Goal: Task Accomplishment & Management: Manage account settings

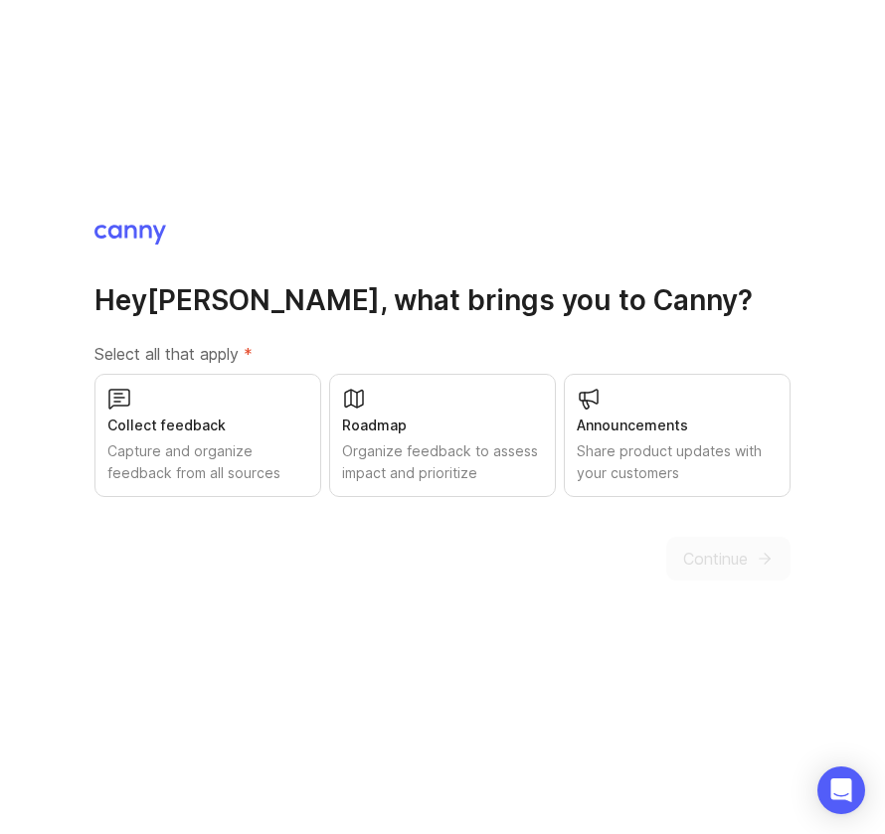
click at [215, 460] on div "Capture and organize feedback from all sources" at bounding box center [207, 462] width 201 height 44
click at [732, 561] on span "Continue" at bounding box center [715, 559] width 65 height 24
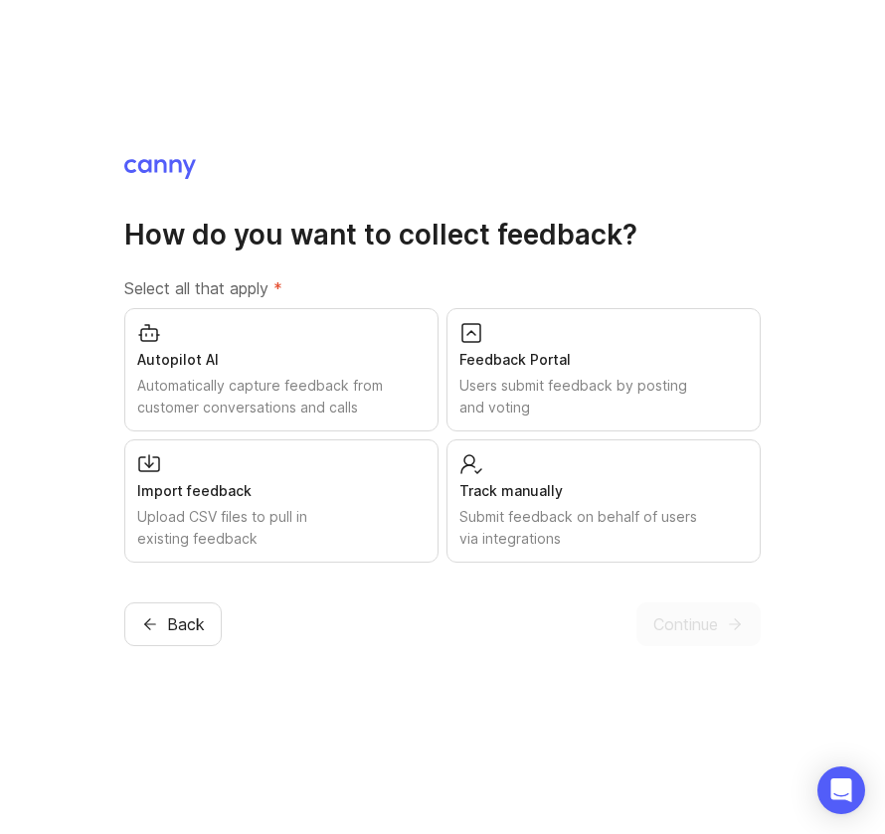
click at [208, 368] on div "Autopilot AI" at bounding box center [281, 360] width 288 height 22
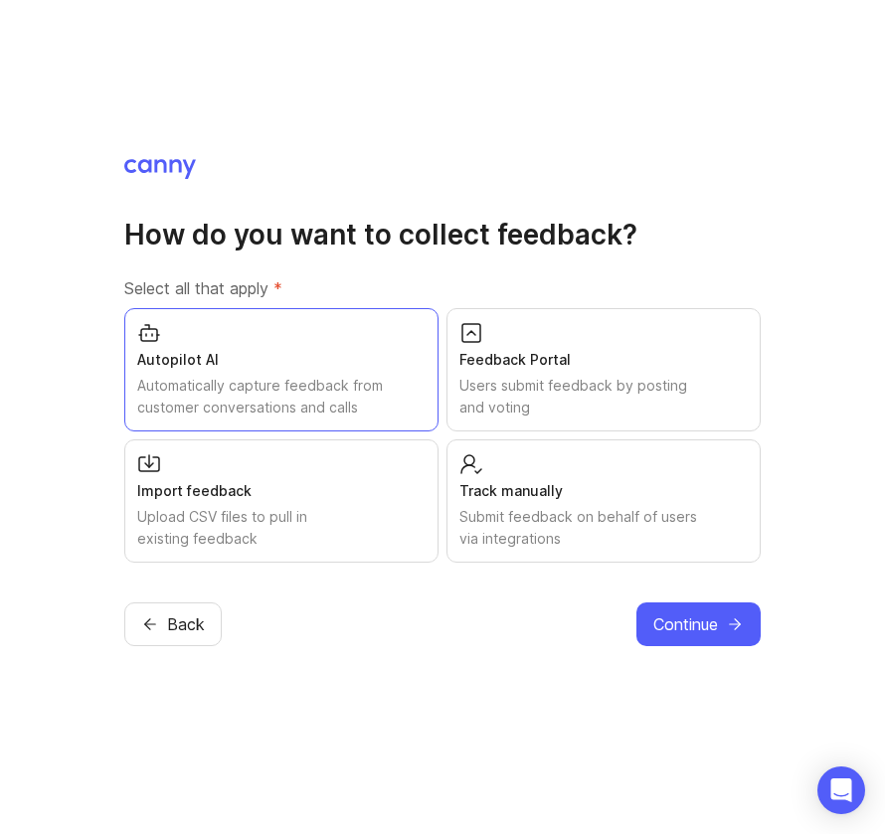
click at [503, 538] on div "Submit feedback on behalf of users via integrations" at bounding box center [603, 528] width 288 height 44
click at [494, 506] on div "Submit feedback on behalf of users via integrations" at bounding box center [603, 528] width 288 height 44
click at [559, 385] on div "Users submit feedback by posting and voting" at bounding box center [603, 397] width 288 height 44
click at [701, 626] on span "Continue" at bounding box center [685, 625] width 65 height 24
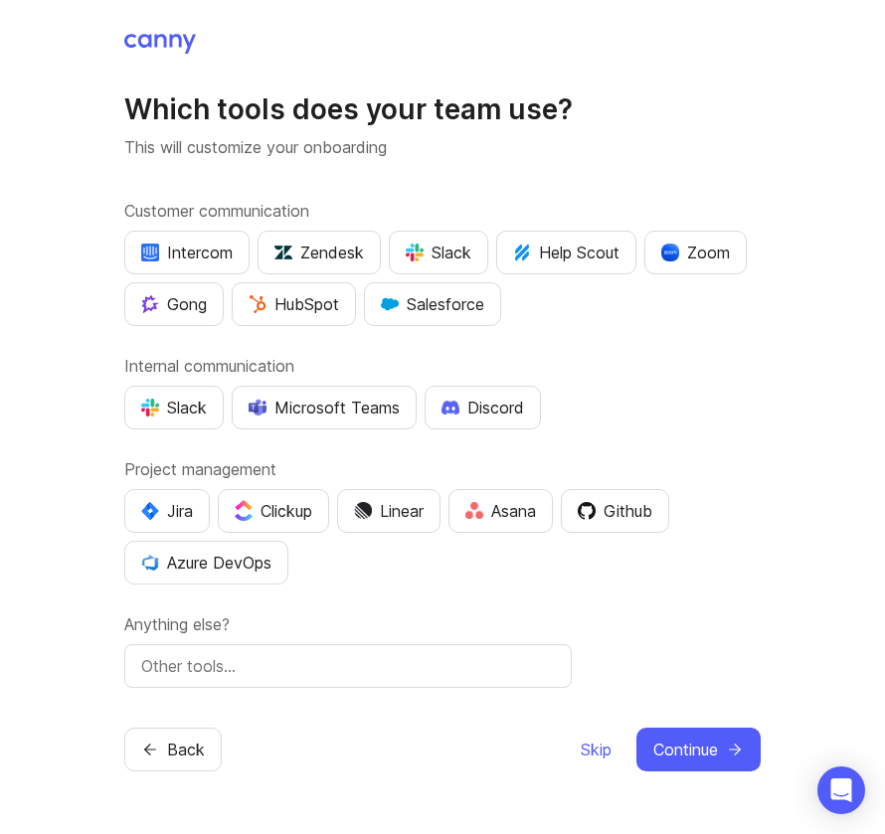
click at [64, 323] on div "Which tools does your team use? This will customize your onboarding Customer co…" at bounding box center [442, 417] width 885 height 834
click at [166, 400] on div "Slack" at bounding box center [174, 408] width 66 height 24
click at [440, 253] on div "Slack" at bounding box center [439, 253] width 66 height 24
click at [142, 299] on img "button" at bounding box center [150, 304] width 18 height 18
click at [690, 245] on div "Zoom" at bounding box center [695, 253] width 69 height 24
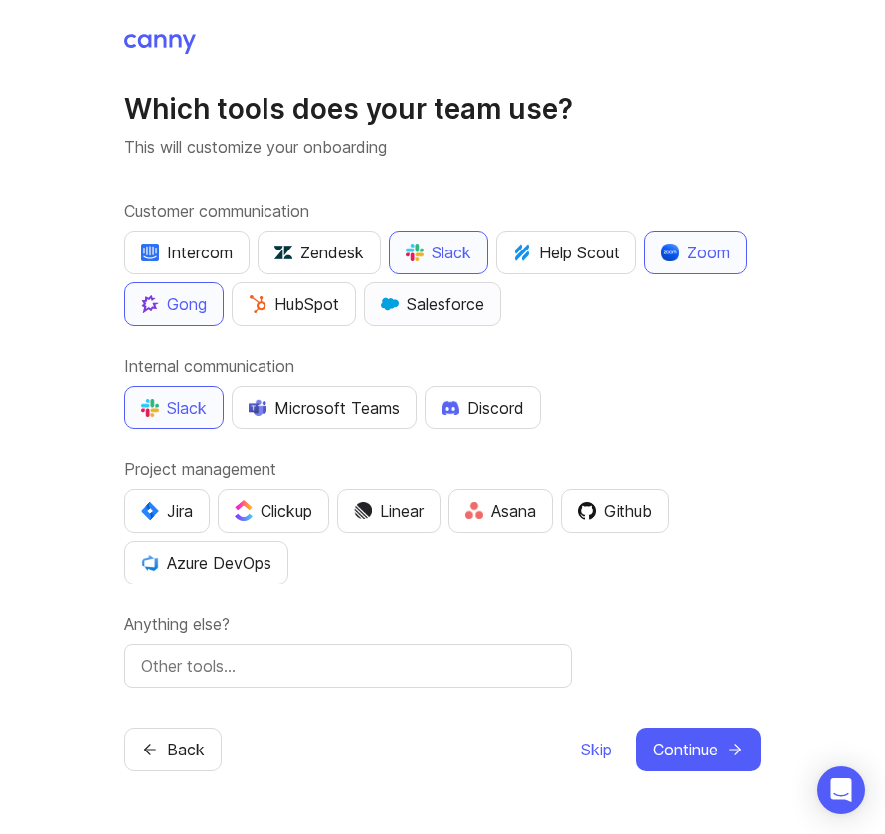
click at [401, 308] on div "Salesforce" at bounding box center [432, 304] width 103 height 24
click at [421, 306] on div "Salesforce" at bounding box center [432, 304] width 103 height 24
click at [679, 254] on img "button" at bounding box center [670, 253] width 18 height 18
click at [699, 733] on button "Continue" at bounding box center [698, 750] width 124 height 44
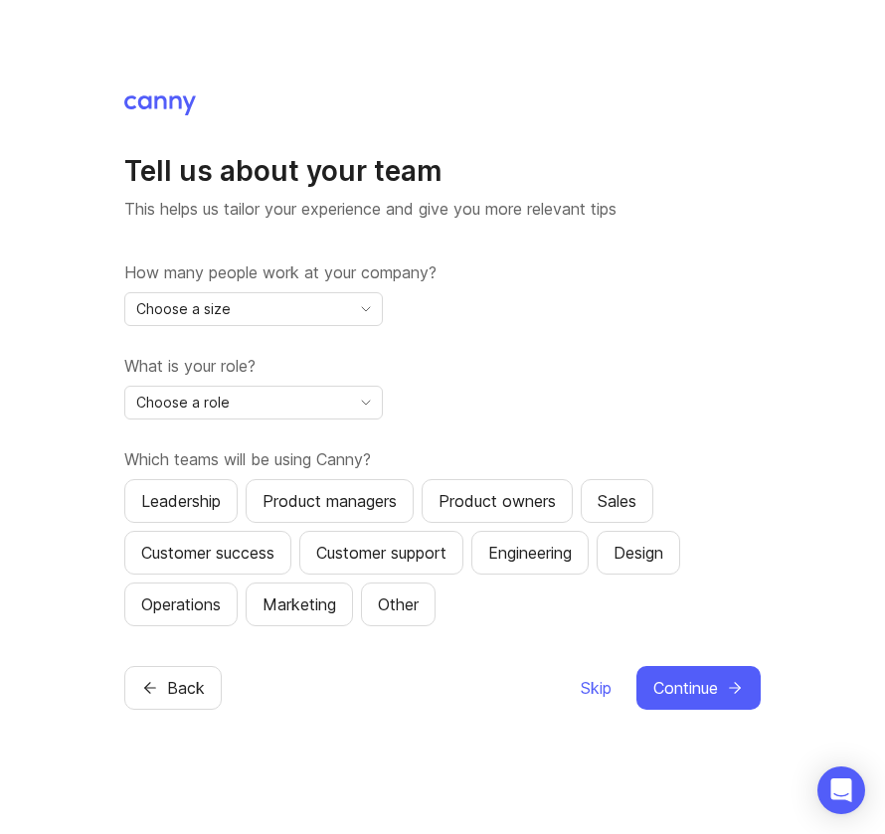
click at [266, 319] on div "Choose a size" at bounding box center [237, 309] width 225 height 32
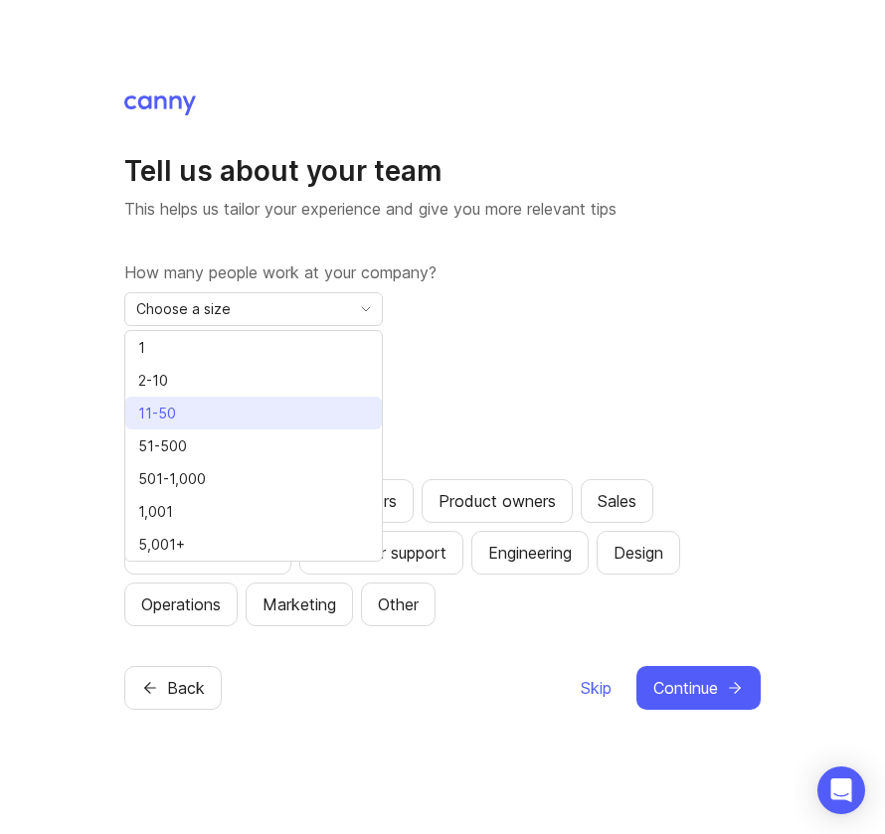
click at [253, 410] on li "11-50" at bounding box center [253, 413] width 257 height 33
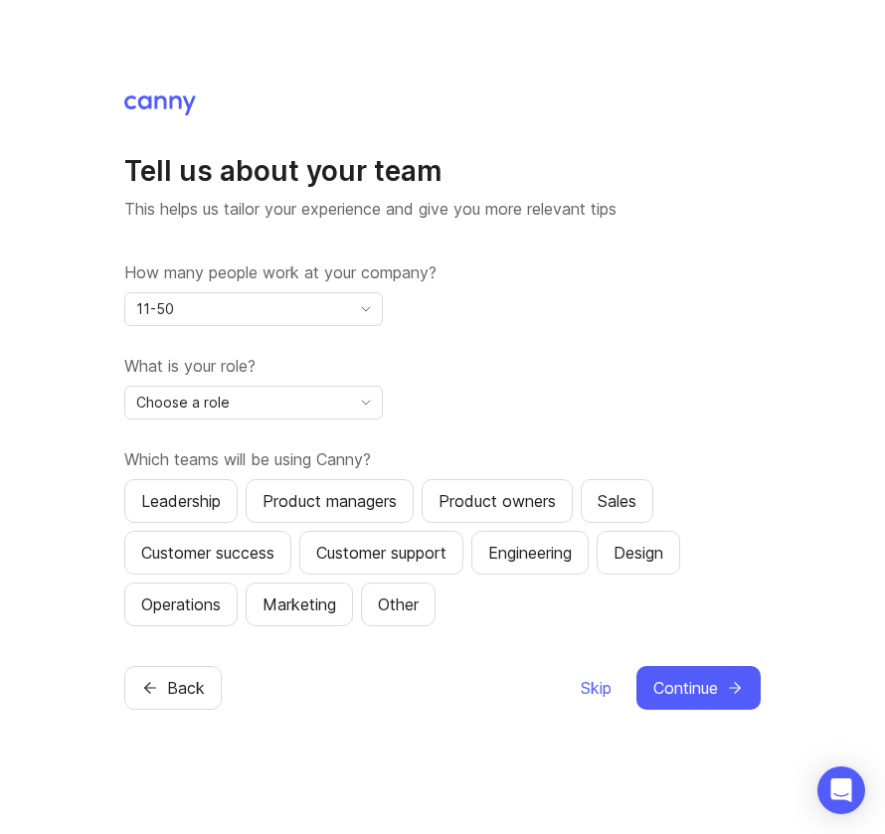
click at [306, 400] on div "Choose a role" at bounding box center [237, 403] width 225 height 32
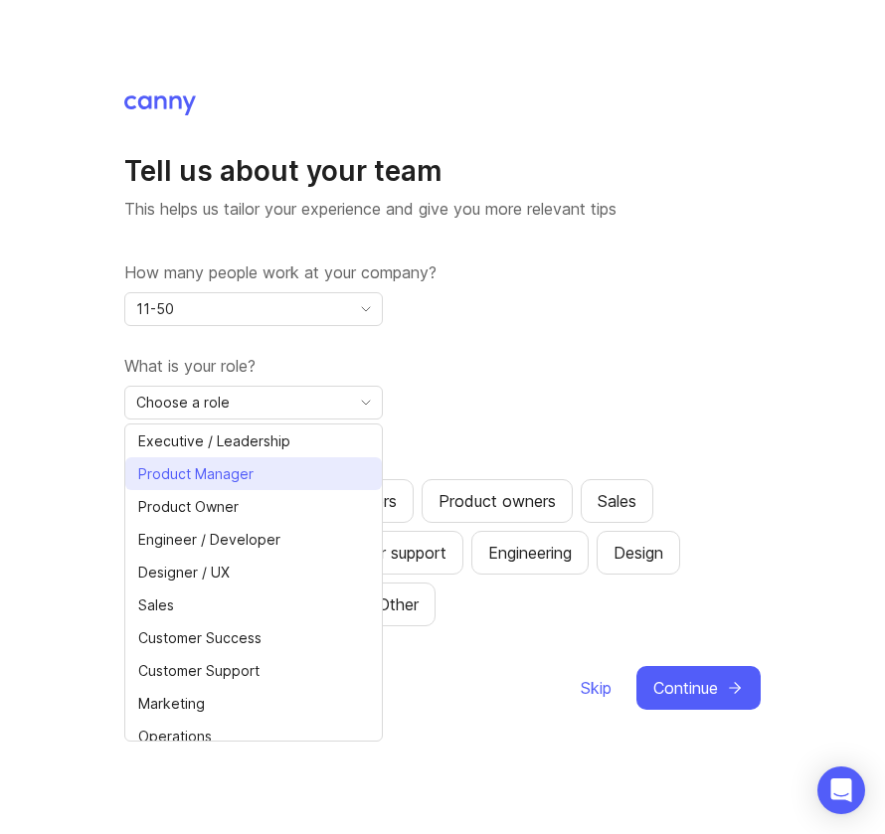
click at [232, 482] on span "Product Manager" at bounding box center [195, 474] width 115 height 22
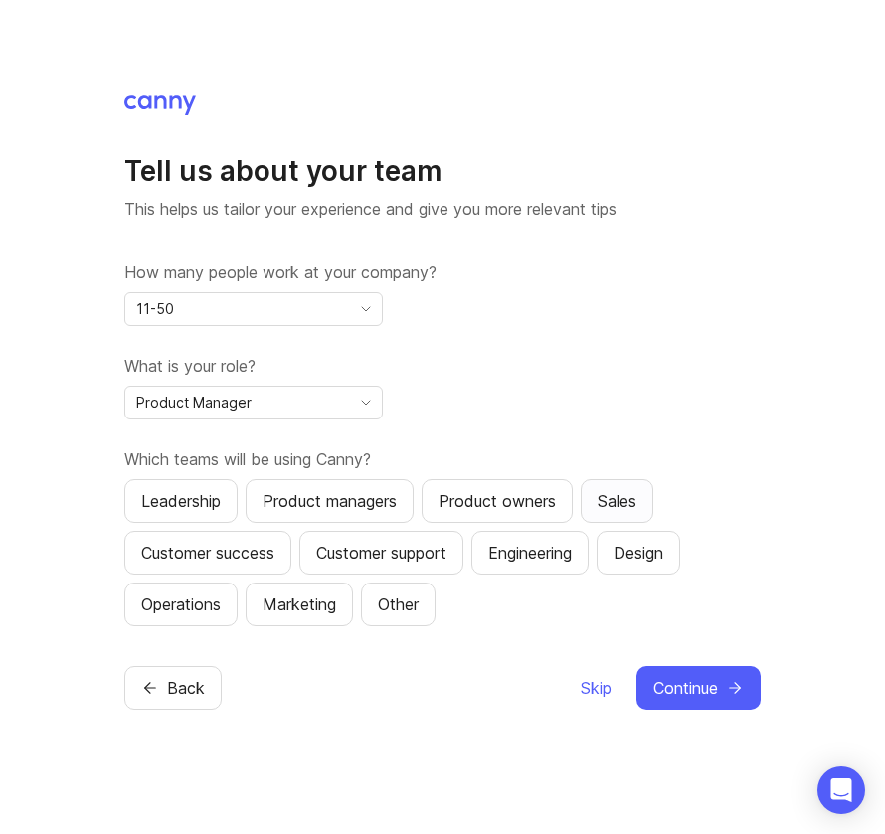
click at [620, 505] on div "Sales" at bounding box center [617, 501] width 39 height 24
drag, startPoint x: 249, startPoint y: 554, endPoint x: 341, endPoint y: 548, distance: 92.7
click at [249, 554] on div "Customer success" at bounding box center [207, 553] width 133 height 24
click at [392, 550] on div "Customer support" at bounding box center [381, 553] width 130 height 24
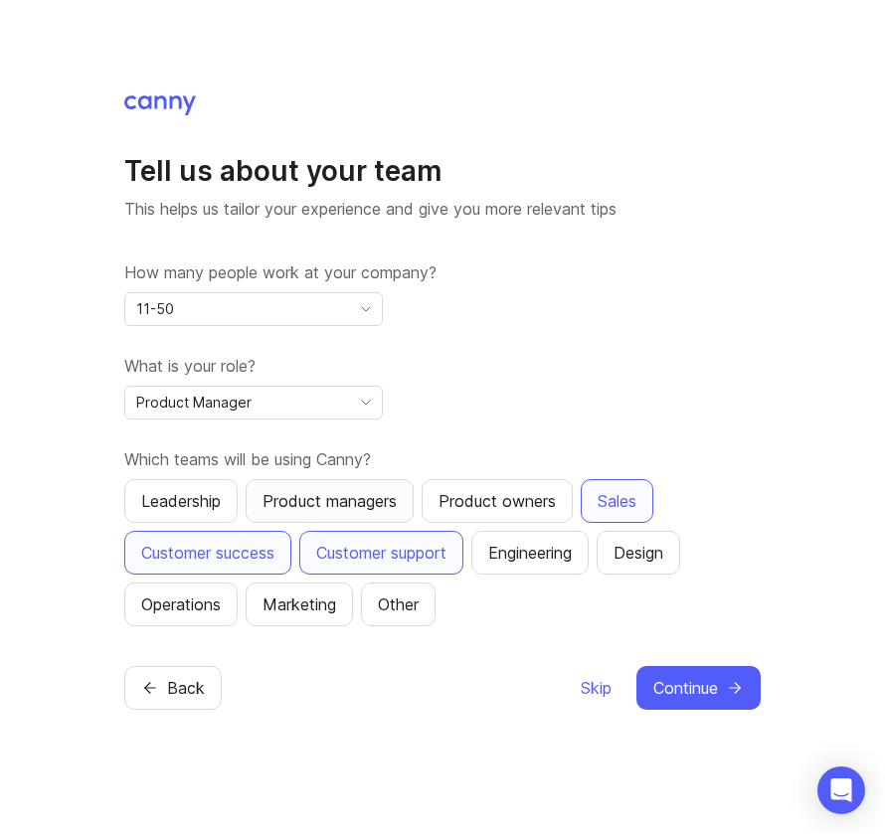
click at [344, 506] on div "Product managers" at bounding box center [330, 501] width 134 height 24
click at [670, 695] on span "Continue" at bounding box center [685, 688] width 65 height 24
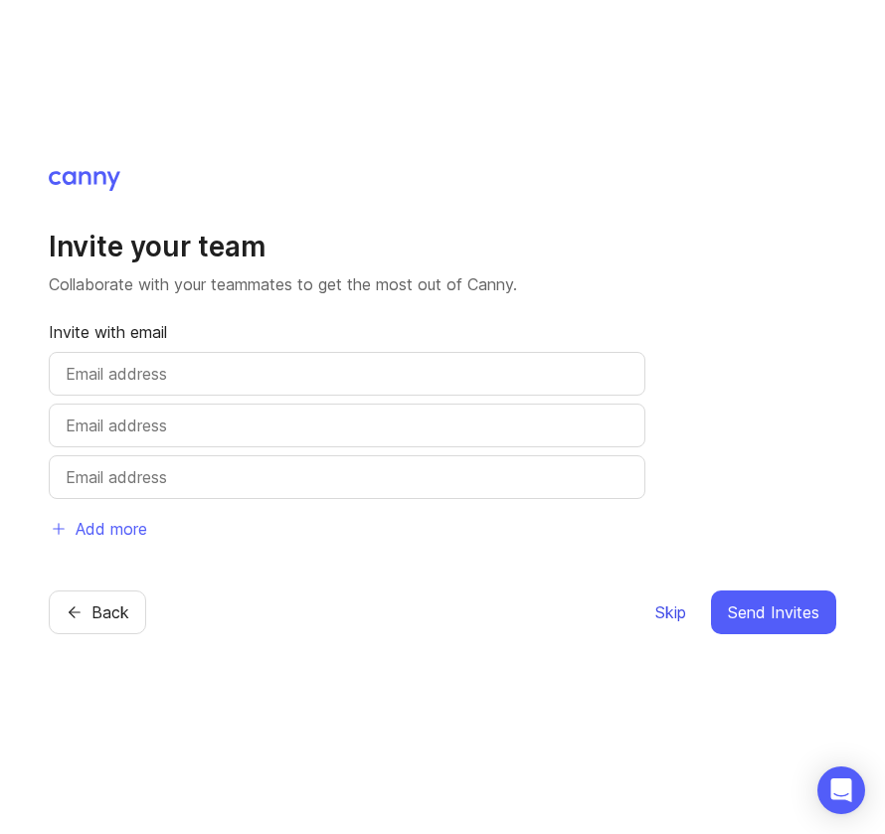
click at [669, 616] on span "Skip" at bounding box center [670, 613] width 31 height 24
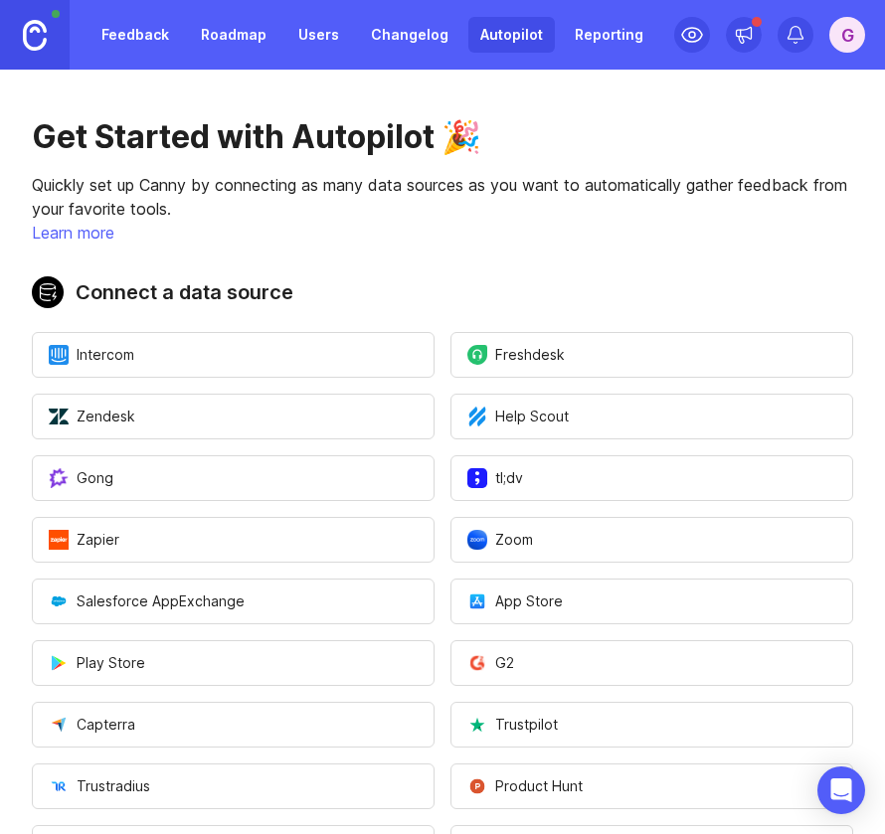
click at [129, 39] on link "Feedback" at bounding box center [134, 35] width 91 height 36
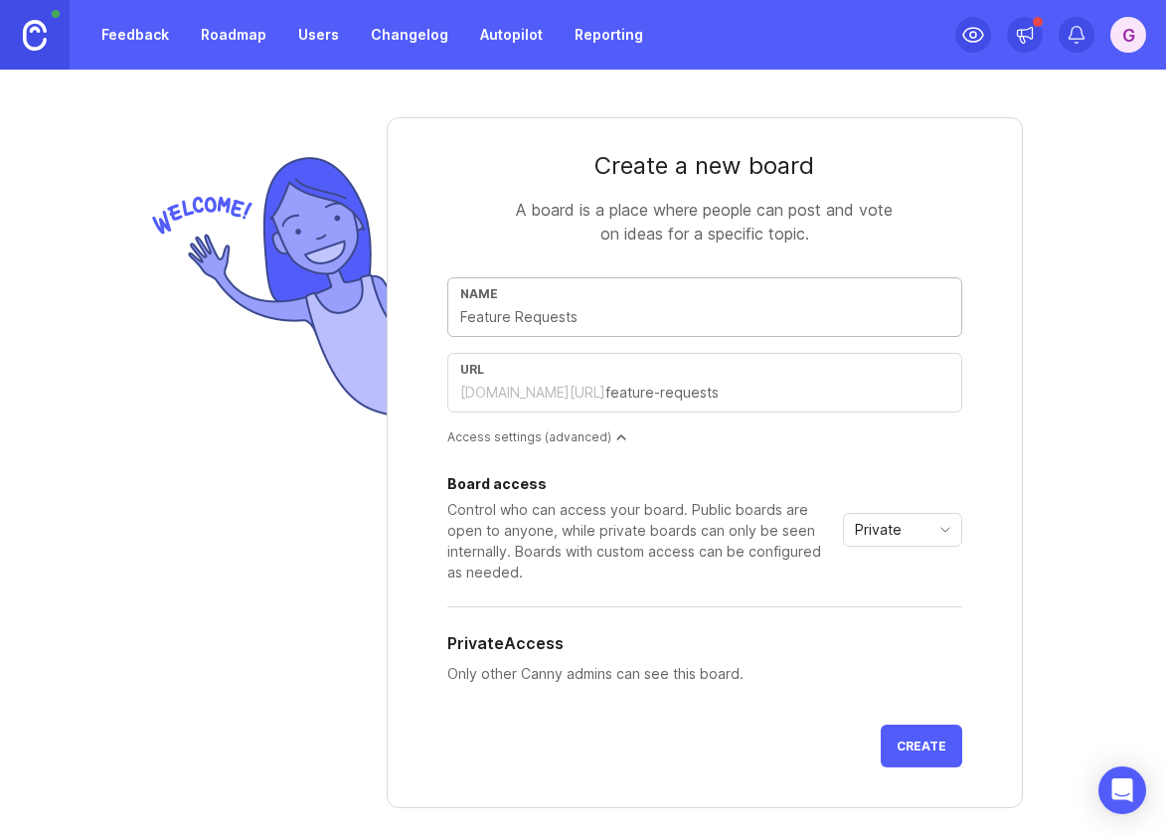
click at [558, 325] on input "text" at bounding box center [704, 317] width 489 height 22
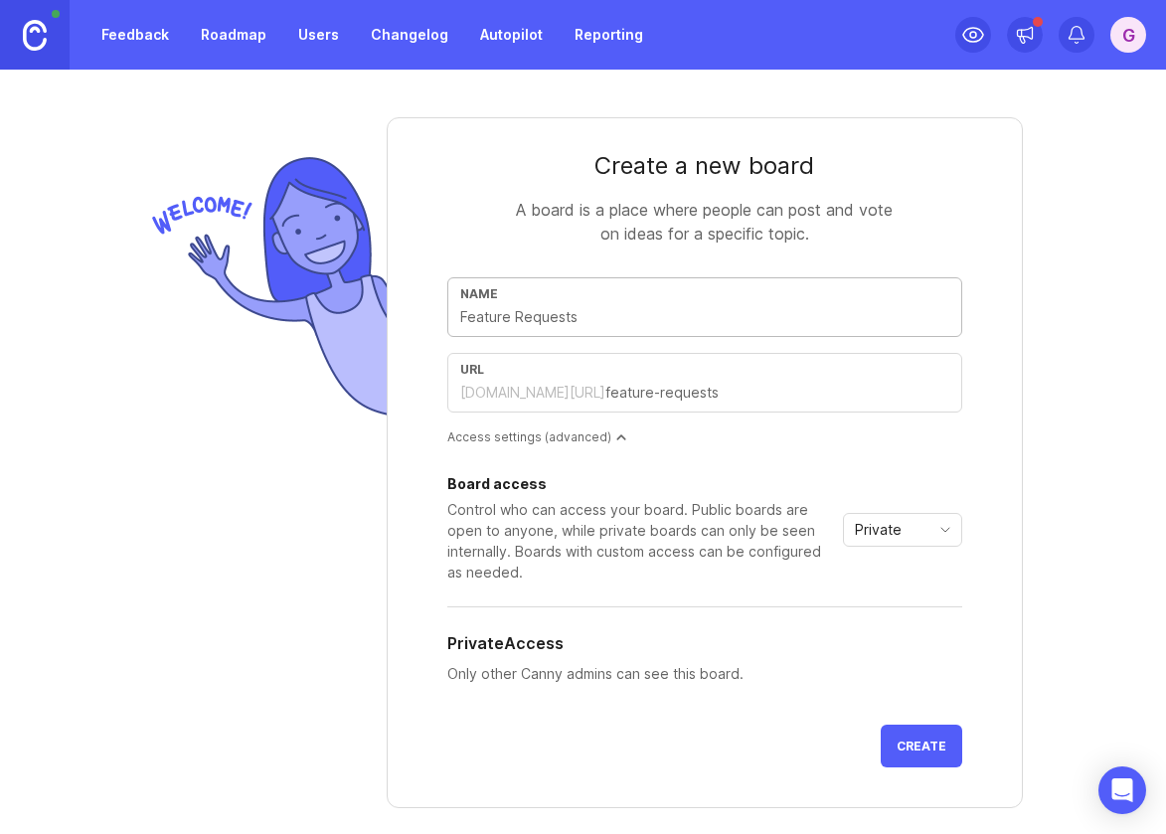
drag, startPoint x: 594, startPoint y: 320, endPoint x: 434, endPoint y: 316, distance: 160.1
click at [434, 316] on form "Create a new board A board is a place where people can post and vote on ideas f…" at bounding box center [705, 462] width 636 height 691
type input "E"
type input "e"
type input "Em"
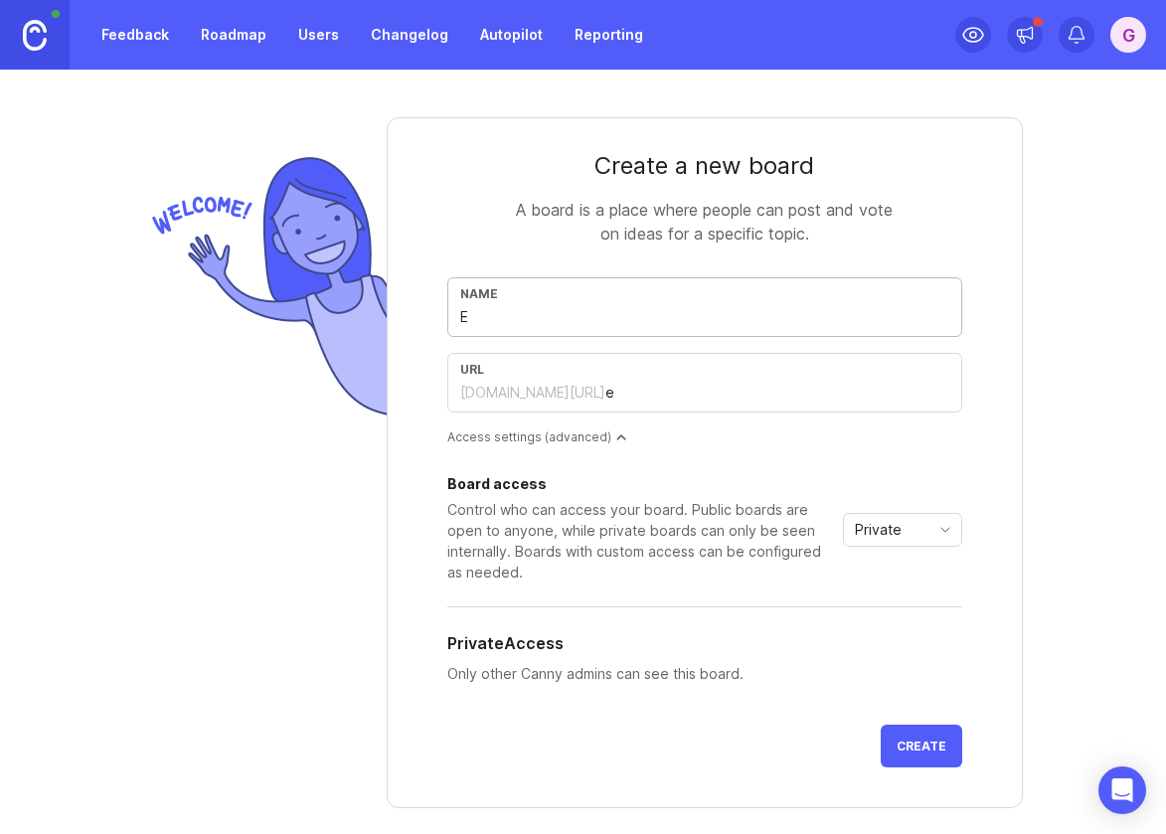
type input "em"
type input "Emb"
type input "emb"
type input "Embe"
type input "embe"
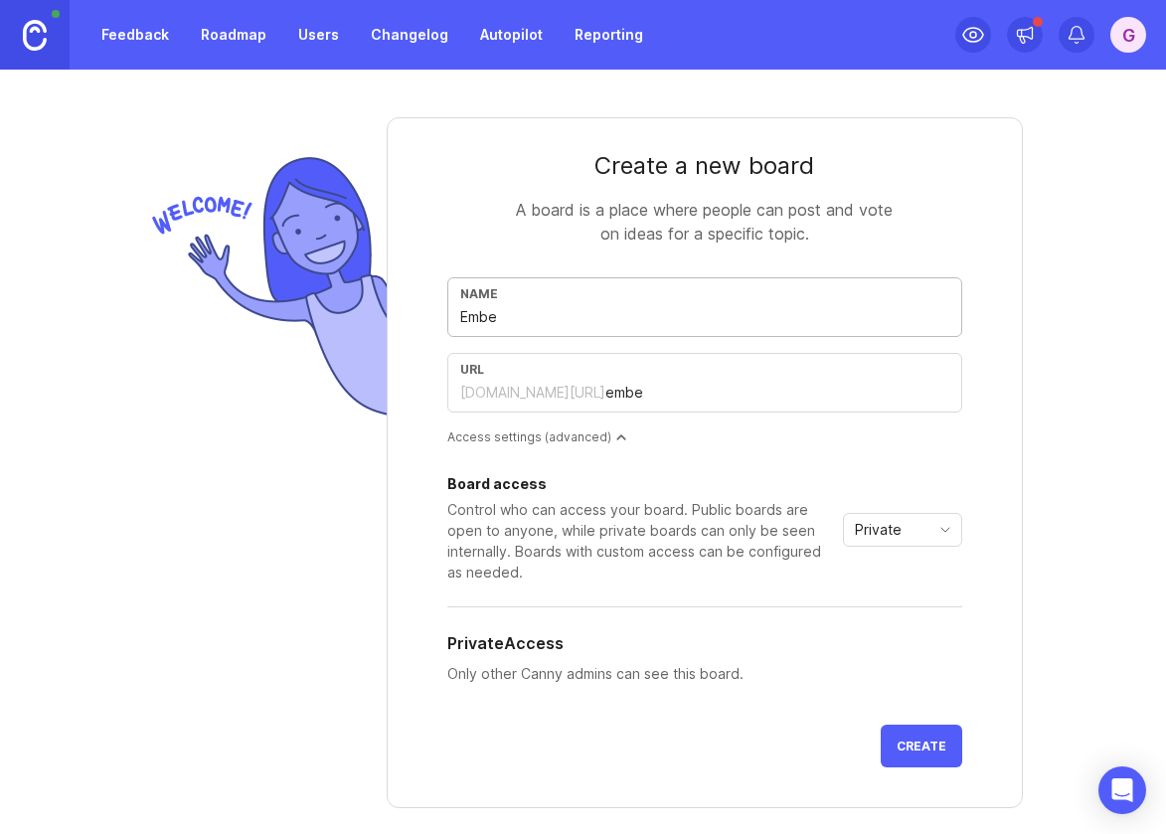
type input "Embed"
type input "embed"
type input "Embedd"
type input "embedd"
type input "Embedde"
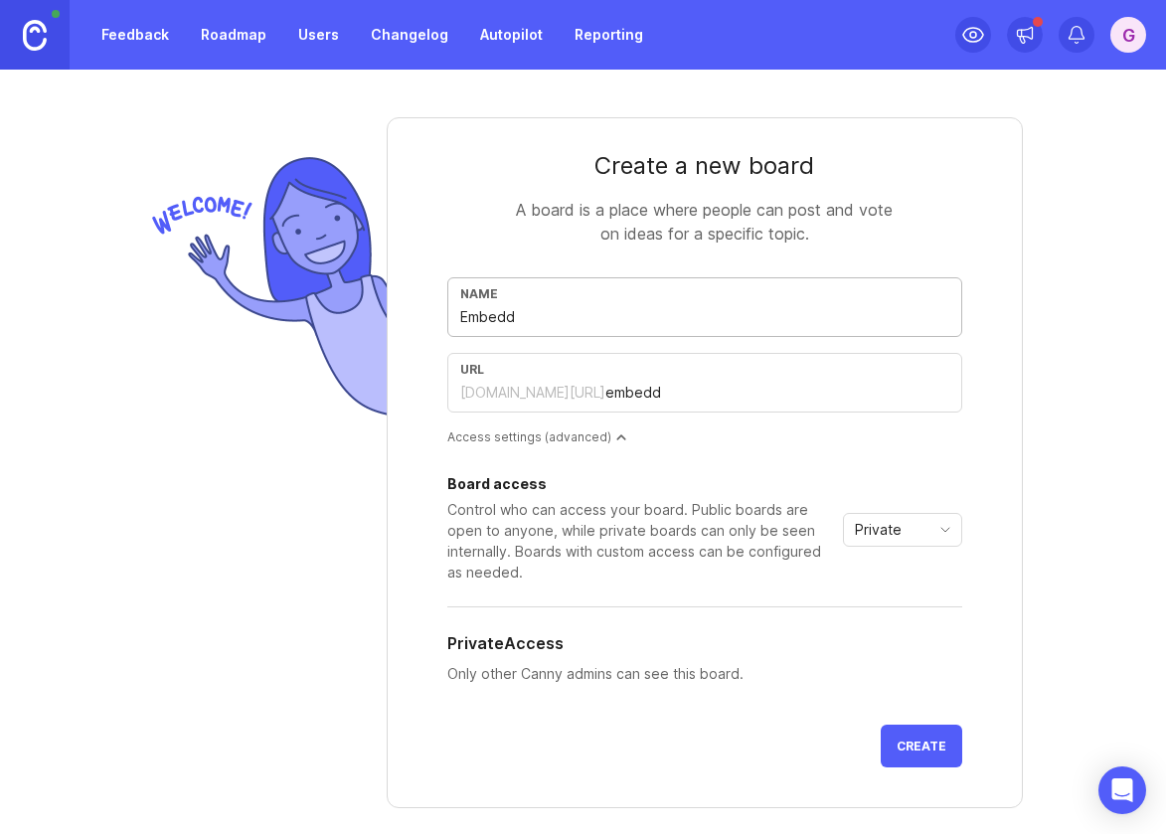
type input "embedde"
type input "Embedded"
type input "embedded"
type input "Embedded W"
type input "embedded-w"
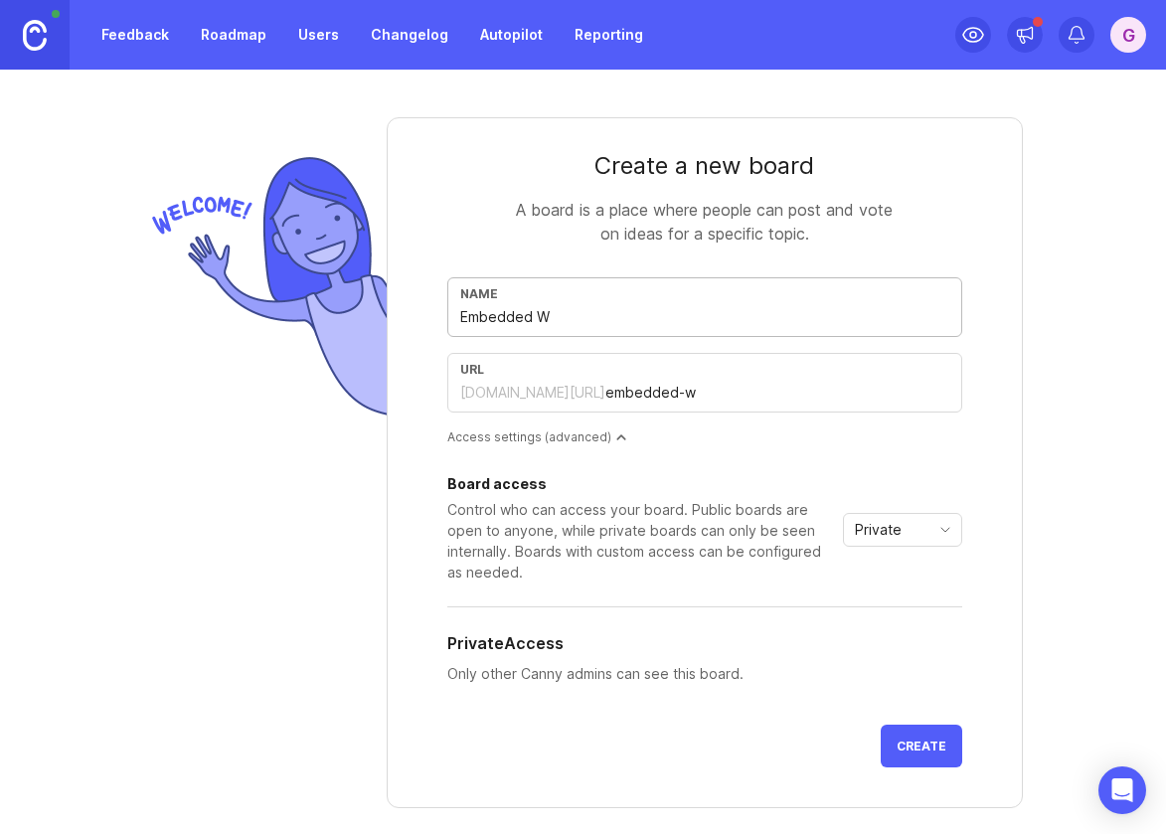
type input "Embedded Wo"
type input "embedded-wo"
type input "Embedded Wor"
type input "embedded-wor"
type input "Embedded Work"
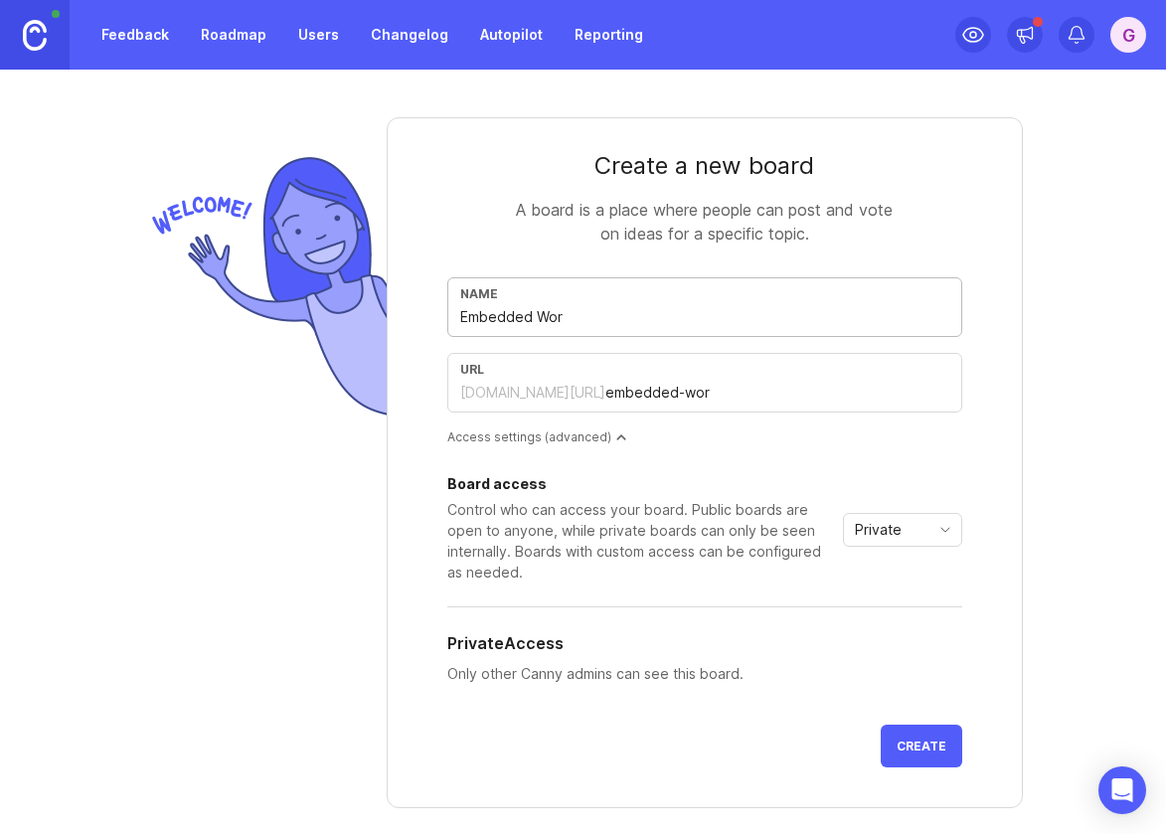
type input "embedded-work"
type input "Embedded Workf"
type input "embedded-workf"
type input "Embedded Workfl"
type input "embedded-workfl"
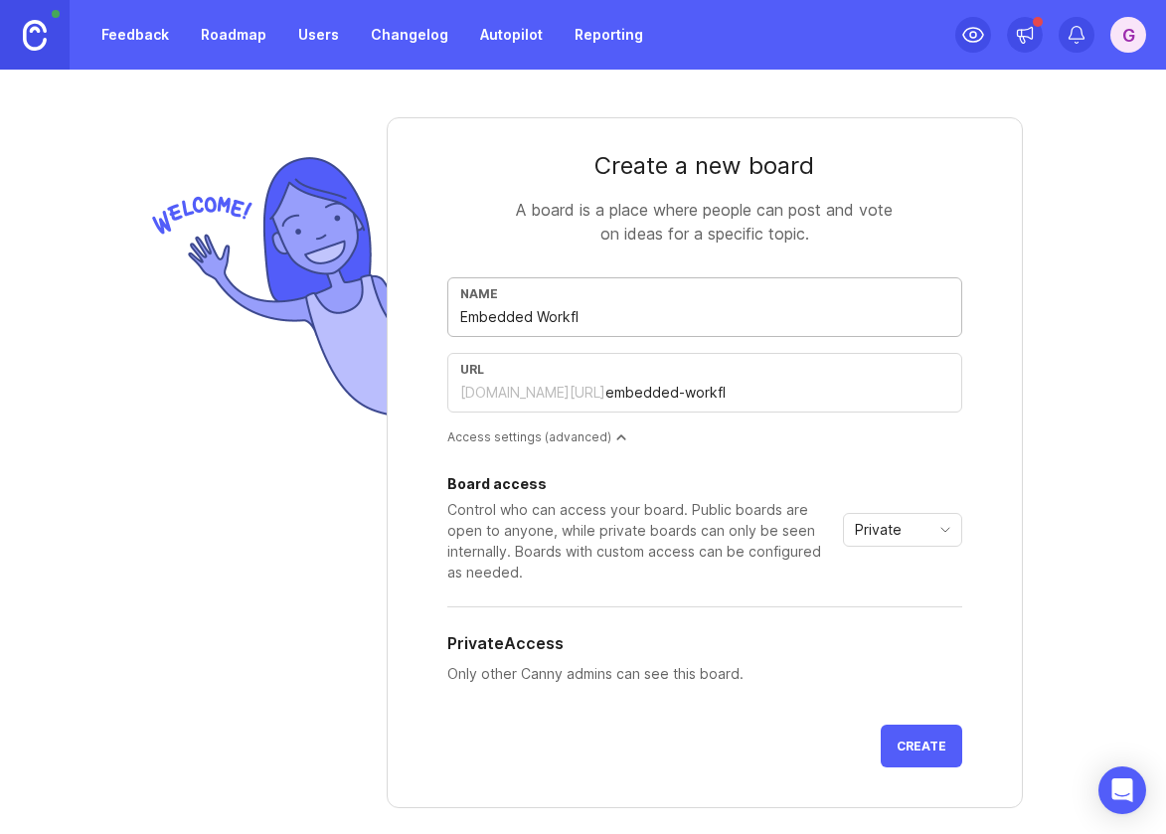
type input "Embedded Workflo"
type input "embedded-workflo"
type input "Embedded Workflow"
type input "embedded-workflow"
type input "Embedded Workflow B"
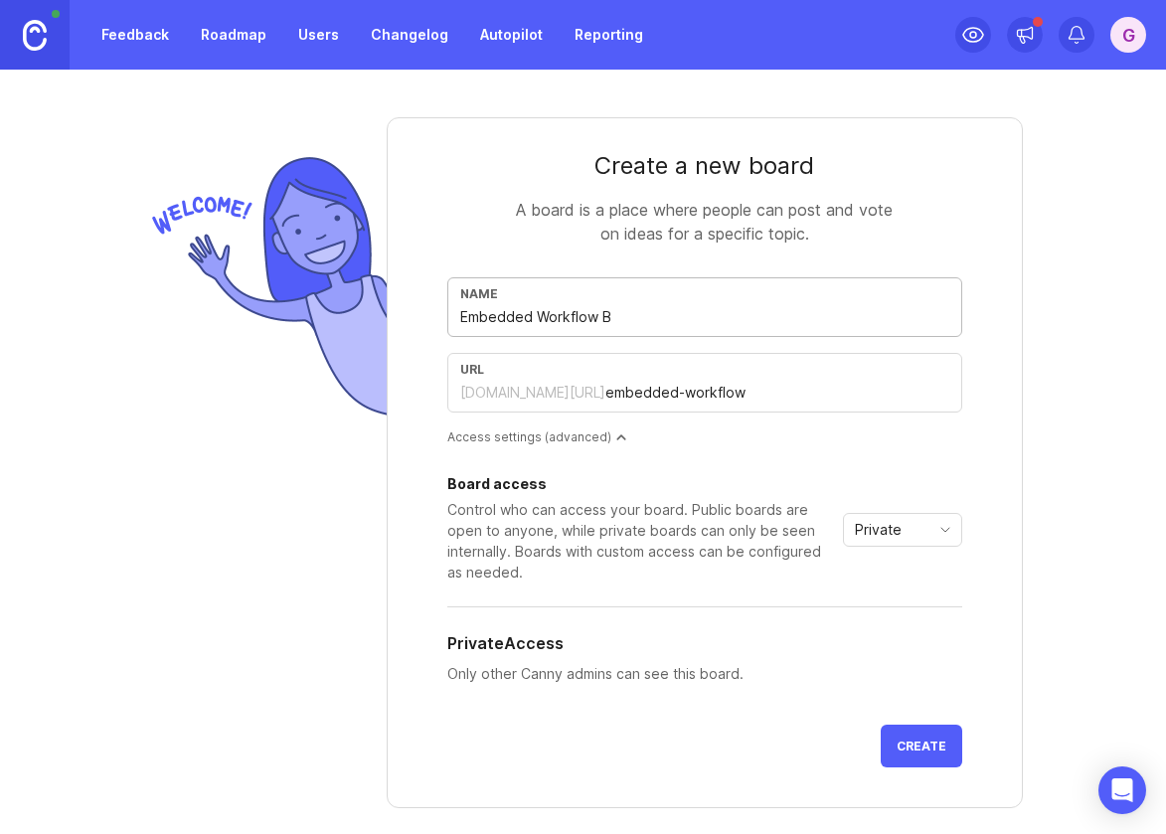
type input "embedded-workflow-b"
type input "Embedded Workflow Bu"
type input "embedded-workflow-bu"
type input "Embedded Workflow Bui"
type input "embedded-workflow-bui"
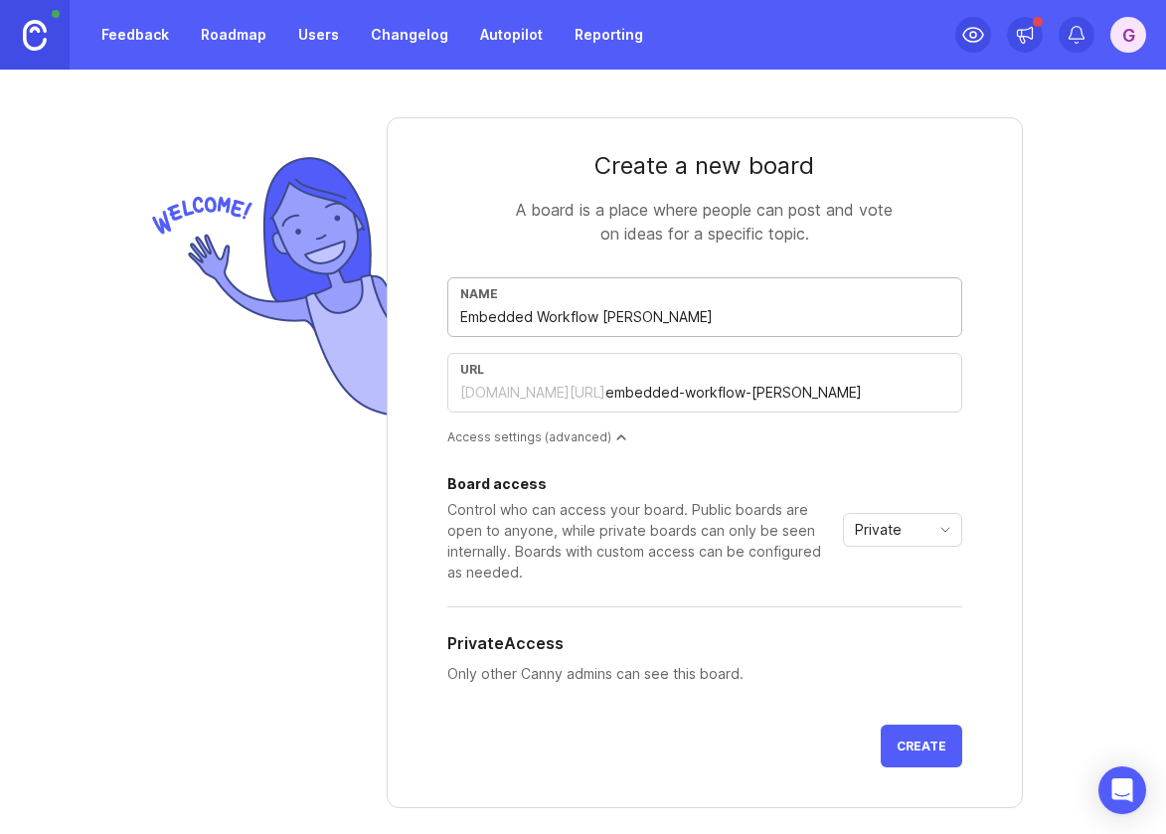
type input "Embedded Workflow Buil"
type input "embedded-workflow-buil"
type input "Embedded Workflow Build"
type input "embedded-workflow-build"
type input "Embedded Workflow Builde"
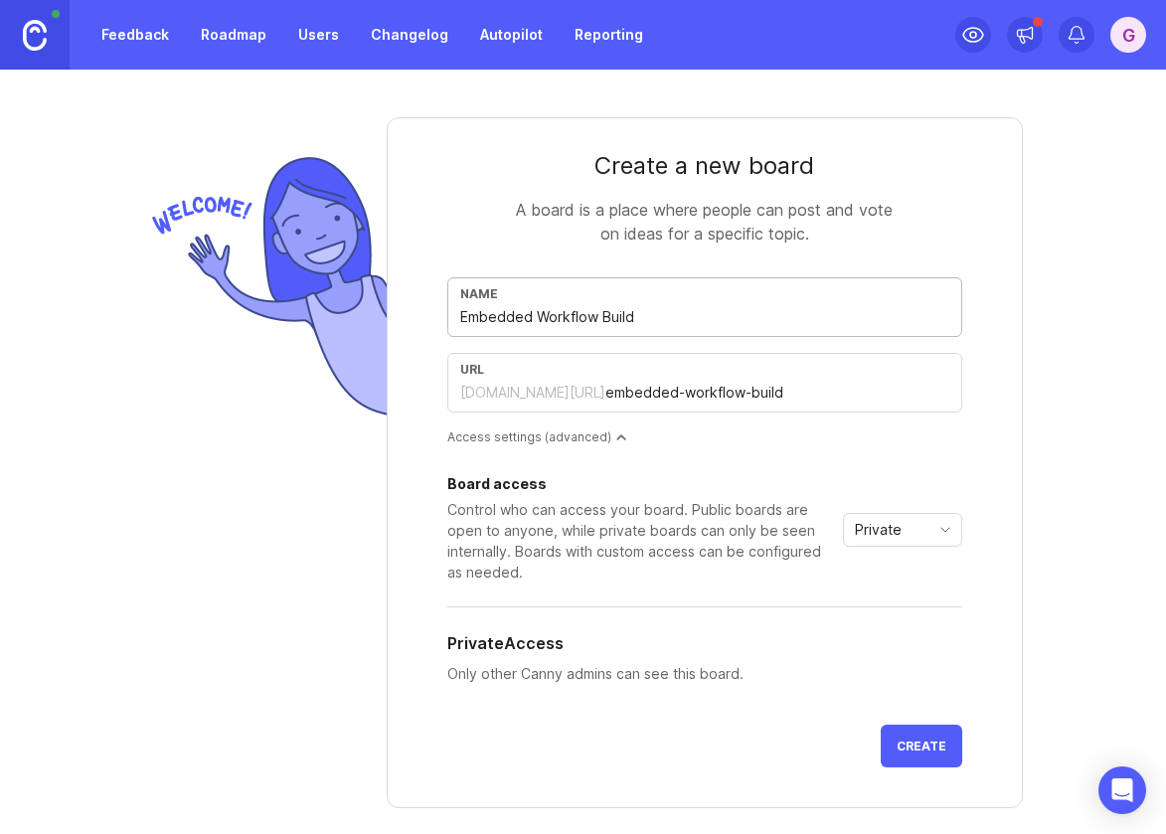
type input "embedded-workflow-builde"
type input "Embedded Workflow Builder"
type input "embedded-workflow-builder"
type input "Embedded Workflow Builder"
click at [884, 759] on button "Create" at bounding box center [922, 746] width 82 height 43
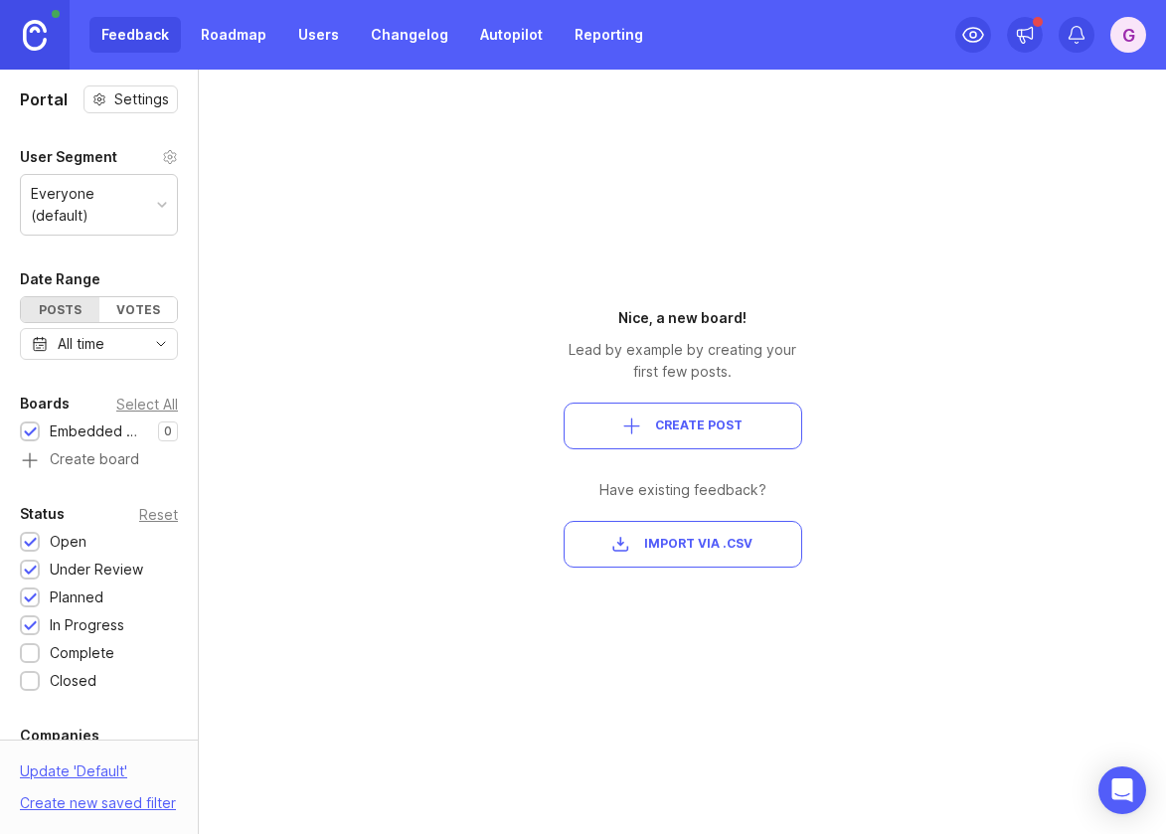
click at [884, 27] on div "G" at bounding box center [1129, 35] width 36 height 36
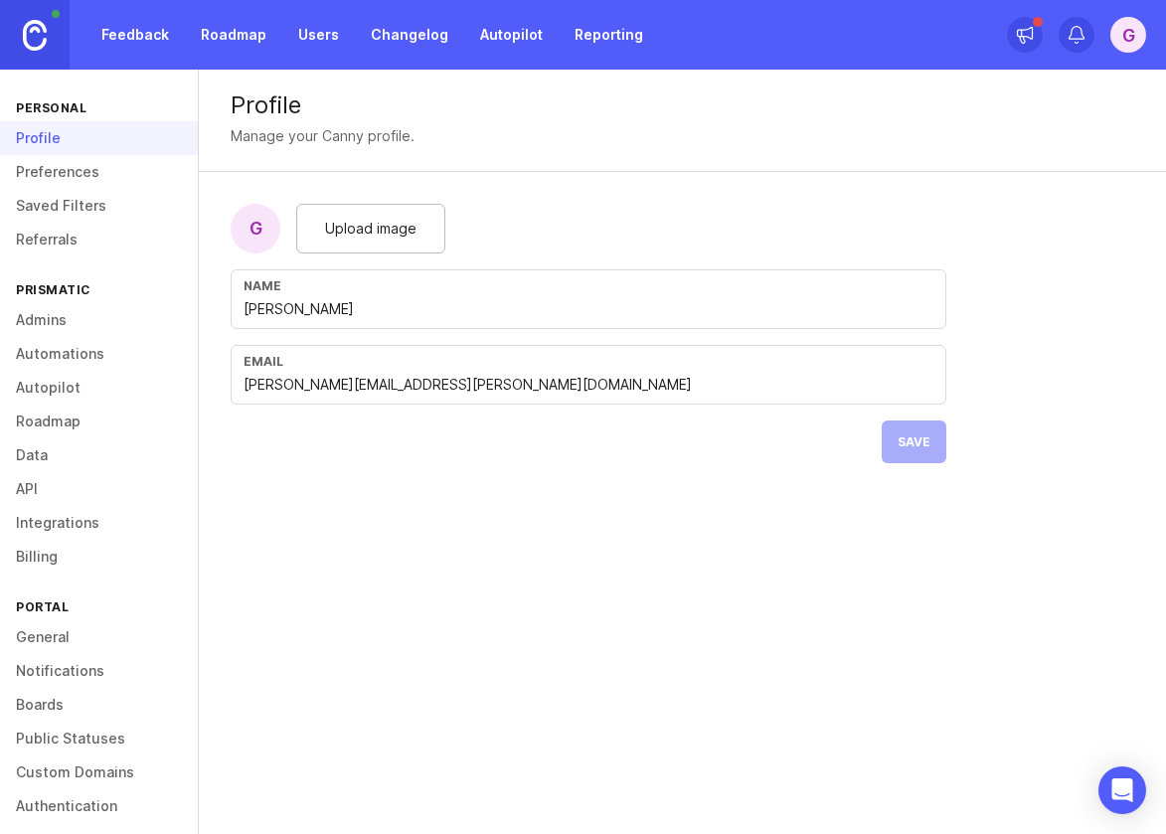
click at [60, 318] on link "Admins" at bounding box center [99, 320] width 198 height 34
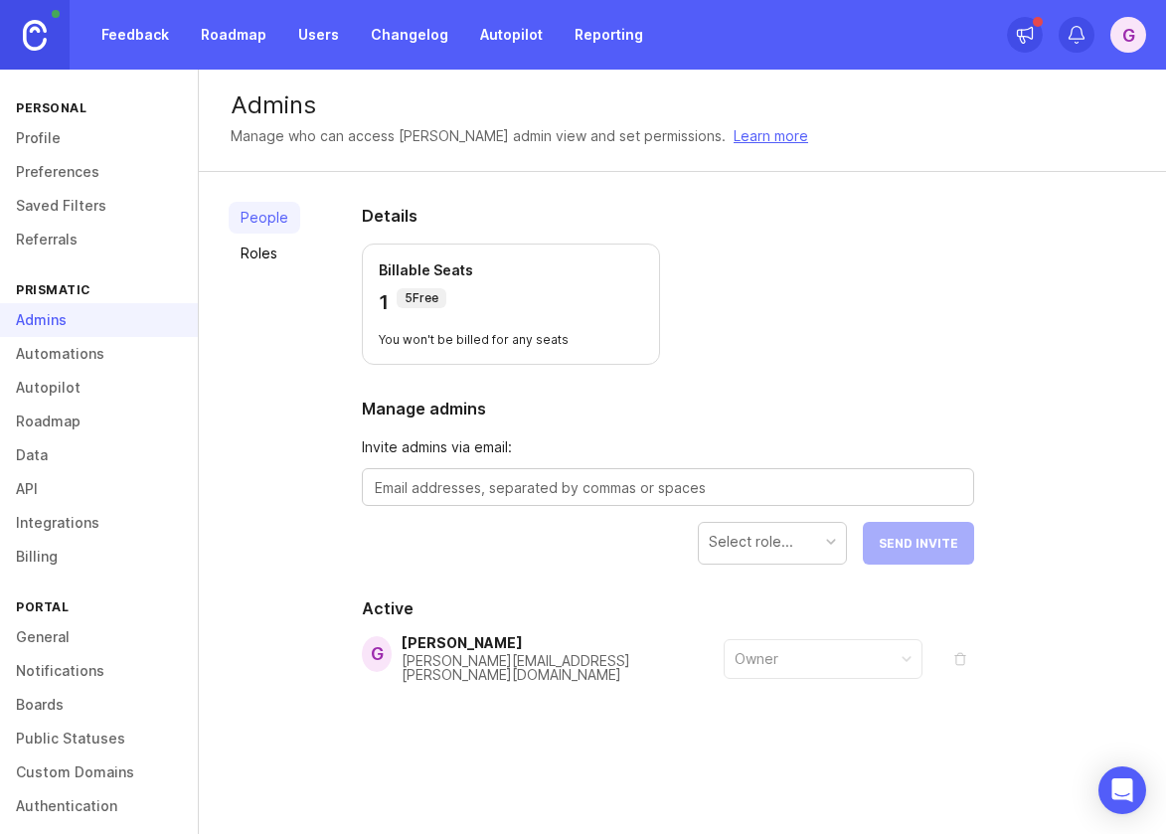
click at [506, 515] on form "Invite admins via email: Select role... Send Invite" at bounding box center [668, 501] width 613 height 128
click at [515, 488] on textarea at bounding box center [668, 488] width 587 height 22
type textarea "jake.hagle@prismatic.io"
click at [764, 550] on div "Select role..." at bounding box center [751, 542] width 85 height 22
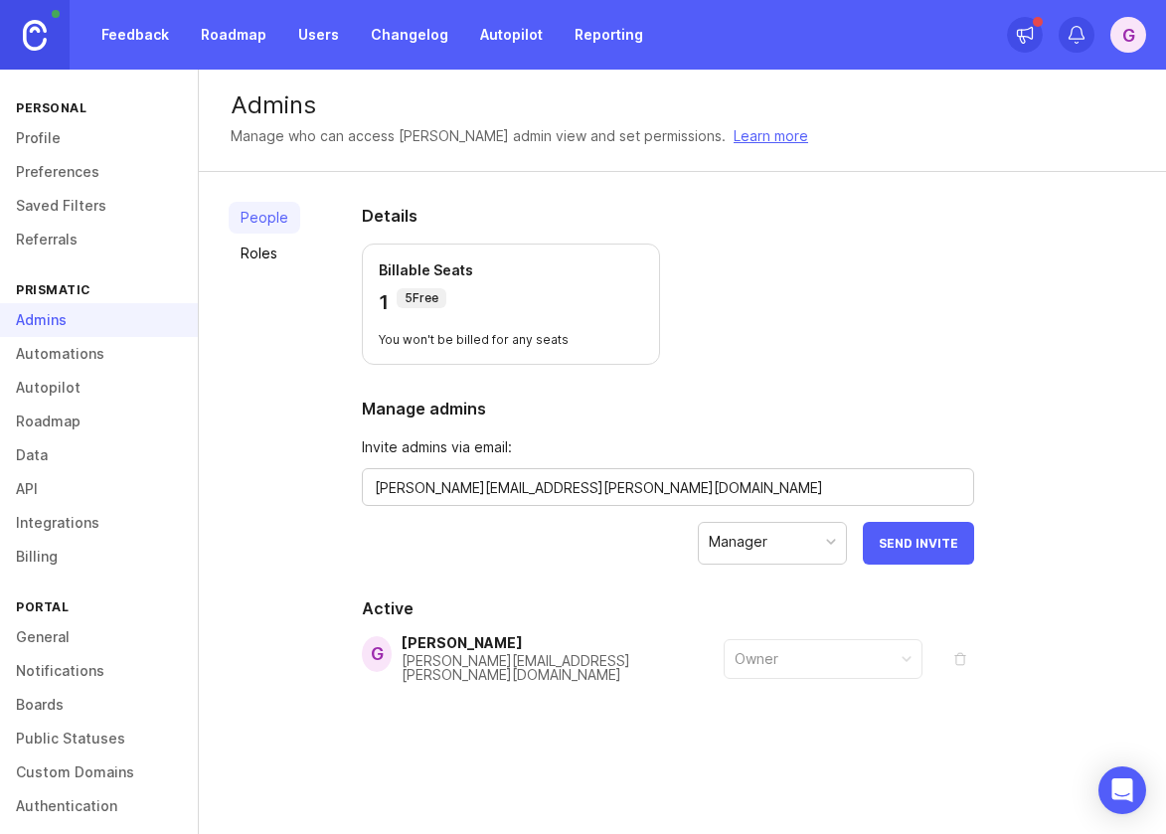
click at [884, 546] on span "Send Invite" at bounding box center [919, 543] width 80 height 15
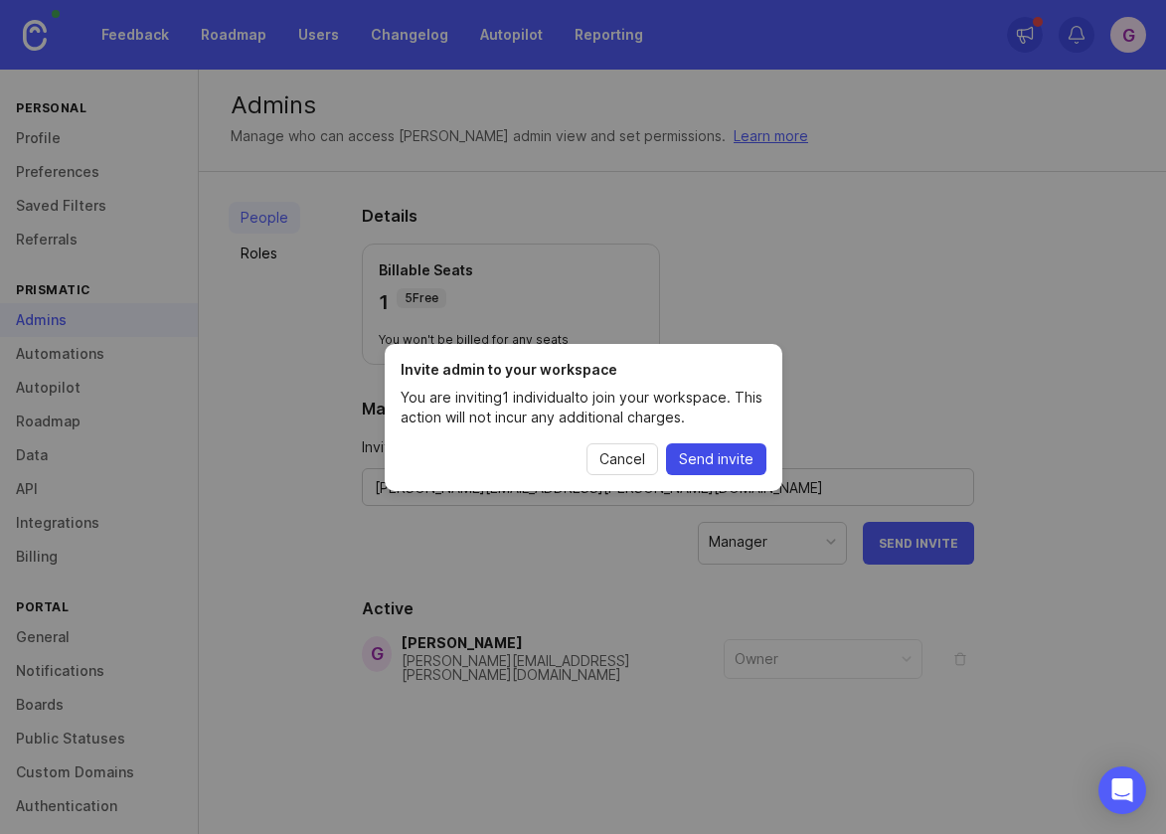
click at [707, 452] on span "Send invite" at bounding box center [716, 459] width 75 height 20
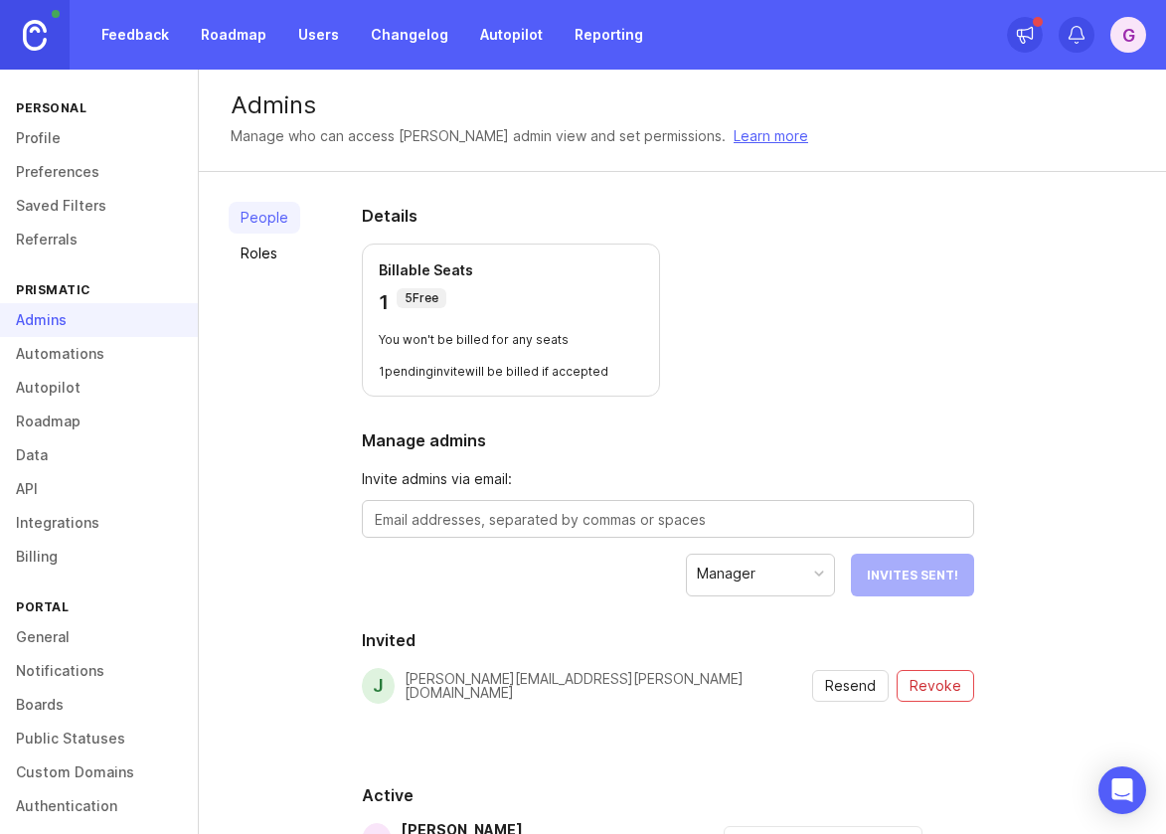
click at [263, 255] on link "Roles" at bounding box center [265, 254] width 72 height 32
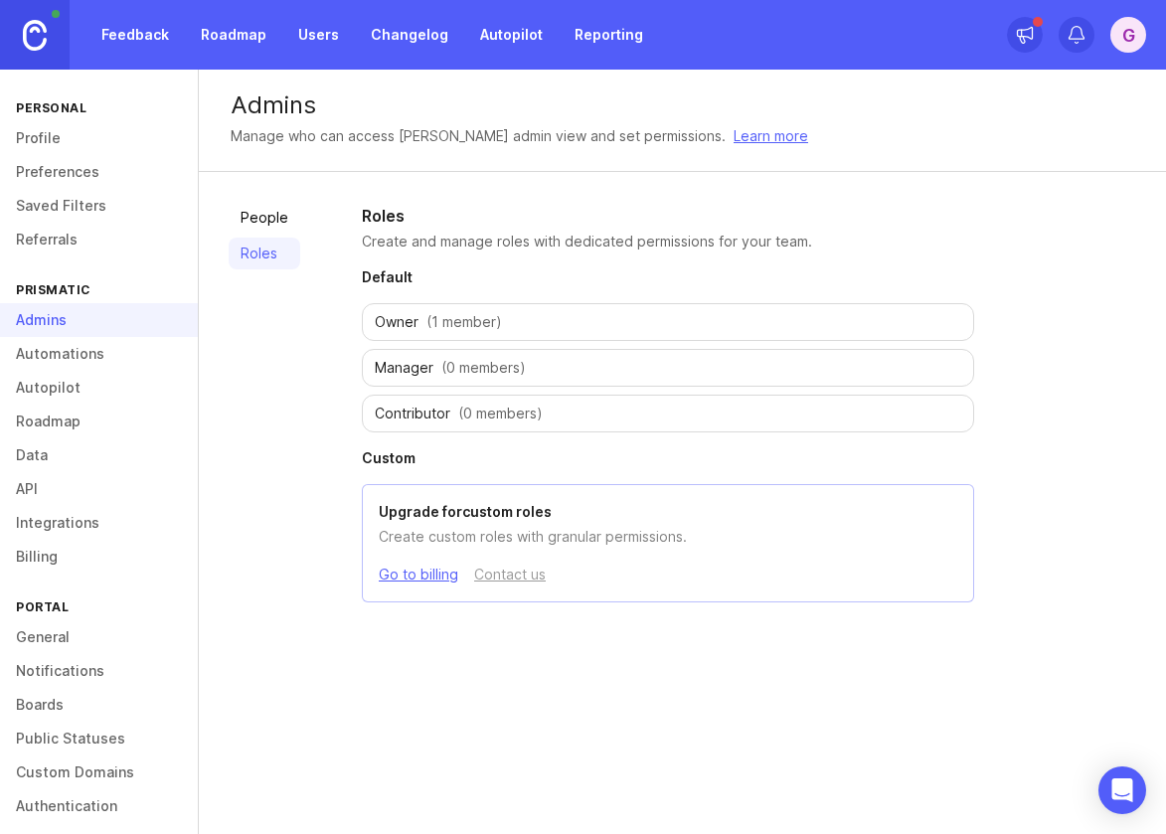
click at [266, 217] on link "People" at bounding box center [265, 218] width 72 height 32
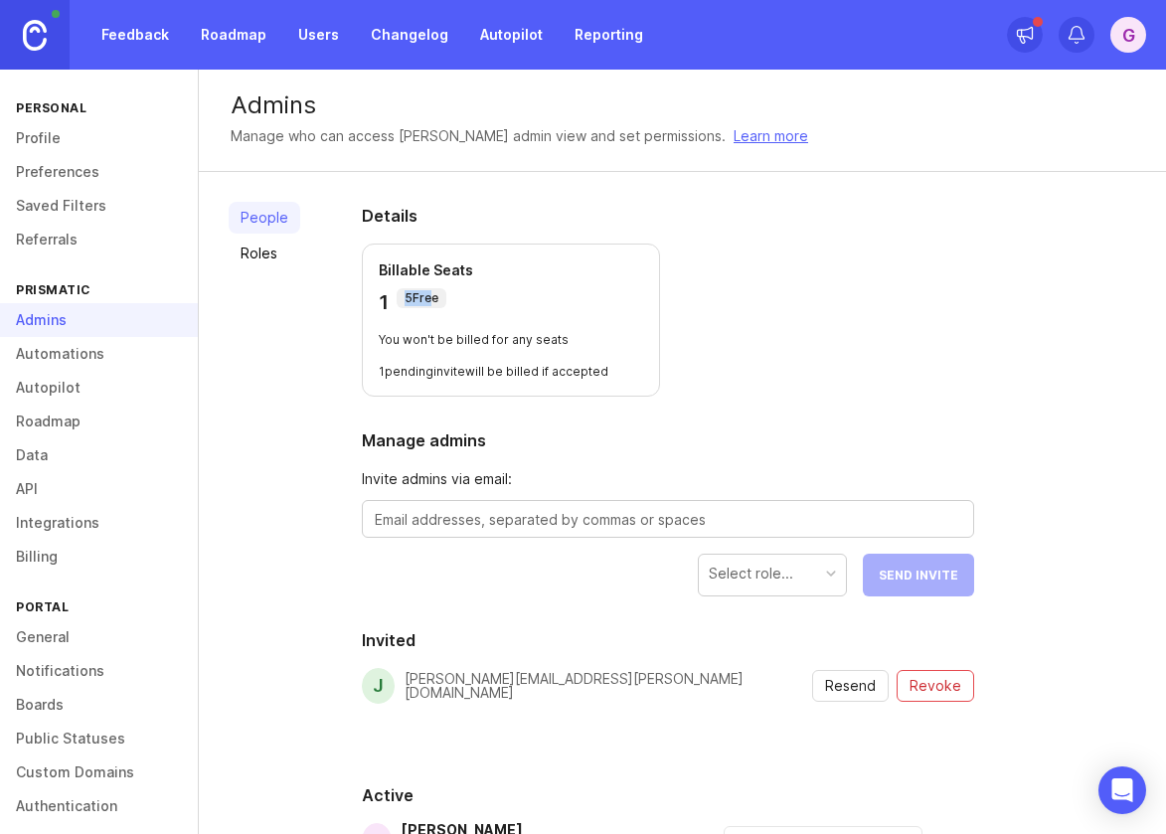
drag, startPoint x: 422, startPoint y: 298, endPoint x: 399, endPoint y: 297, distance: 22.9
click at [399, 297] on div "5 Free" at bounding box center [422, 298] width 50 height 20
click at [857, 319] on section "Details Billable Seats 1 5 Free You won't be billed for any seats 1 pending inv…" at bounding box center [668, 300] width 613 height 193
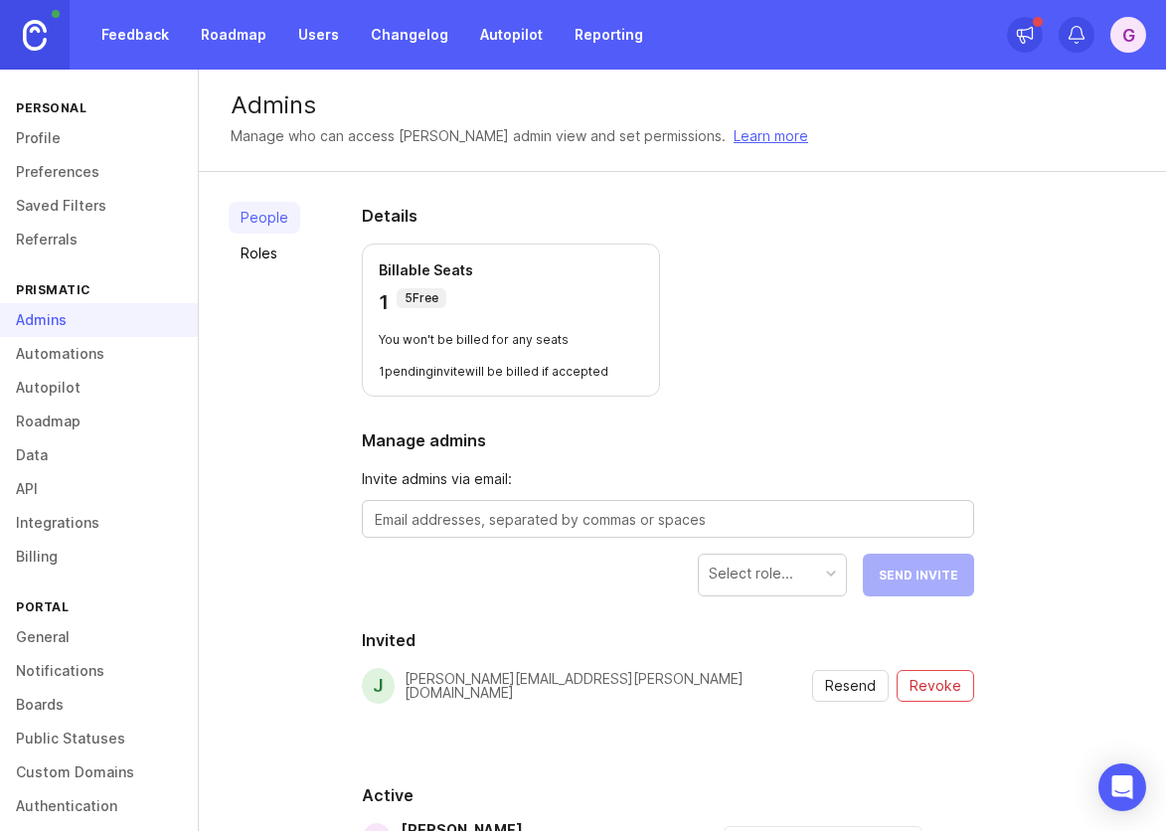
click at [109, 37] on link "Feedback" at bounding box center [134, 35] width 91 height 36
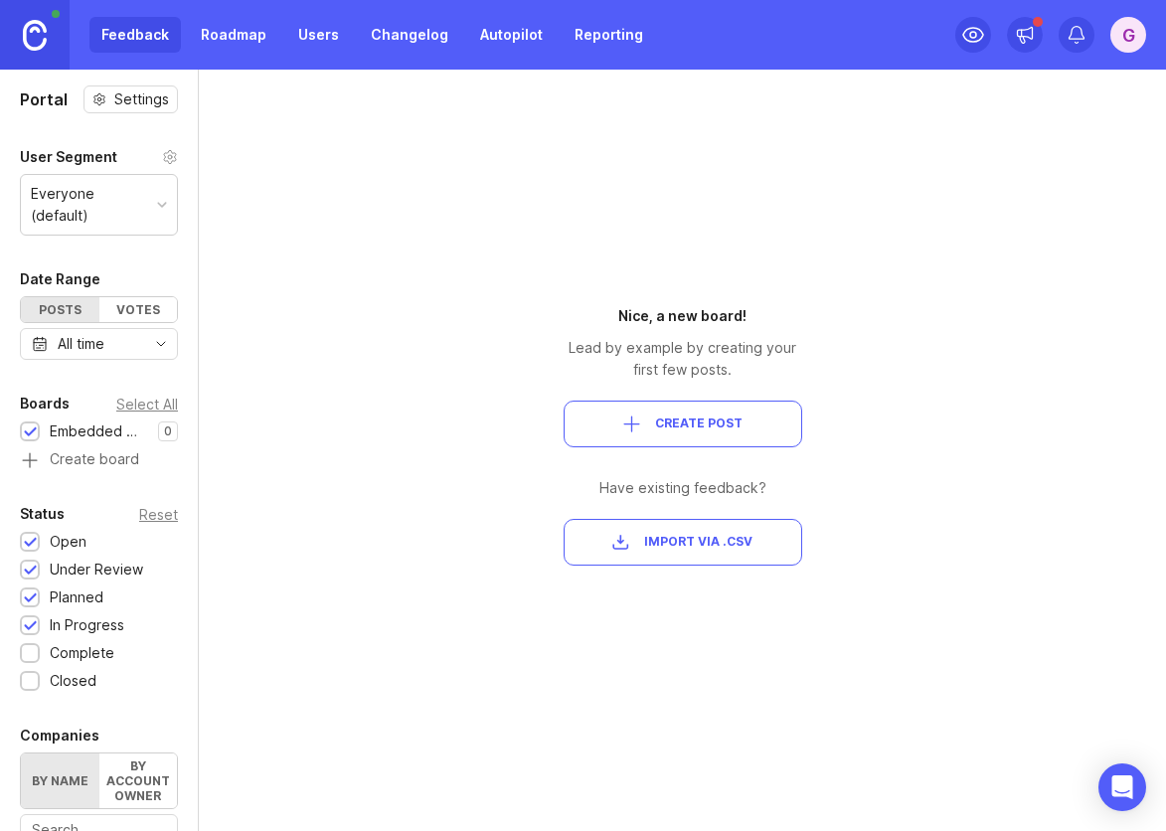
click at [884, 27] on div "G" at bounding box center [1129, 35] width 36 height 36
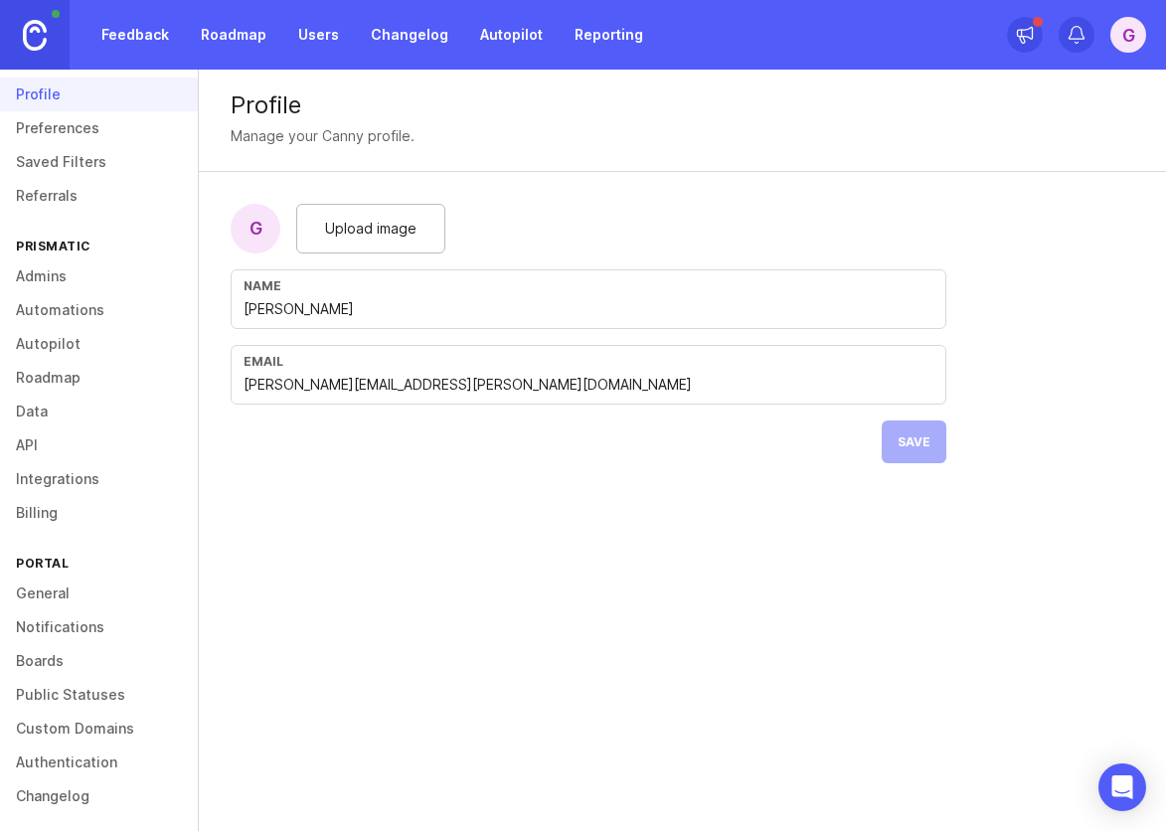
scroll to position [51, 0]
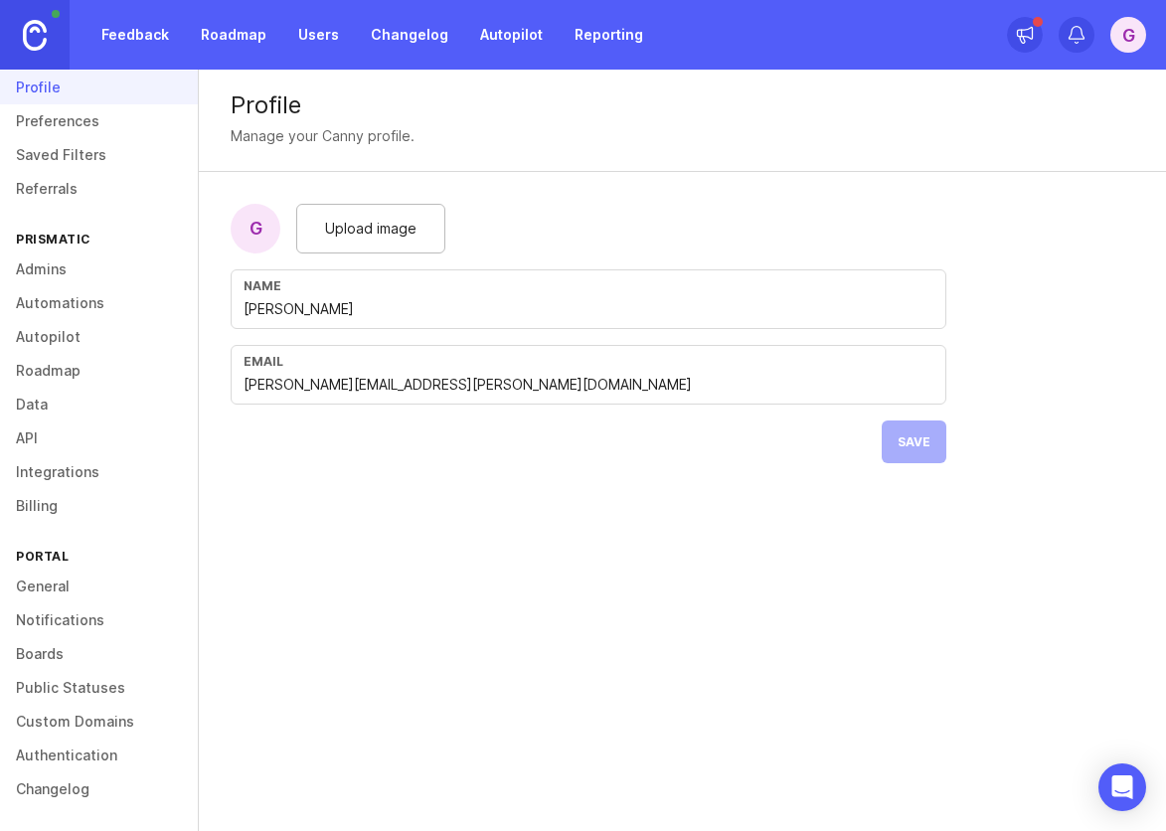
click at [101, 267] on link "Admins" at bounding box center [99, 270] width 198 height 34
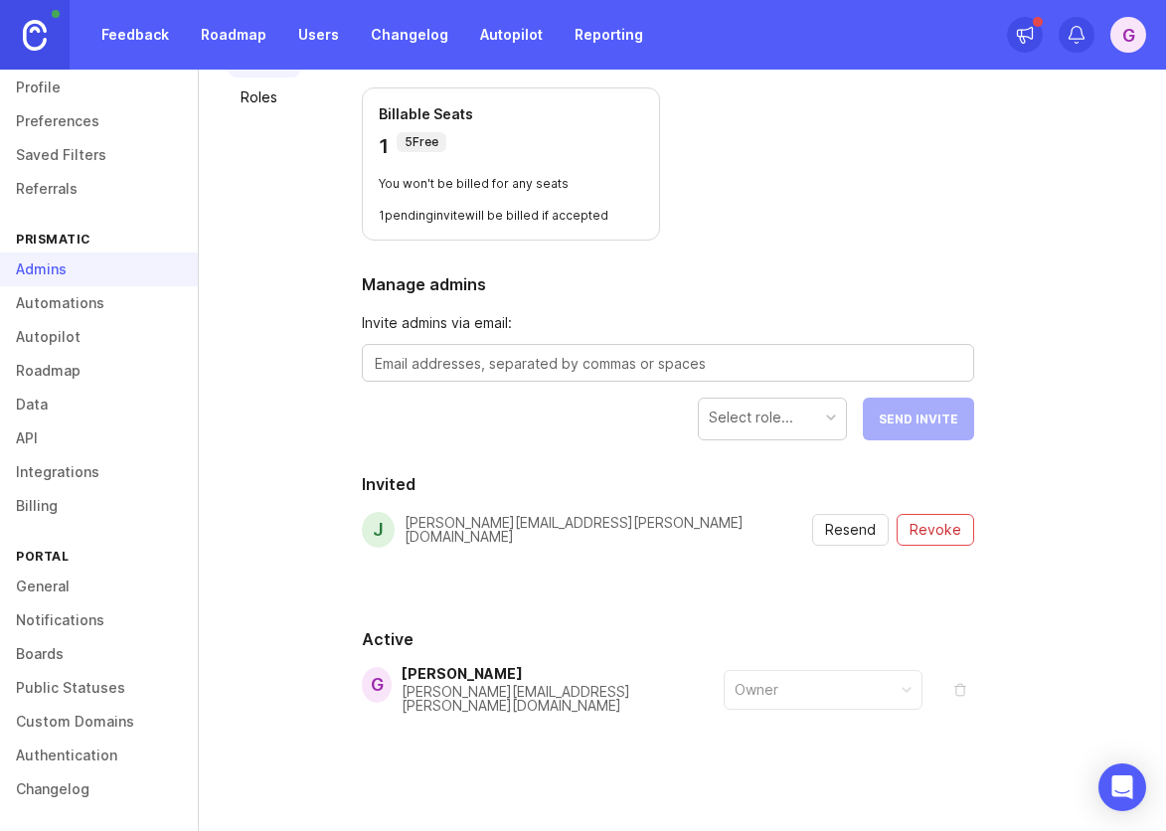
scroll to position [158, 0]
click at [848, 683] on div "Owner" at bounding box center [823, 688] width 197 height 38
click at [524, 702] on div "G Gina Lockwood gina.lockwood@prismatic.io Owner" at bounding box center [668, 688] width 613 height 46
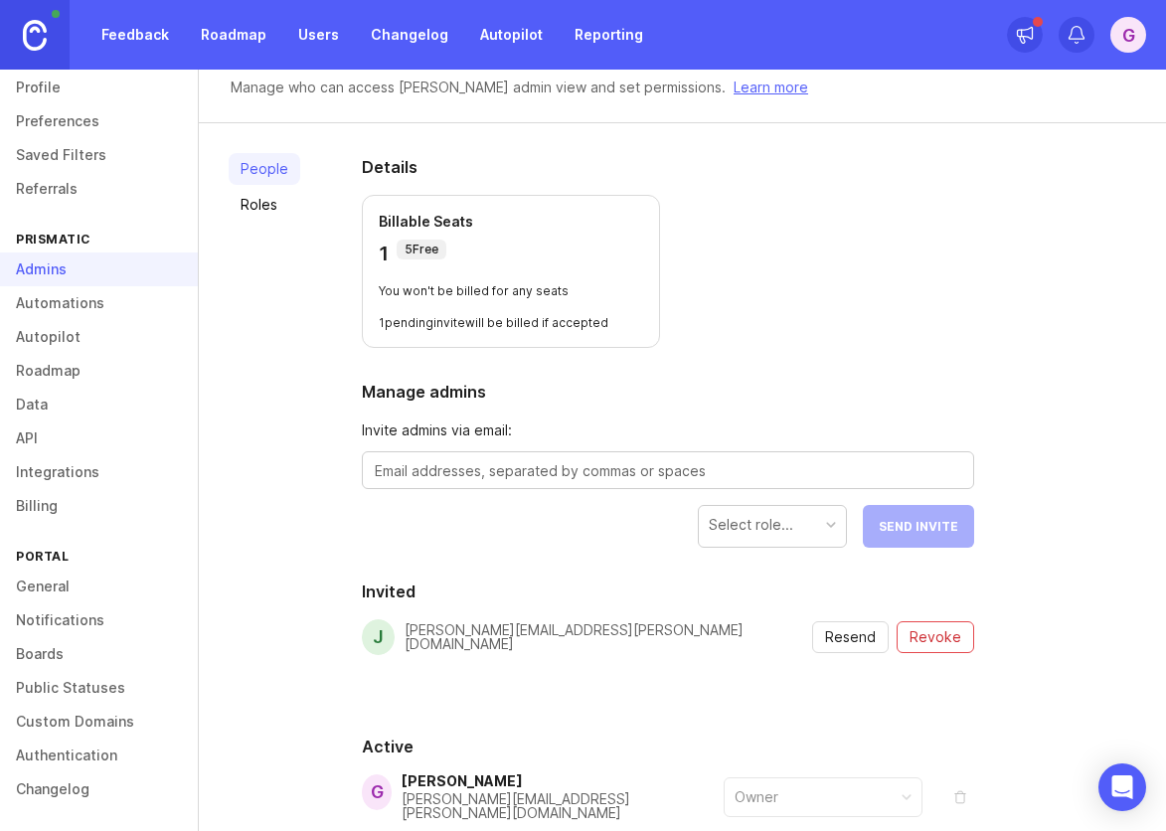
scroll to position [0, 0]
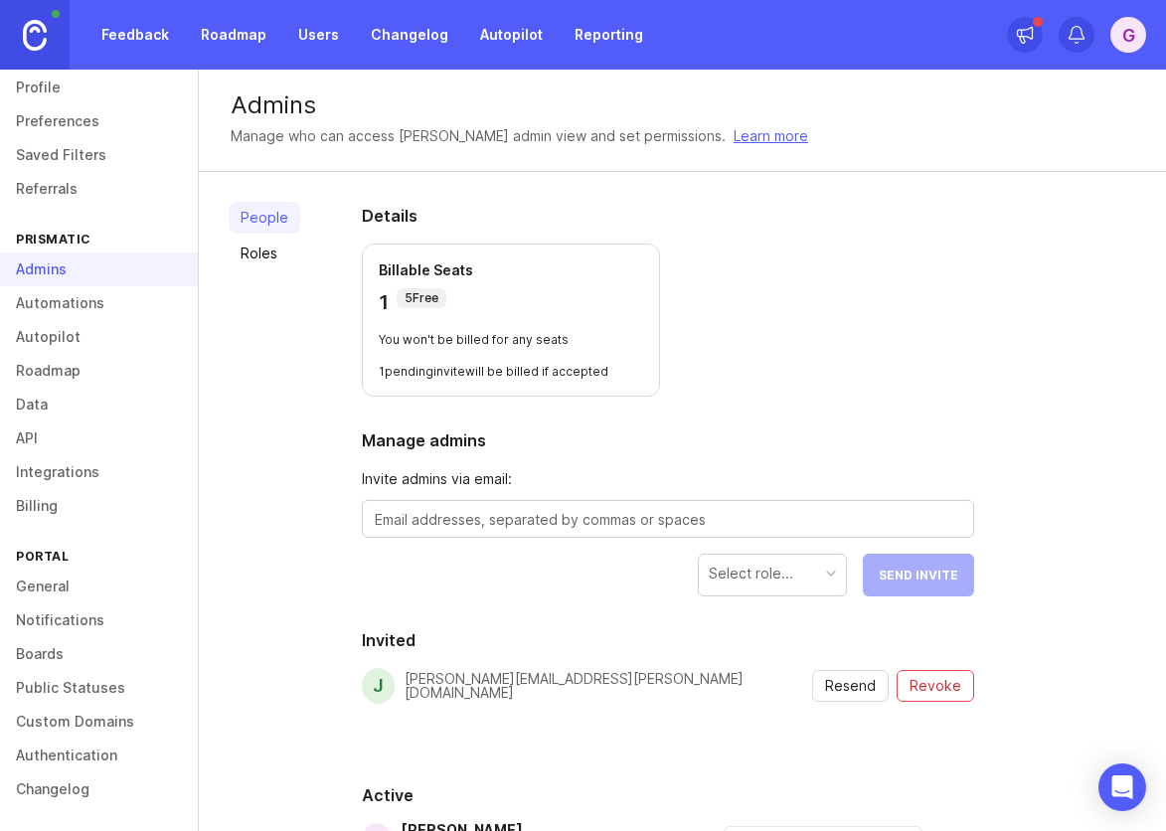
click at [782, 574] on div "Select role..." at bounding box center [751, 574] width 85 height 22
click at [279, 256] on link "Roles" at bounding box center [265, 254] width 72 height 32
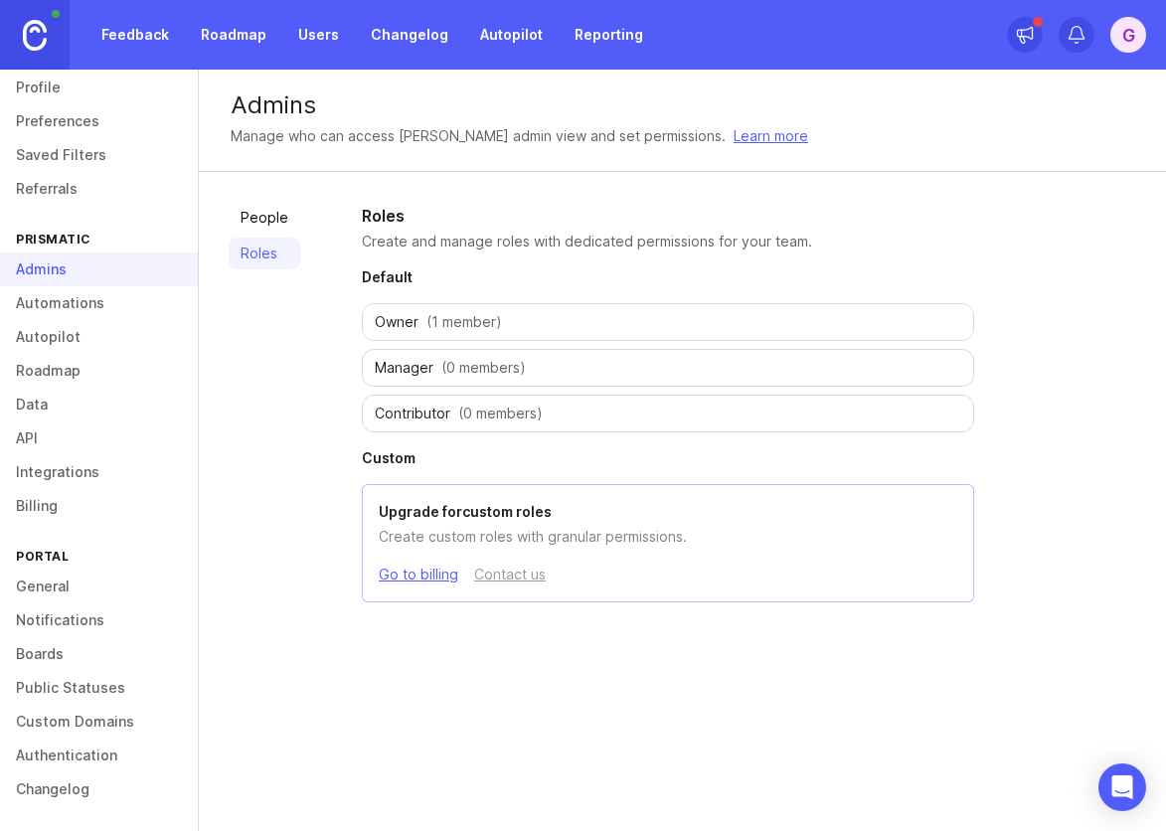
click at [246, 209] on link "People" at bounding box center [265, 218] width 72 height 32
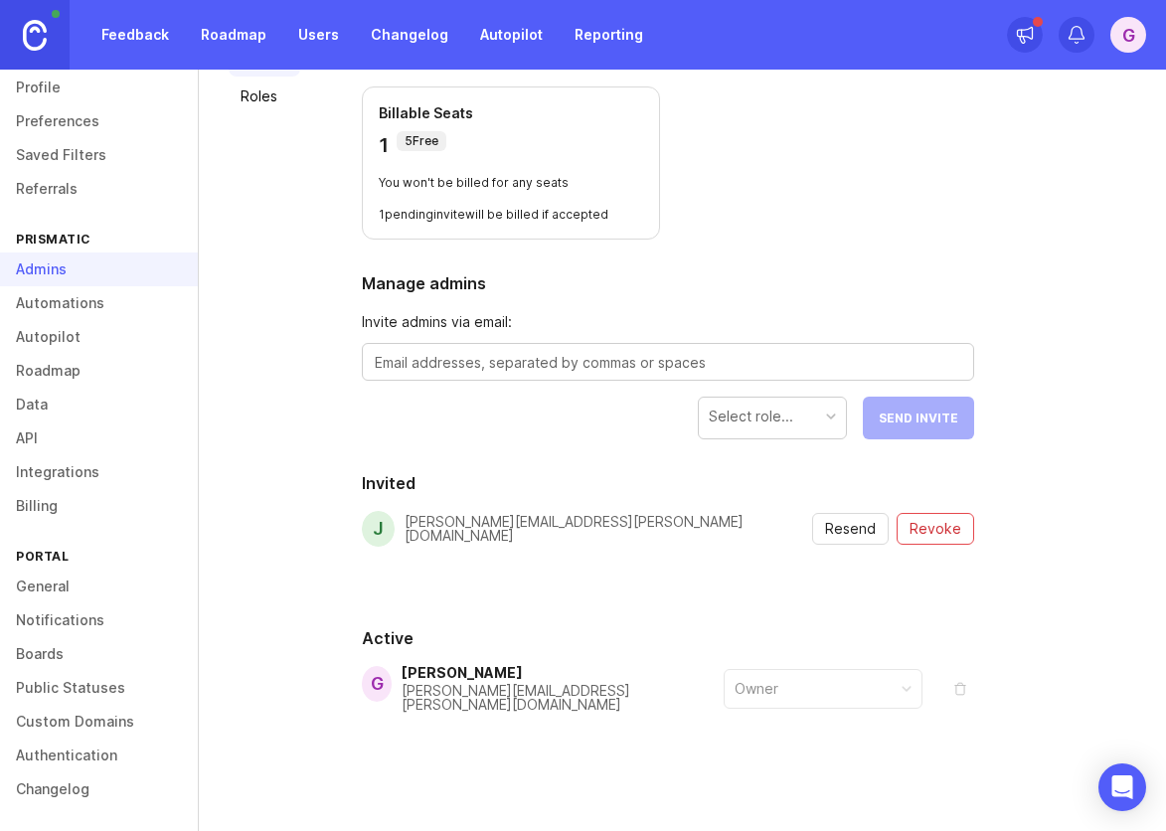
scroll to position [158, 0]
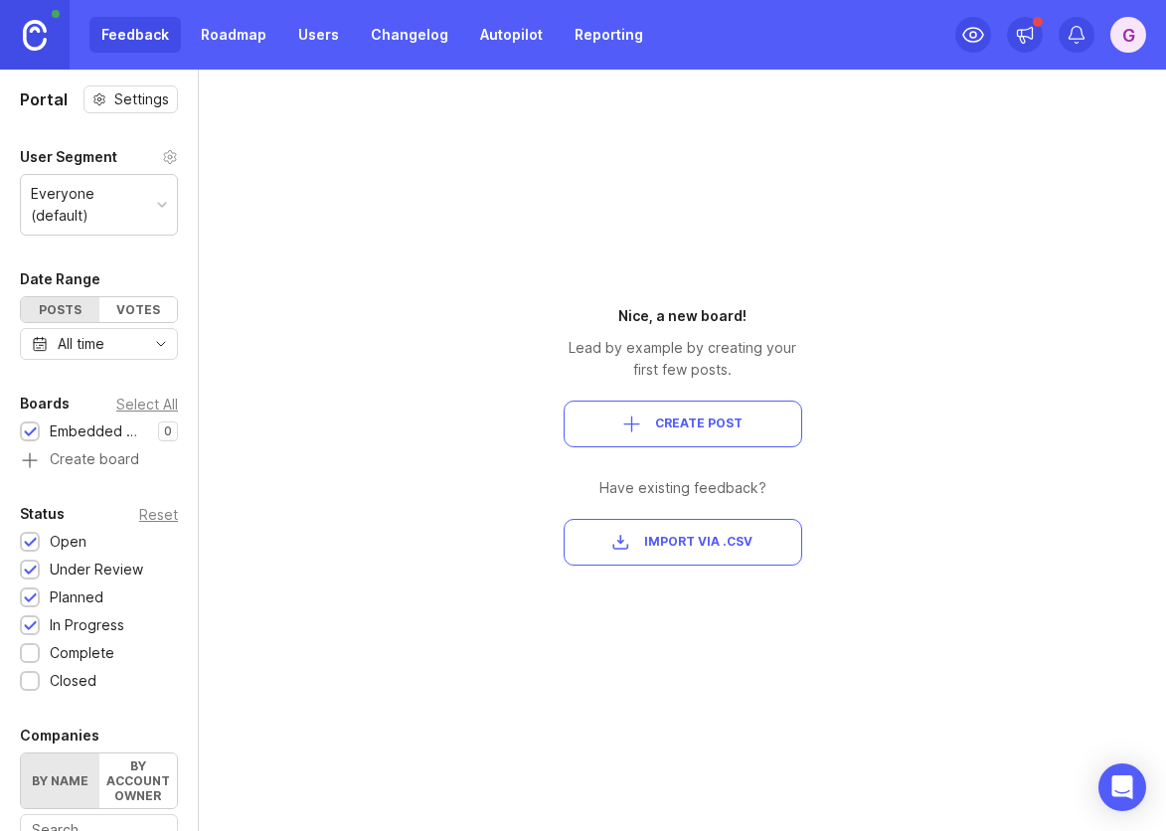
click at [326, 48] on link "Users" at bounding box center [318, 35] width 65 height 36
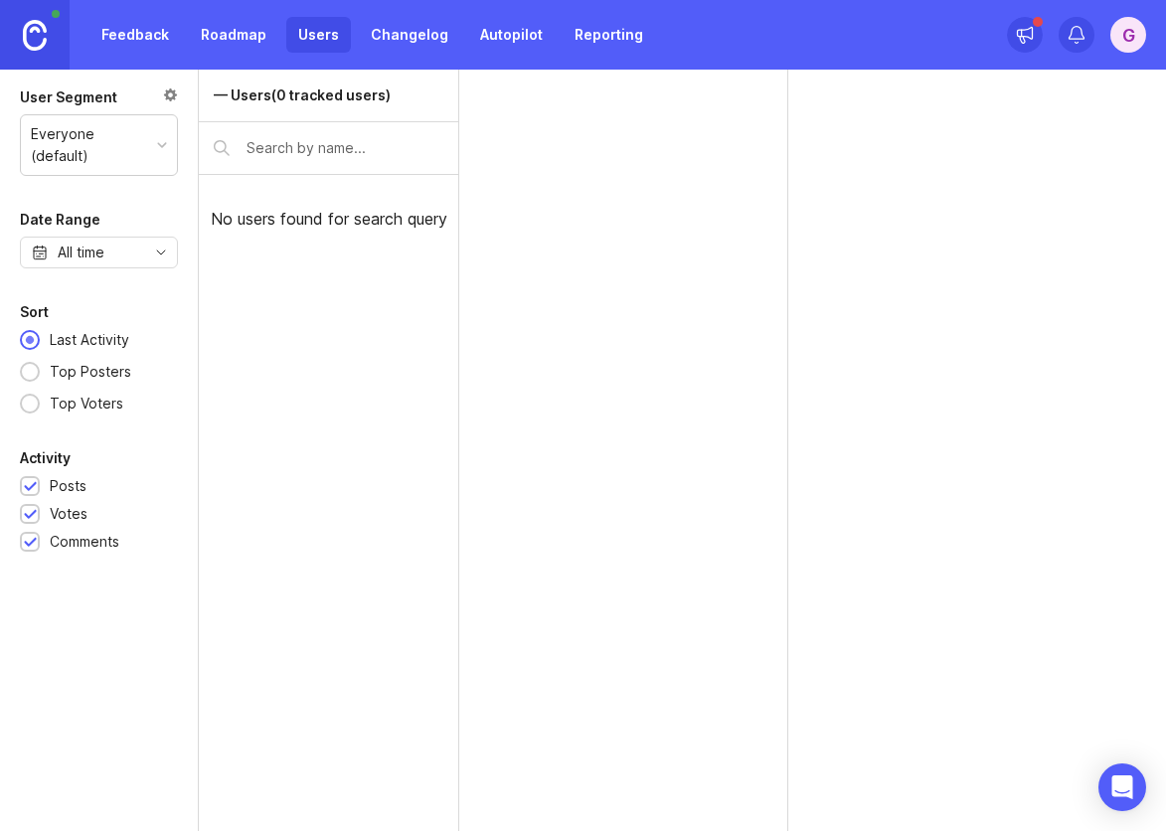
click at [280, 98] on div "— Users (0 tracked users)" at bounding box center [302, 96] width 177 height 22
click at [307, 222] on div "No users found for search query" at bounding box center [329, 219] width 260 height 88
click at [1135, 27] on div "G" at bounding box center [1129, 35] width 36 height 36
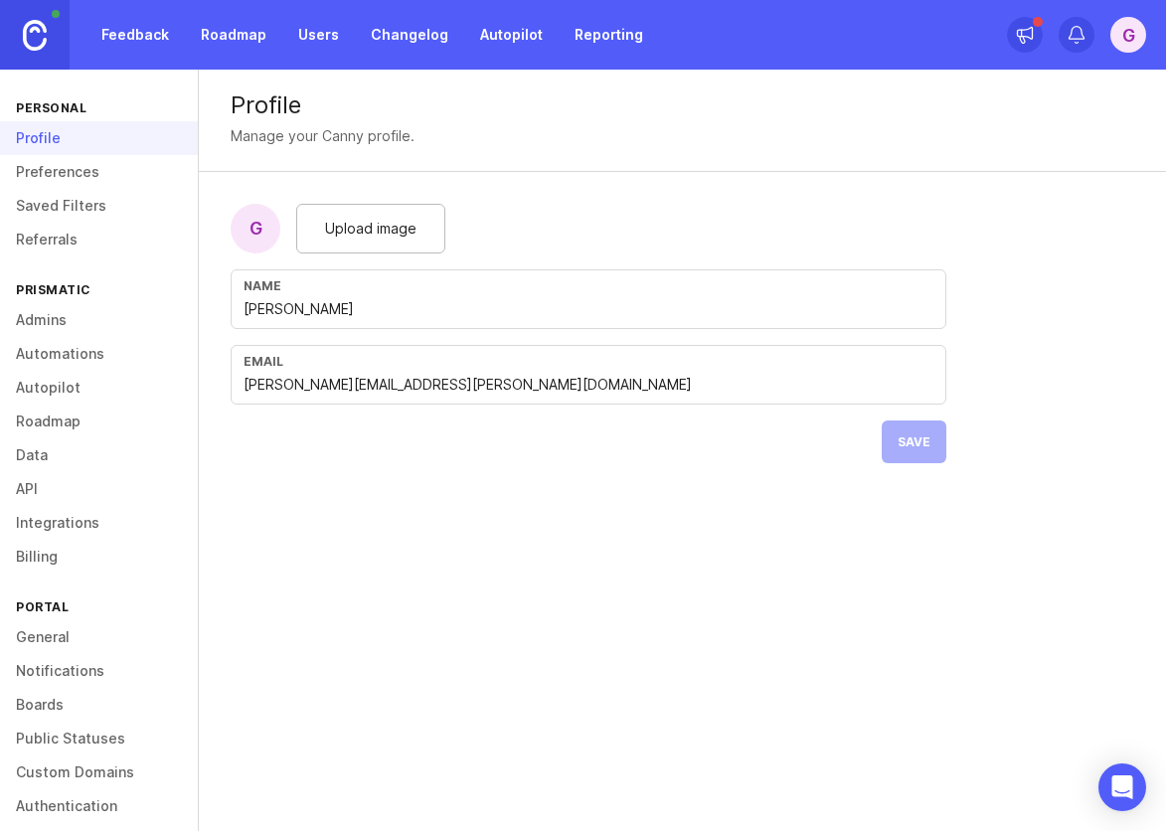
click at [46, 321] on link "Admins" at bounding box center [99, 320] width 198 height 34
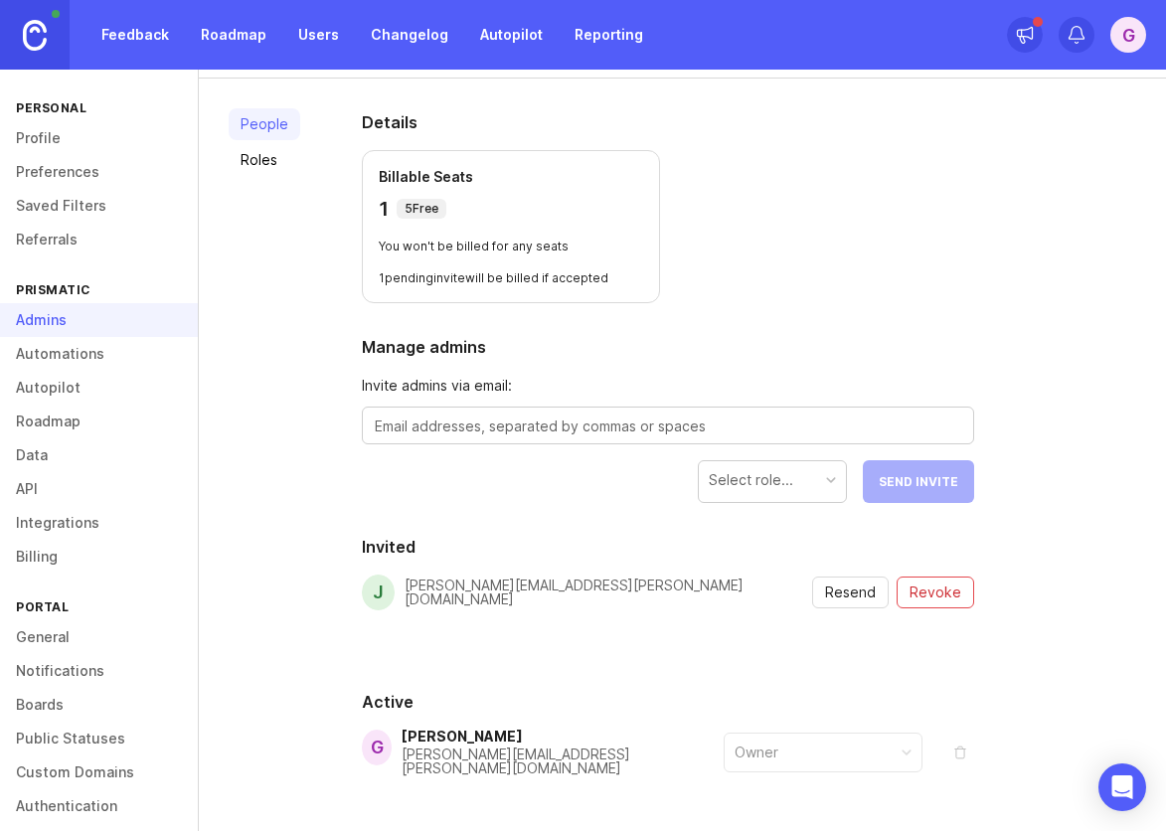
scroll to position [158, 0]
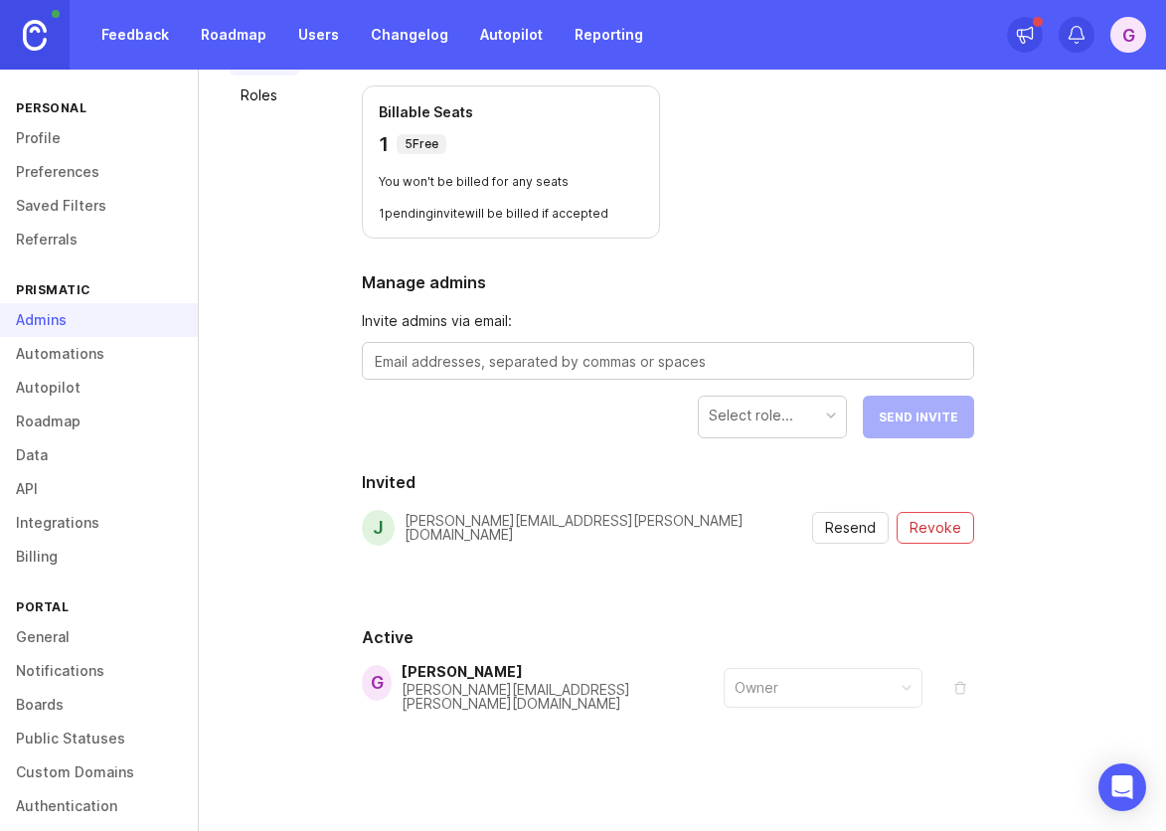
click at [75, 347] on link "Automations" at bounding box center [99, 354] width 198 height 34
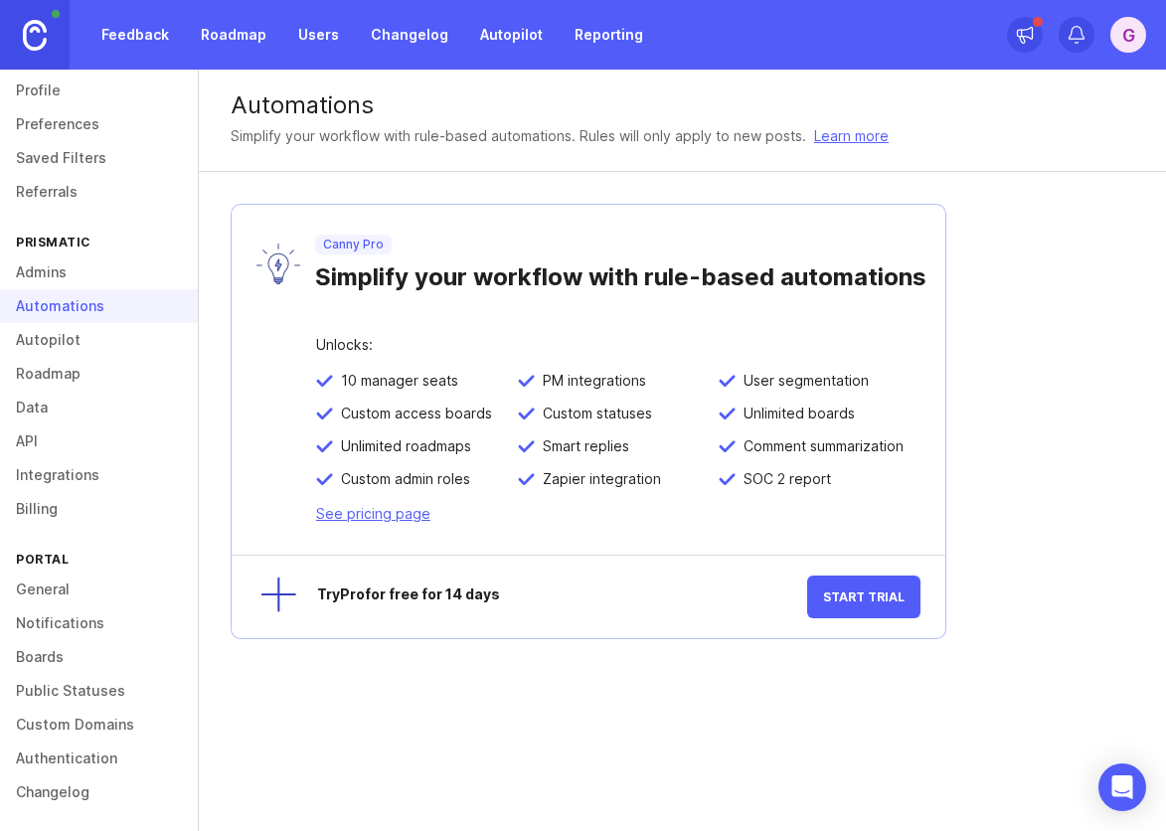
scroll to position [51, 0]
click at [45, 466] on link "Integrations" at bounding box center [99, 472] width 198 height 34
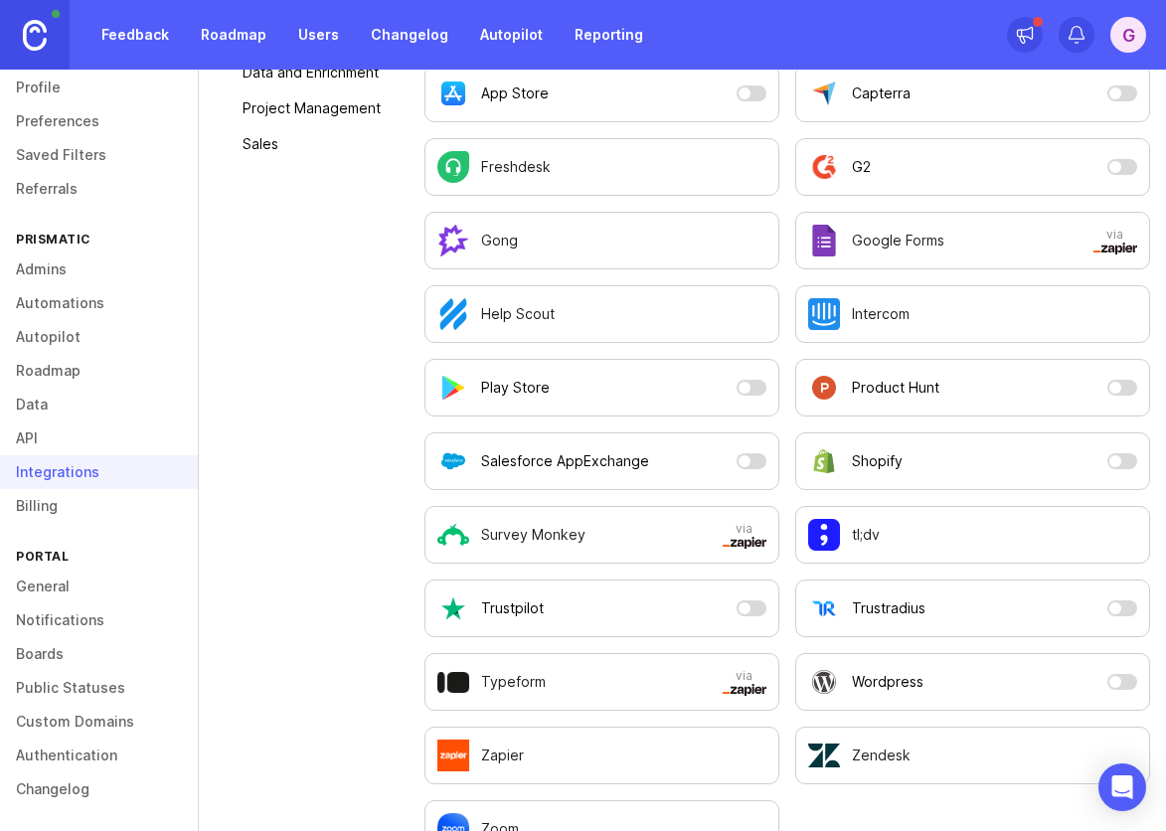
scroll to position [367, 0]
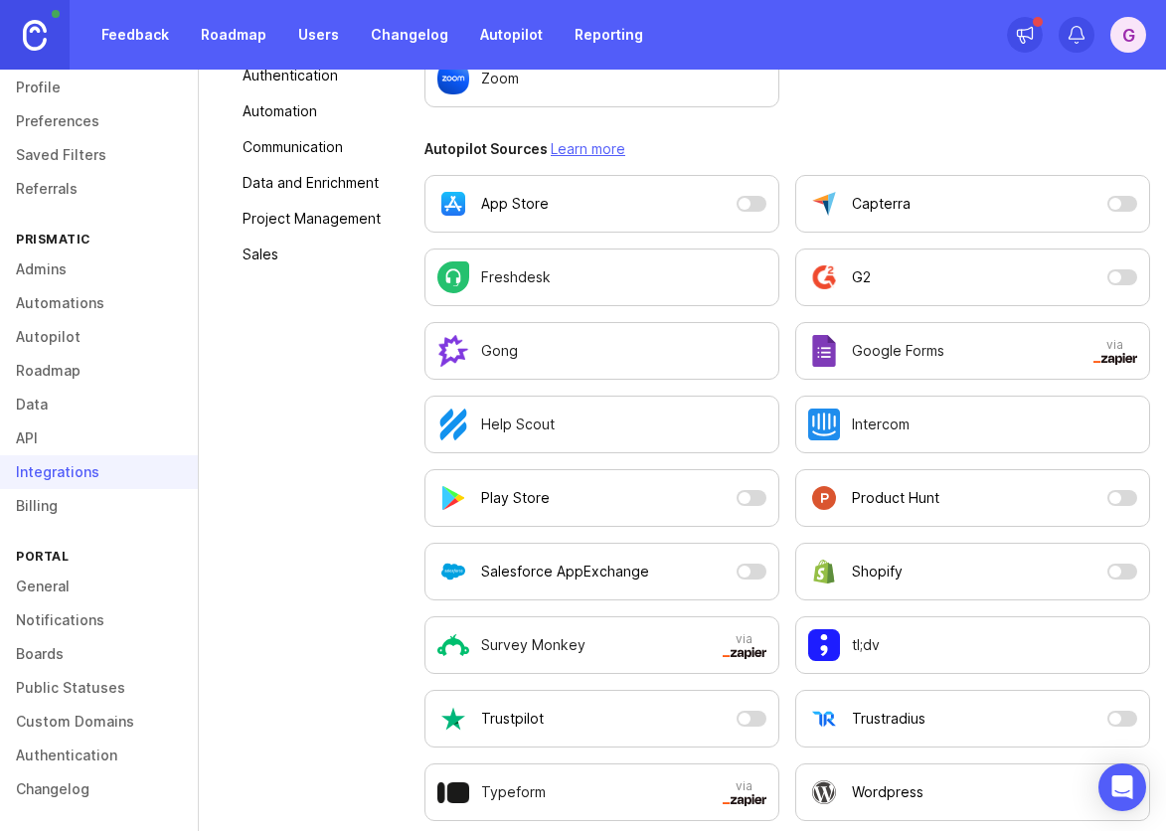
click at [709, 356] on div "Gong" at bounding box center [602, 351] width 329 height 32
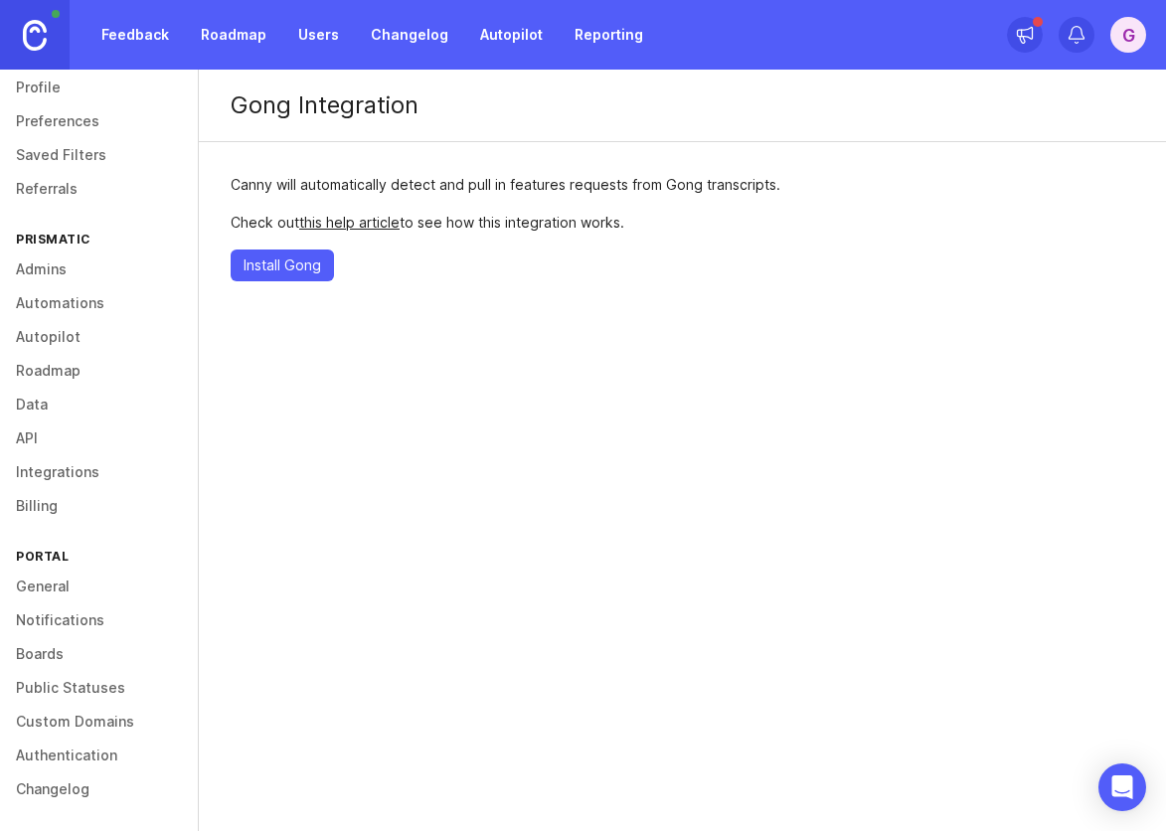
click at [276, 265] on span "Install Gong" at bounding box center [283, 266] width 78 height 20
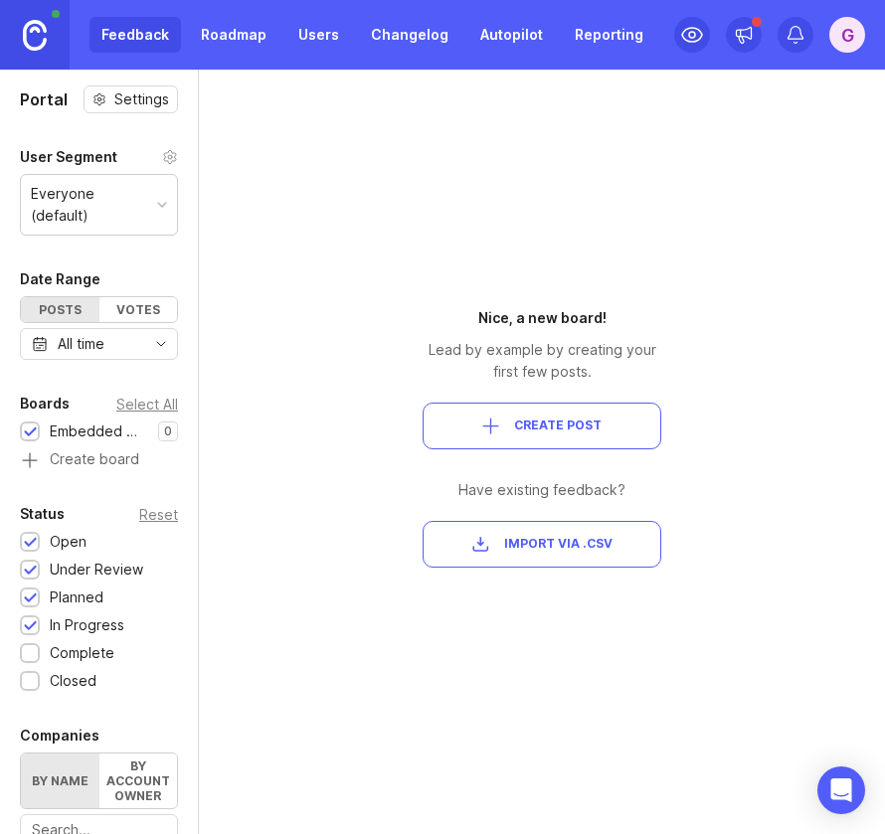
click at [853, 30] on div "G" at bounding box center [847, 35] width 36 height 36
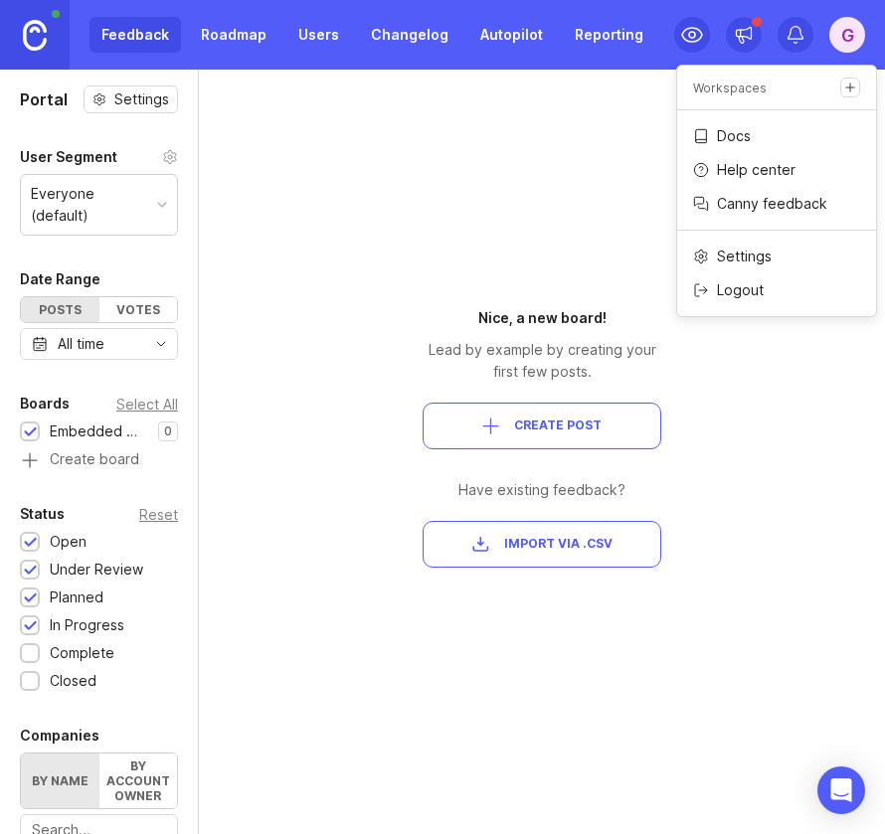
click at [781, 291] on div "Logout" at bounding box center [776, 290] width 199 height 32
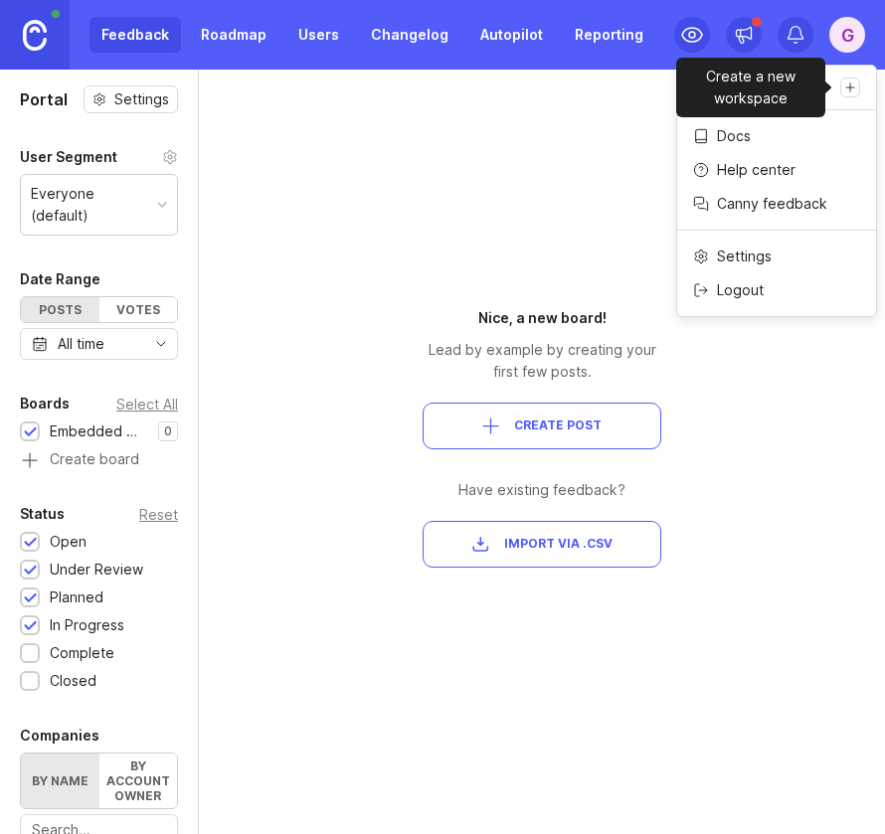
click at [853, 88] on icon "Create a new workspace" at bounding box center [850, 88] width 14 height 14
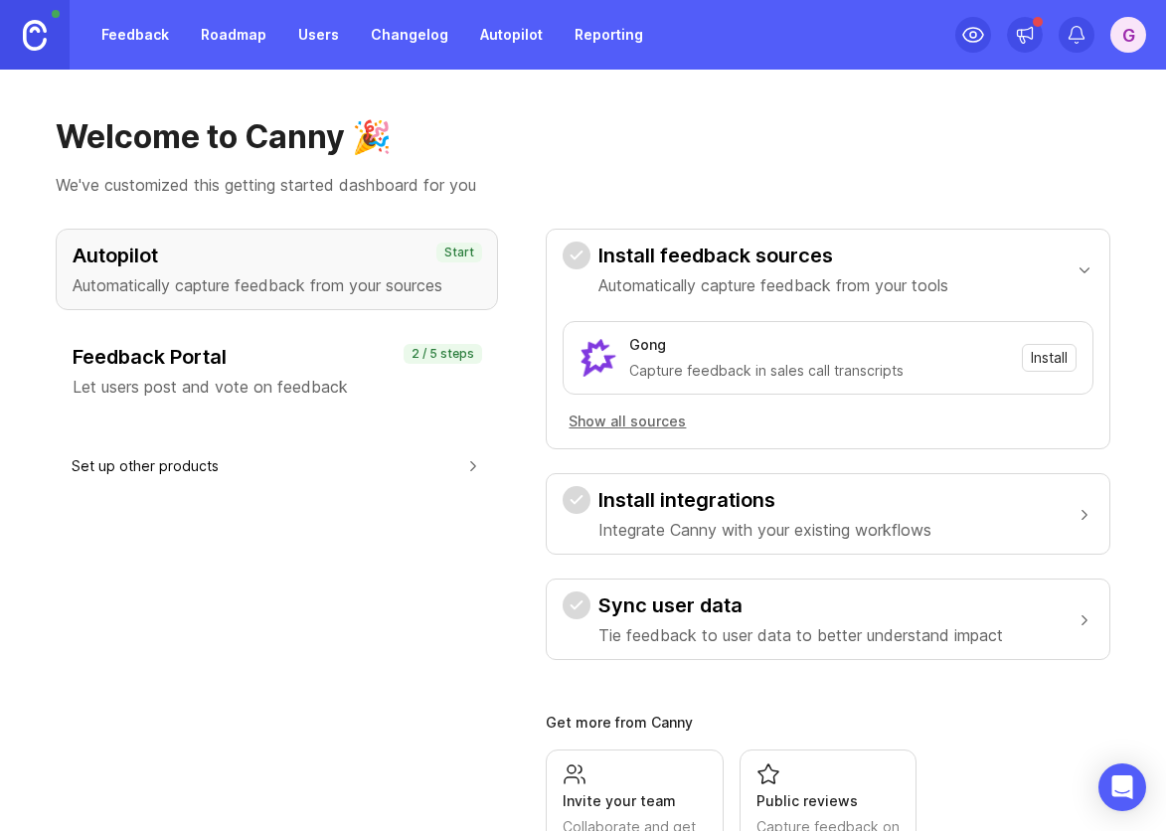
click at [1143, 29] on div "G" at bounding box center [1129, 35] width 36 height 36
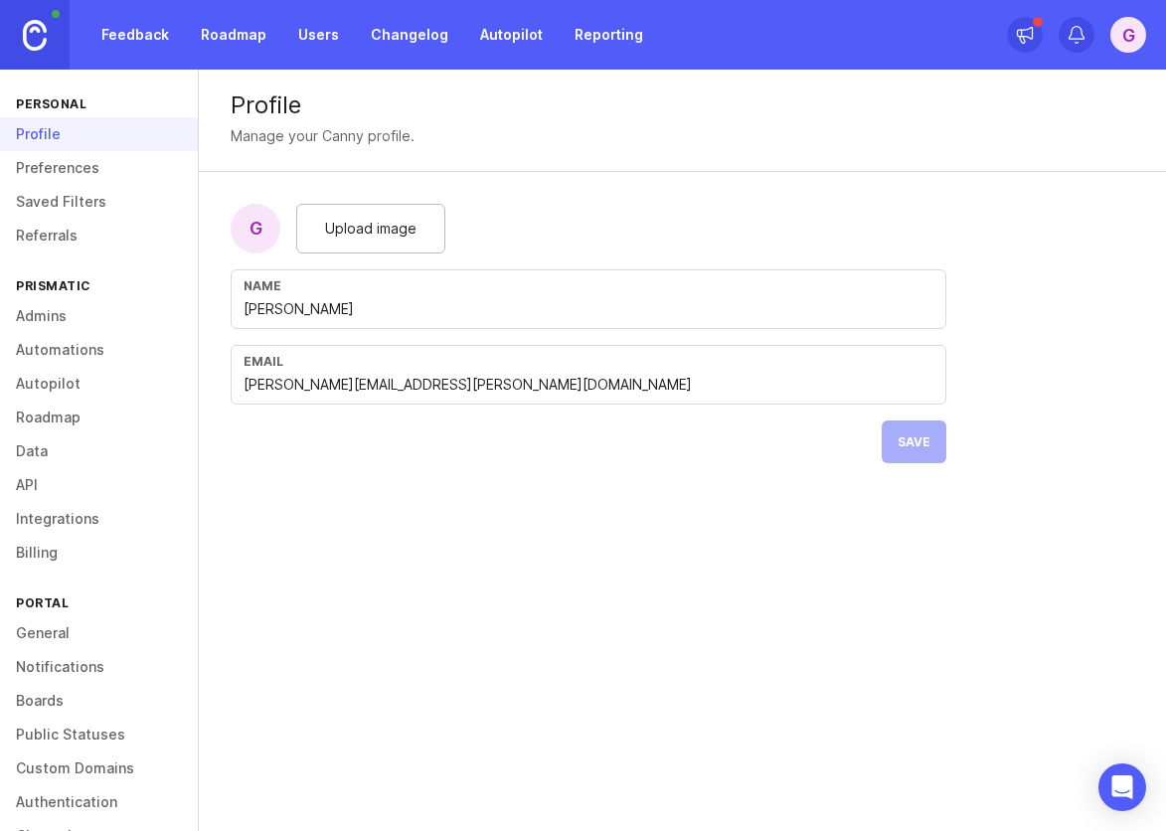
scroll to position [8, 0]
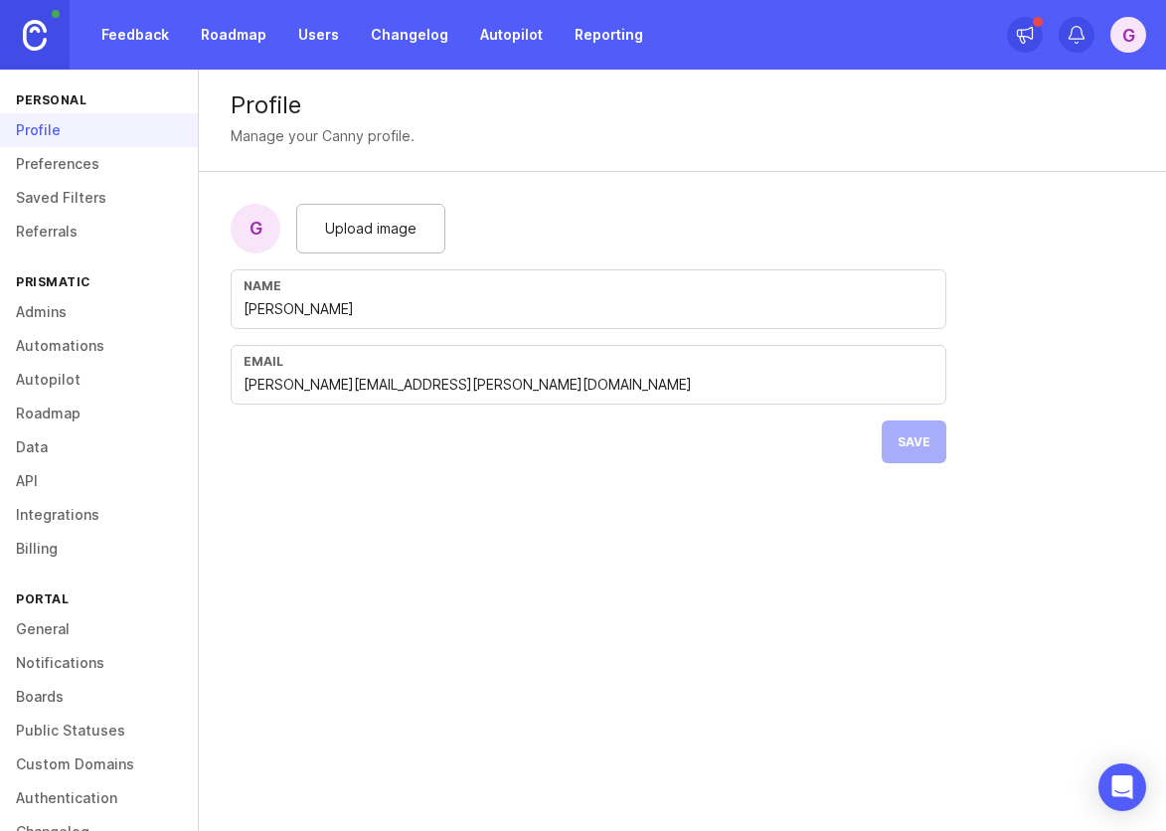
click at [58, 320] on link "Admins" at bounding box center [99, 312] width 198 height 34
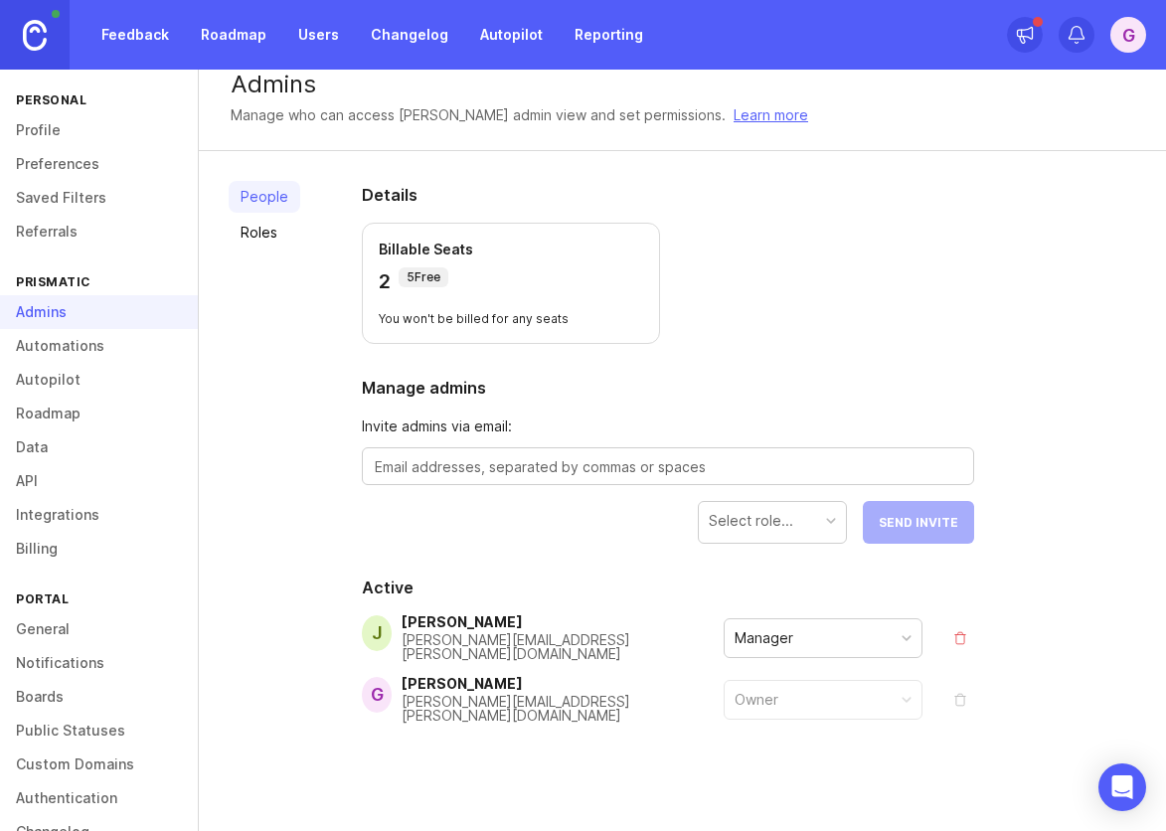
scroll to position [27, 0]
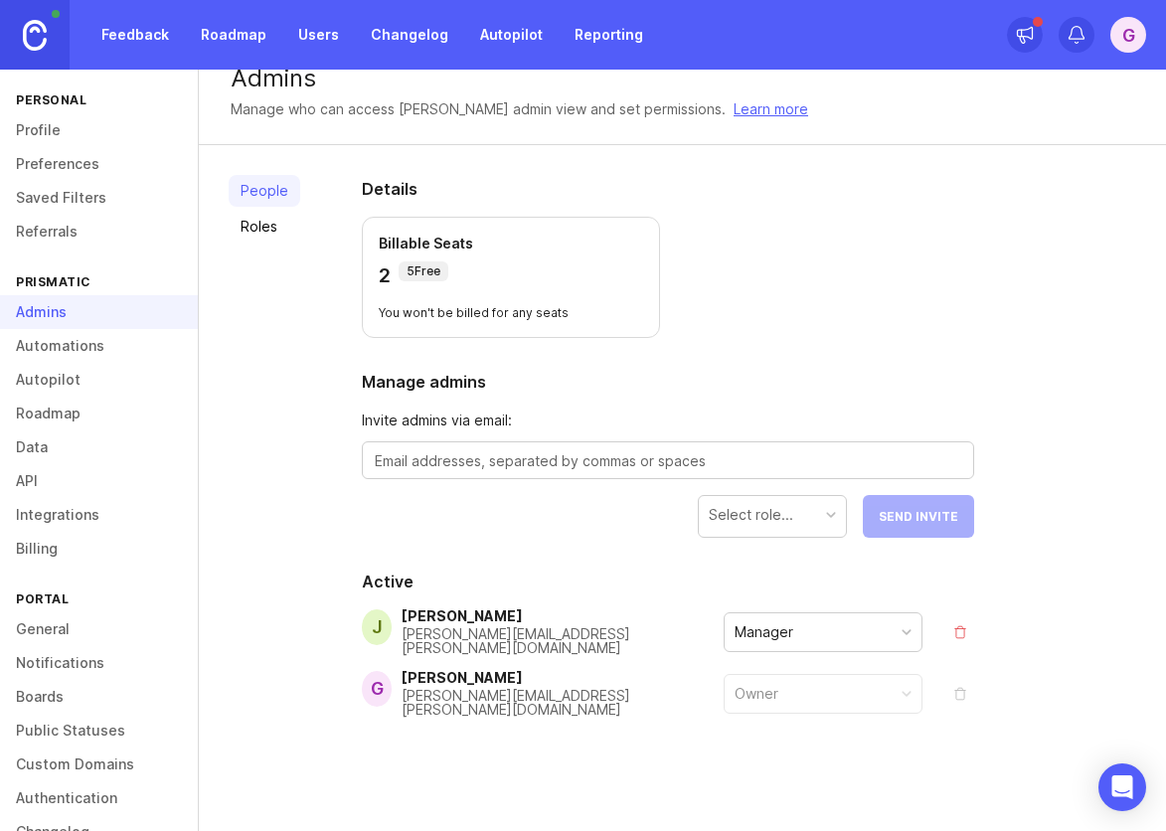
click at [769, 508] on div "Select role..." at bounding box center [751, 515] width 85 height 22
click at [771, 509] on div "Select role..." at bounding box center [751, 515] width 85 height 22
click at [845, 620] on div "Manager" at bounding box center [823, 632] width 197 height 38
drag, startPoint x: 816, startPoint y: 733, endPoint x: 827, endPoint y: 729, distance: 11.6
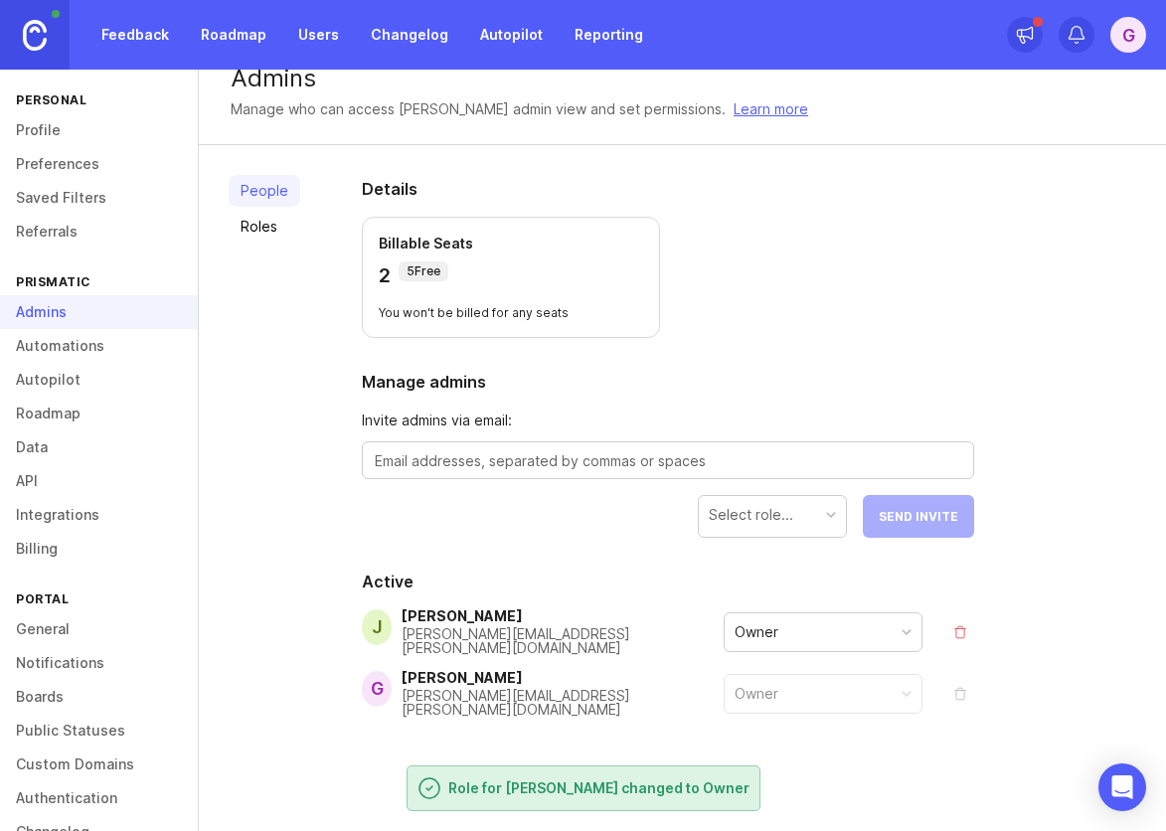
click at [271, 221] on link "Roles" at bounding box center [265, 227] width 72 height 32
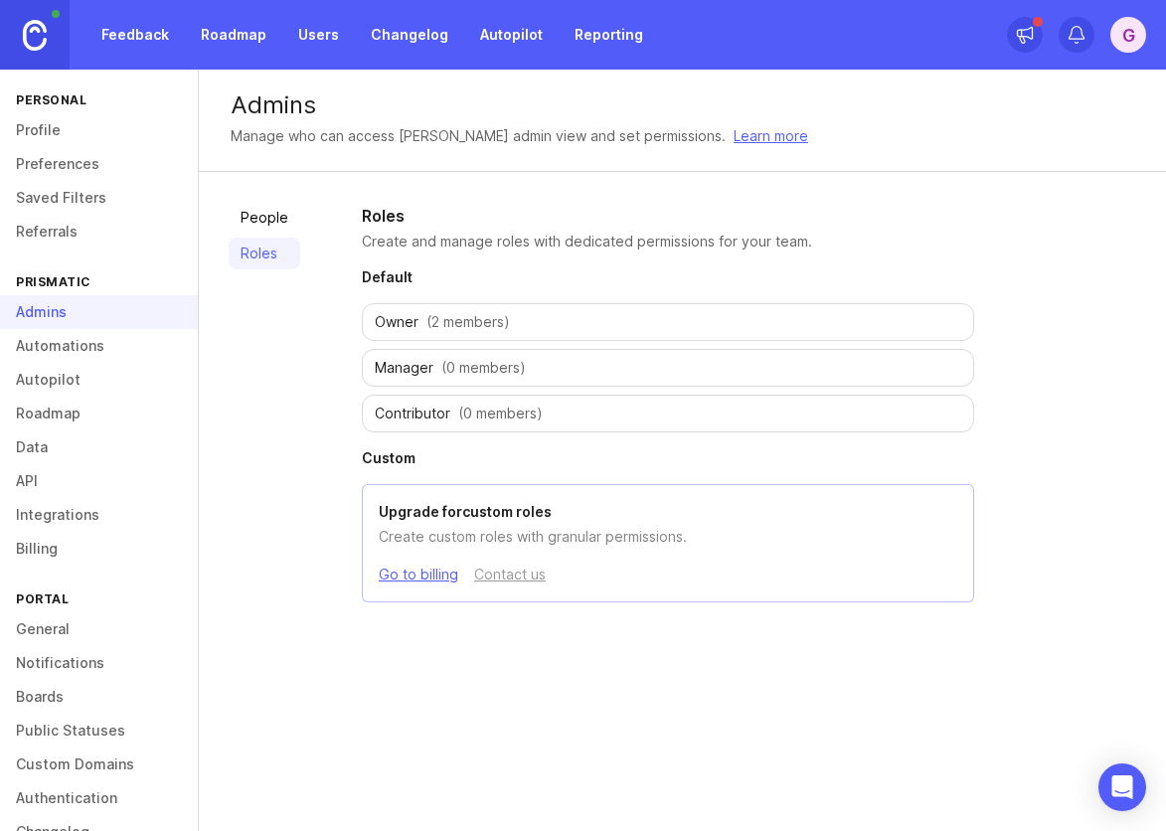
click at [63, 510] on link "Integrations" at bounding box center [99, 515] width 198 height 34
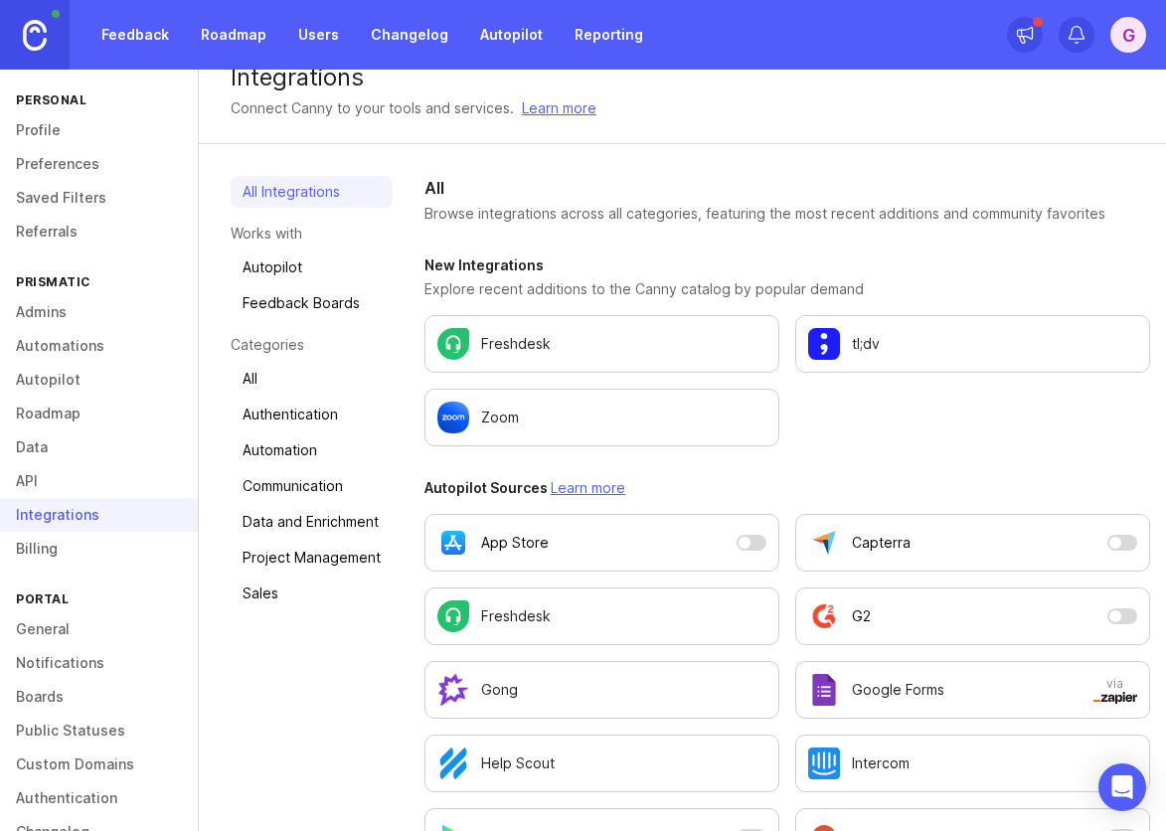
scroll to position [35, 0]
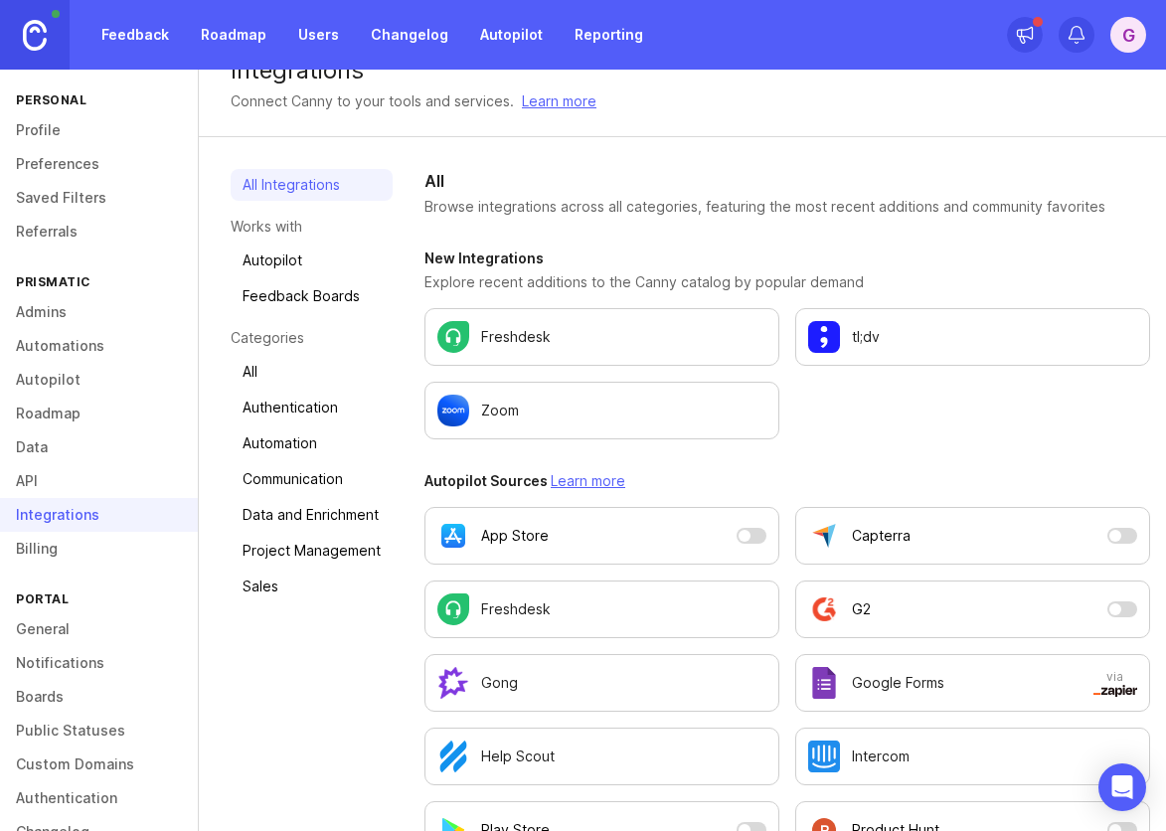
click at [600, 684] on div "Gong" at bounding box center [602, 683] width 329 height 32
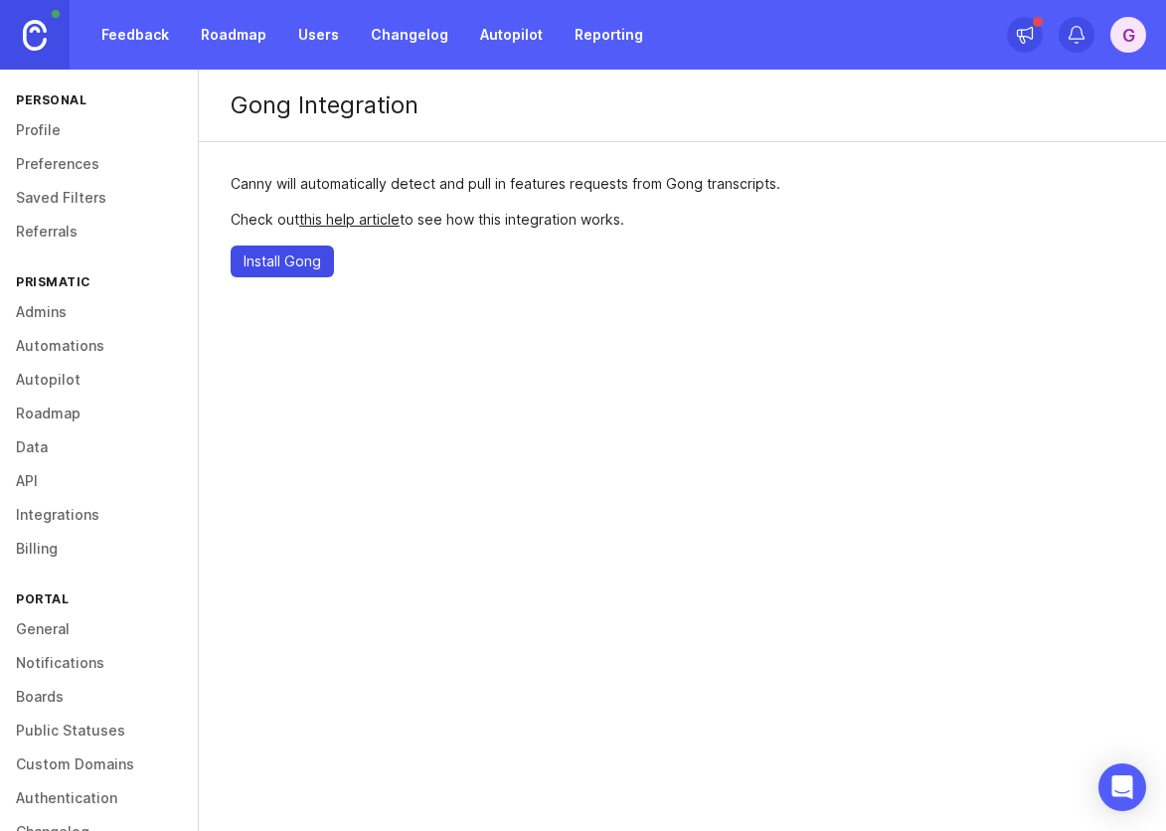
click at [292, 246] on button "Install Gong" at bounding box center [282, 262] width 103 height 32
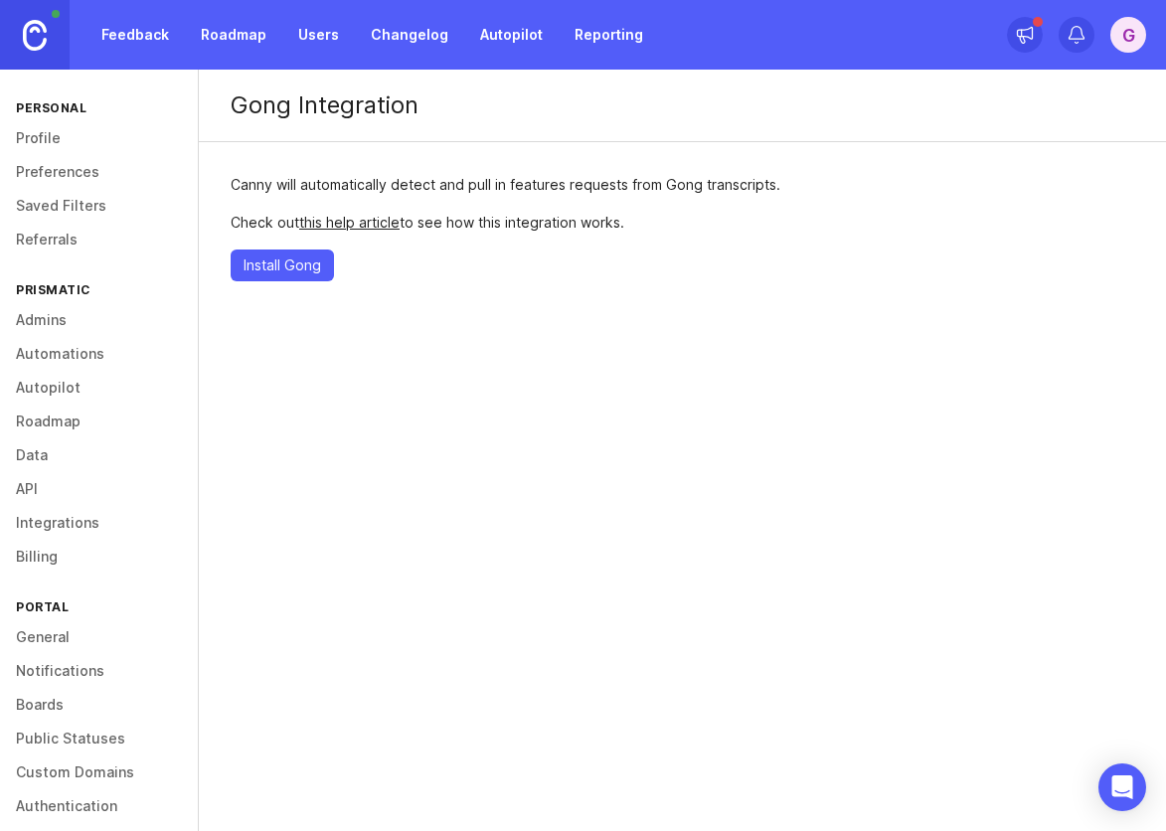
click at [375, 225] on link "this help article" at bounding box center [349, 222] width 100 height 17
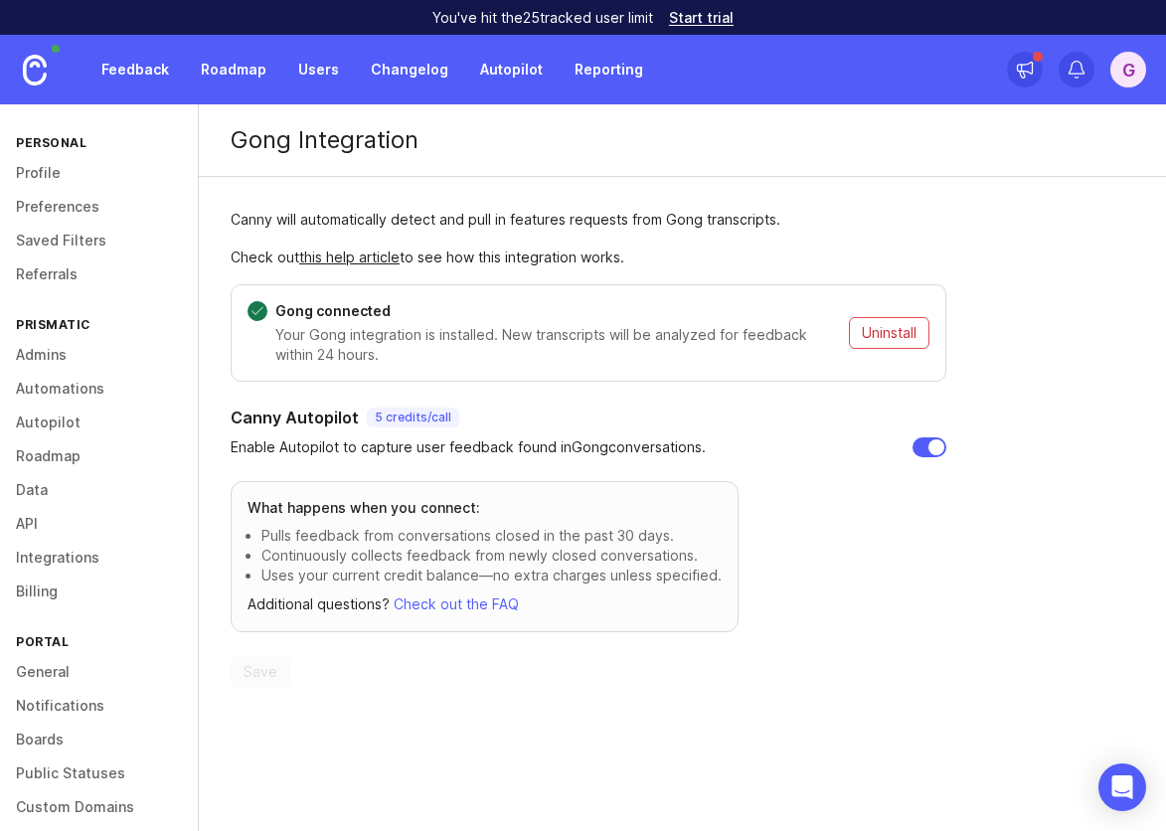
click at [142, 67] on link "Feedback" at bounding box center [134, 70] width 91 height 36
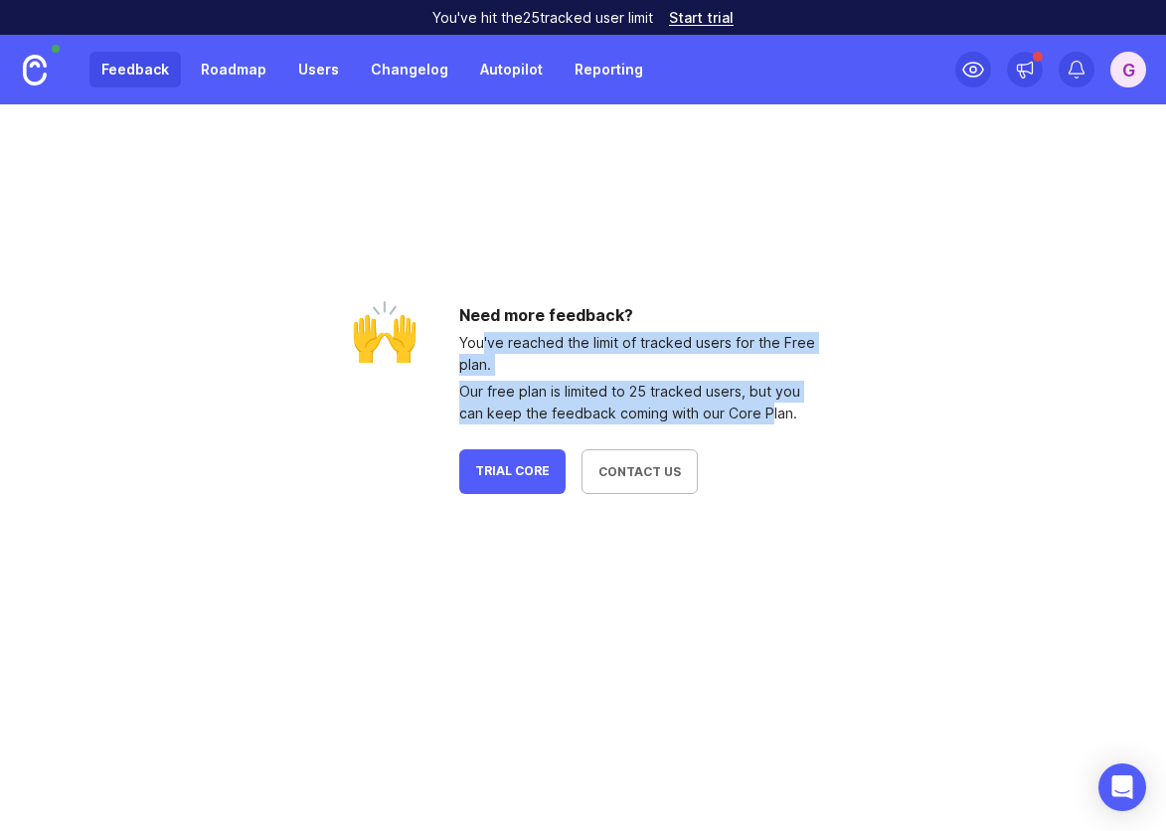
drag, startPoint x: 475, startPoint y: 346, endPoint x: 761, endPoint y: 417, distance: 294.0
click at [761, 417] on div "Need more feedback? You've reached the limit of tracked users for the Free plan…" at bounding box center [638, 398] width 358 height 191
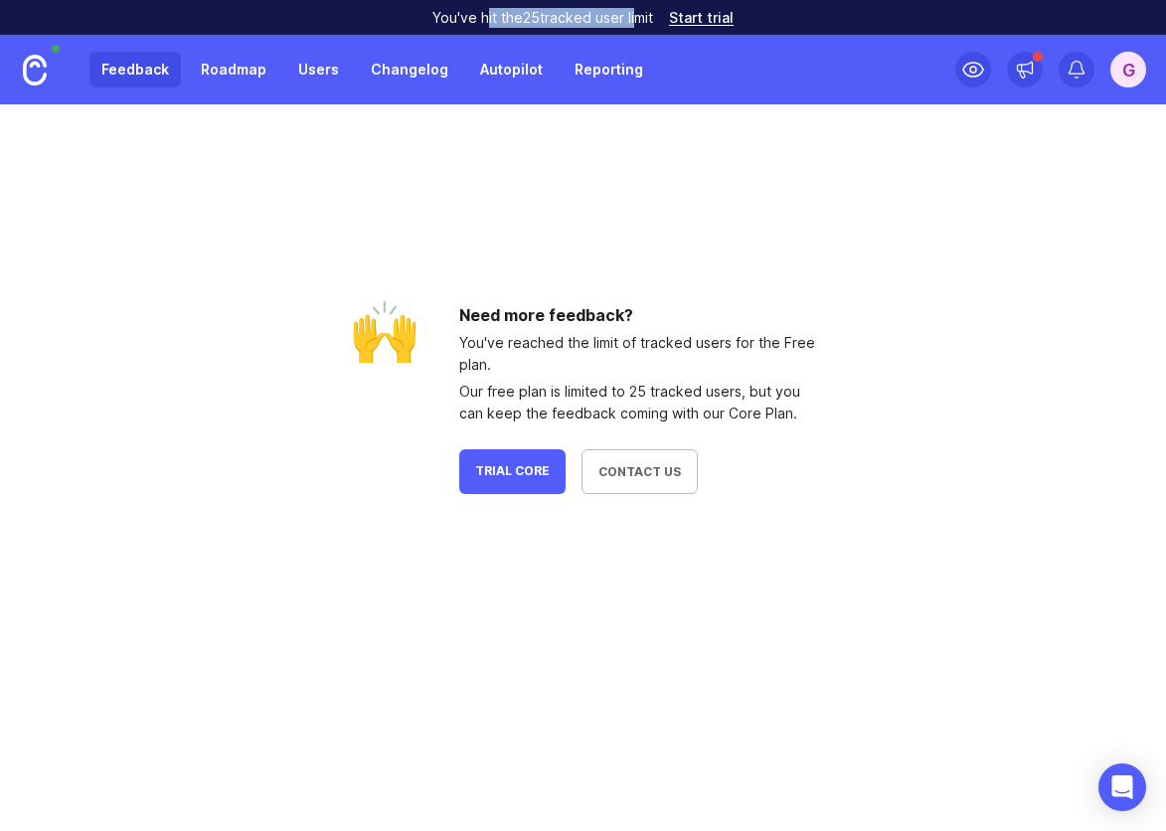
drag, startPoint x: 483, startPoint y: 16, endPoint x: 632, endPoint y: 15, distance: 149.2
click at [632, 15] on p "You've hit the 25 tracked user limit" at bounding box center [543, 18] width 221 height 20
click at [700, 590] on div "Feedback Roadmap Users Changelog Autopilot Reporting G 🙌 Need more feedback? Yo…" at bounding box center [583, 433] width 1166 height 796
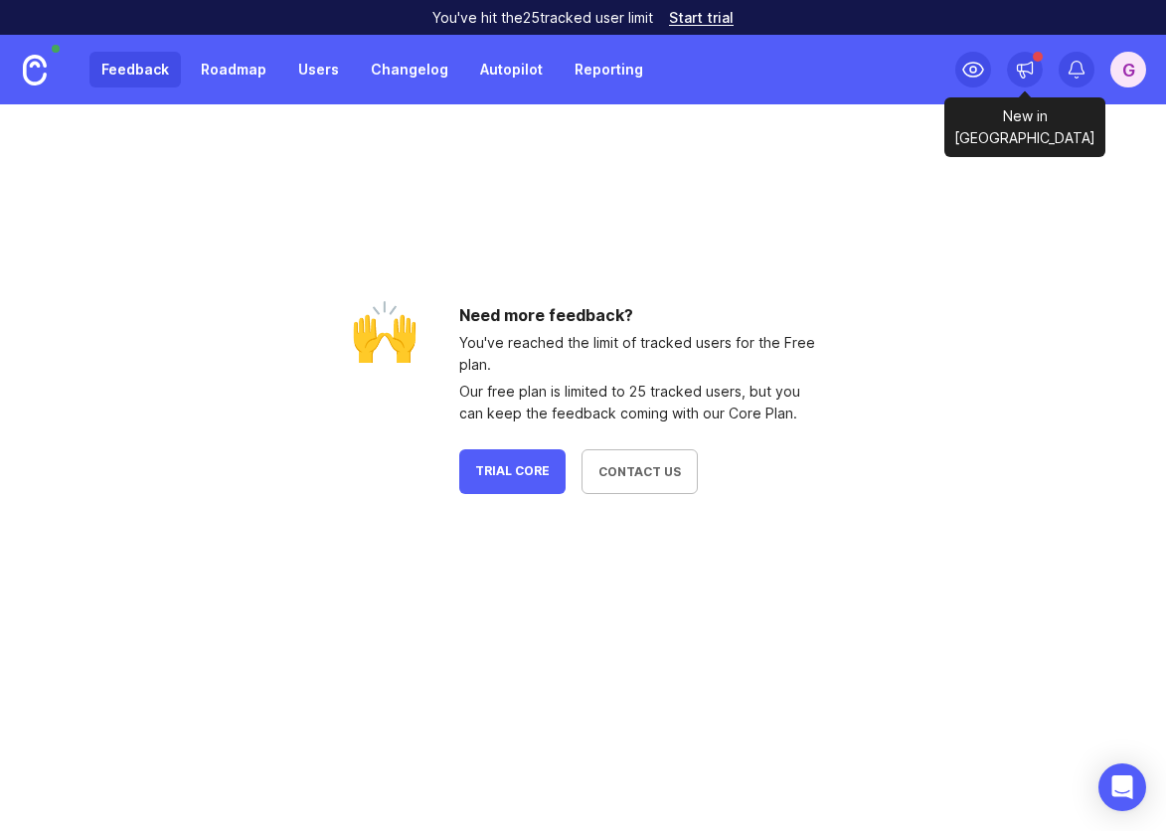
click at [1031, 69] on icon at bounding box center [1025, 70] width 20 height 20
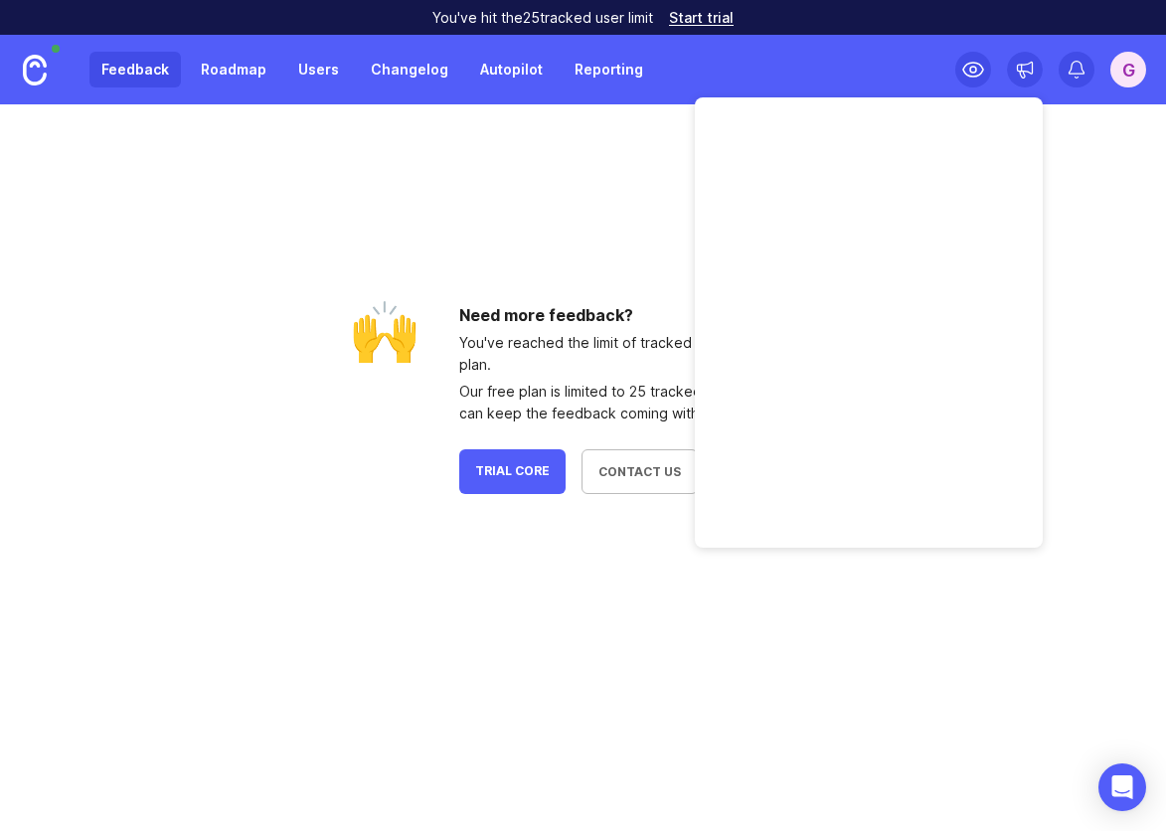
click at [217, 75] on link "Roadmap" at bounding box center [233, 70] width 89 height 36
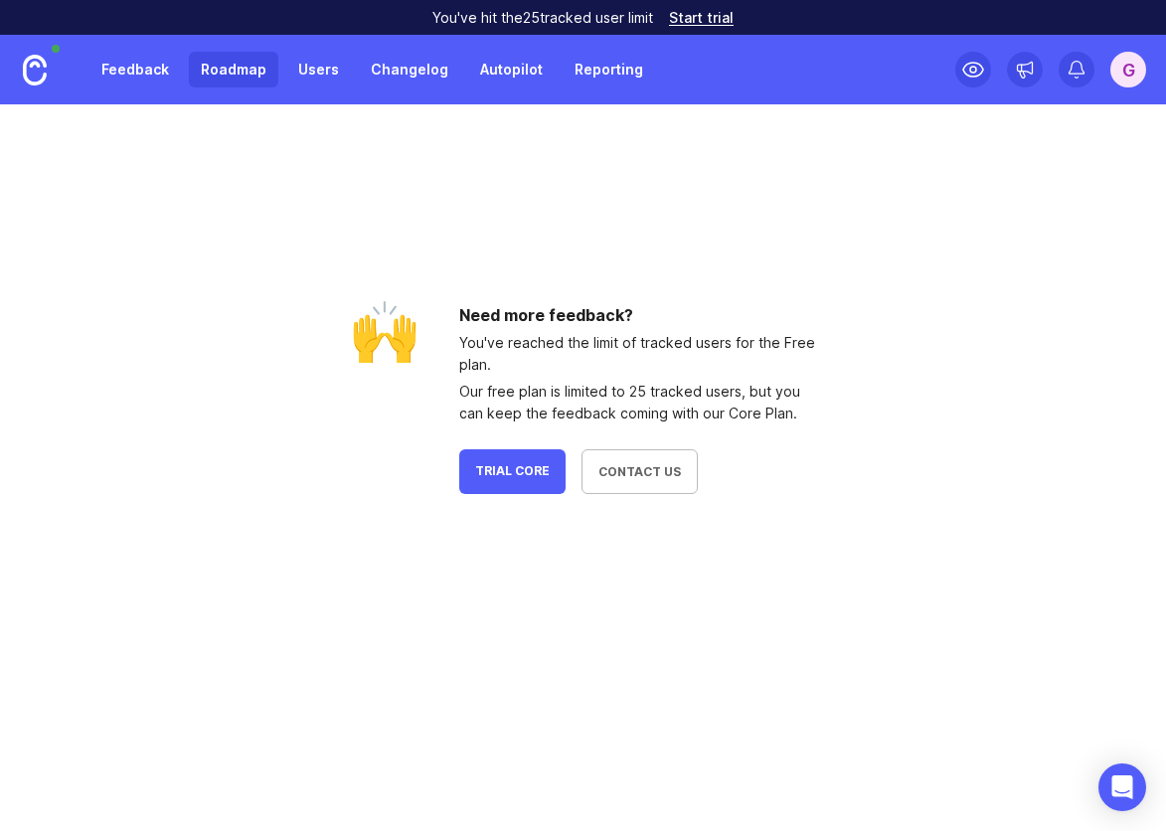
click at [330, 73] on link "Users" at bounding box center [318, 70] width 65 height 36
click at [137, 69] on link "Feedback" at bounding box center [134, 70] width 91 height 36
click at [40, 76] on img at bounding box center [35, 70] width 24 height 31
click at [608, 77] on link "Reporting" at bounding box center [609, 70] width 92 height 36
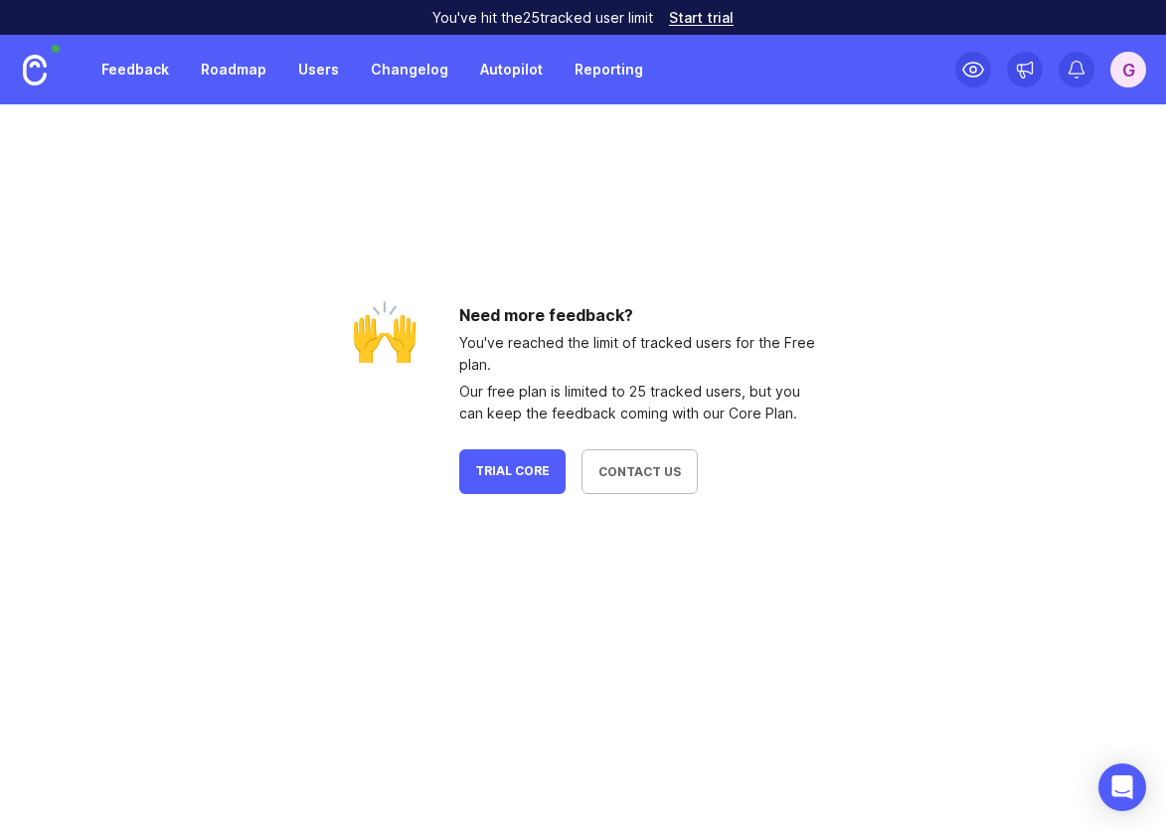
click at [1128, 70] on div "G" at bounding box center [1129, 70] width 36 height 36
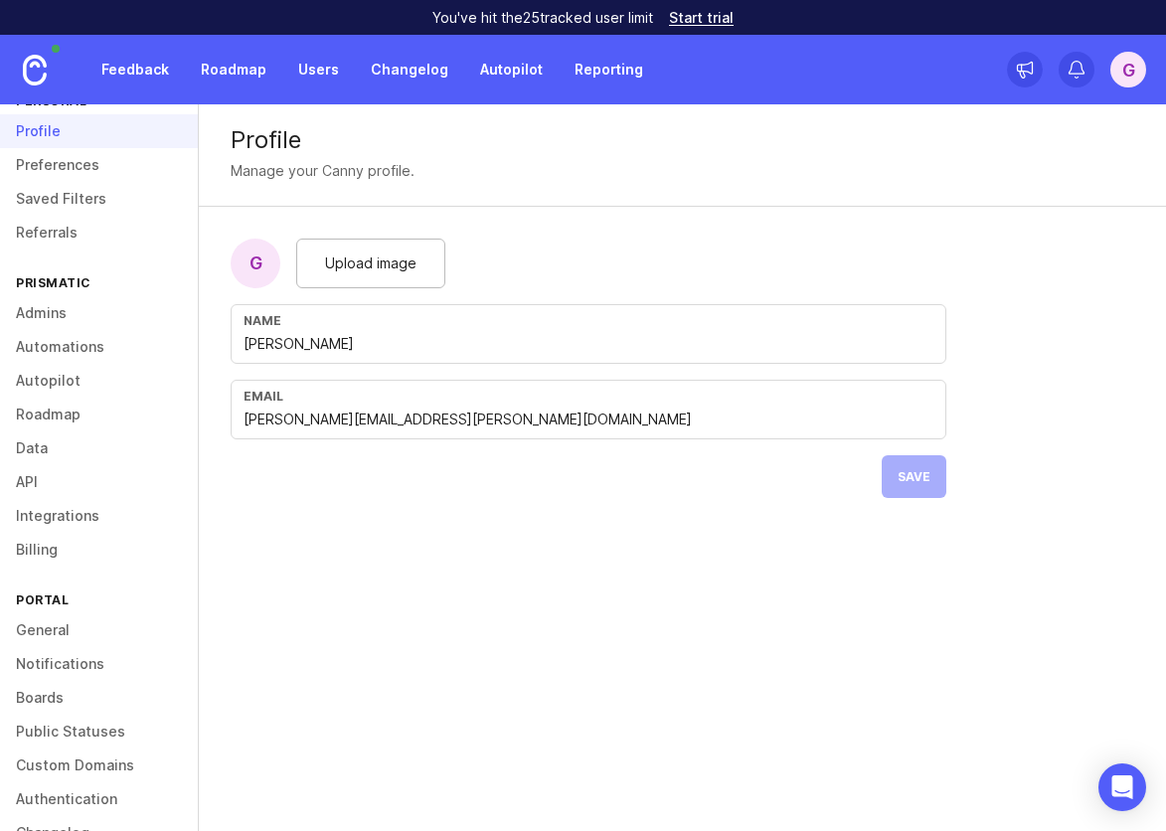
scroll to position [86, 0]
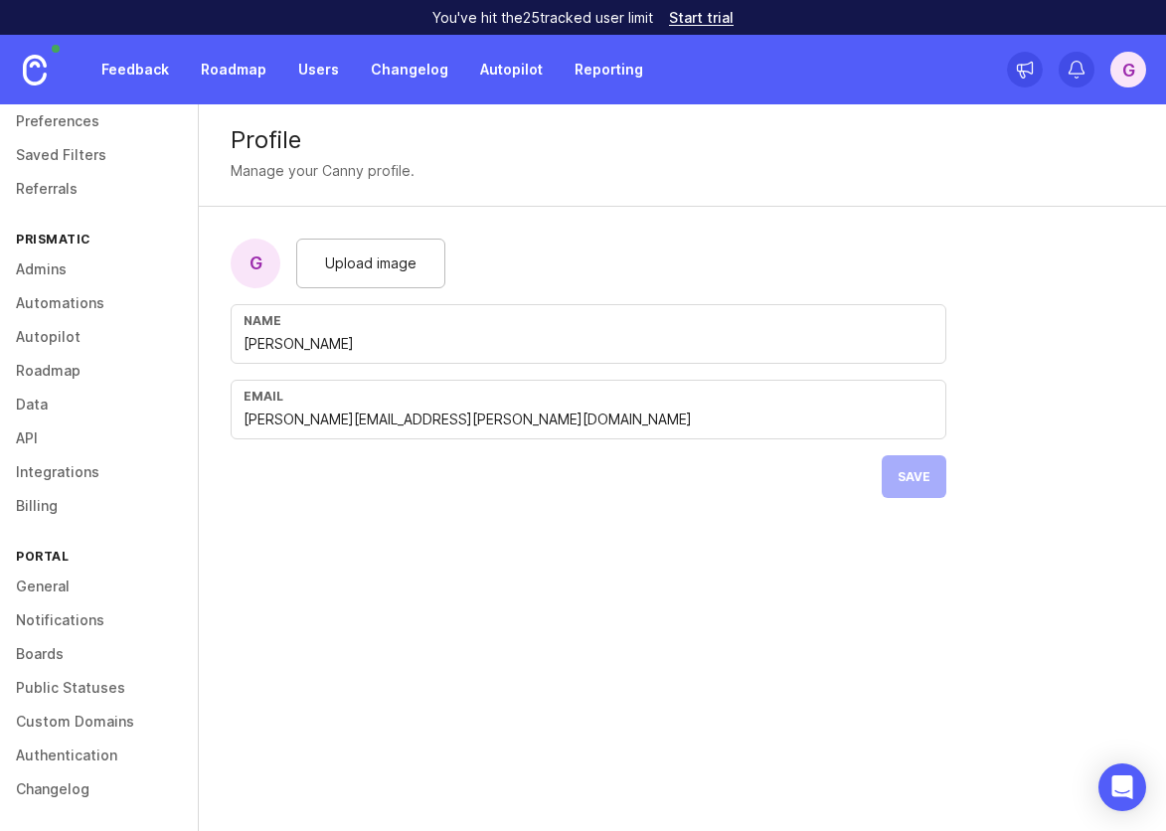
click at [312, 79] on link "Users" at bounding box center [318, 70] width 65 height 36
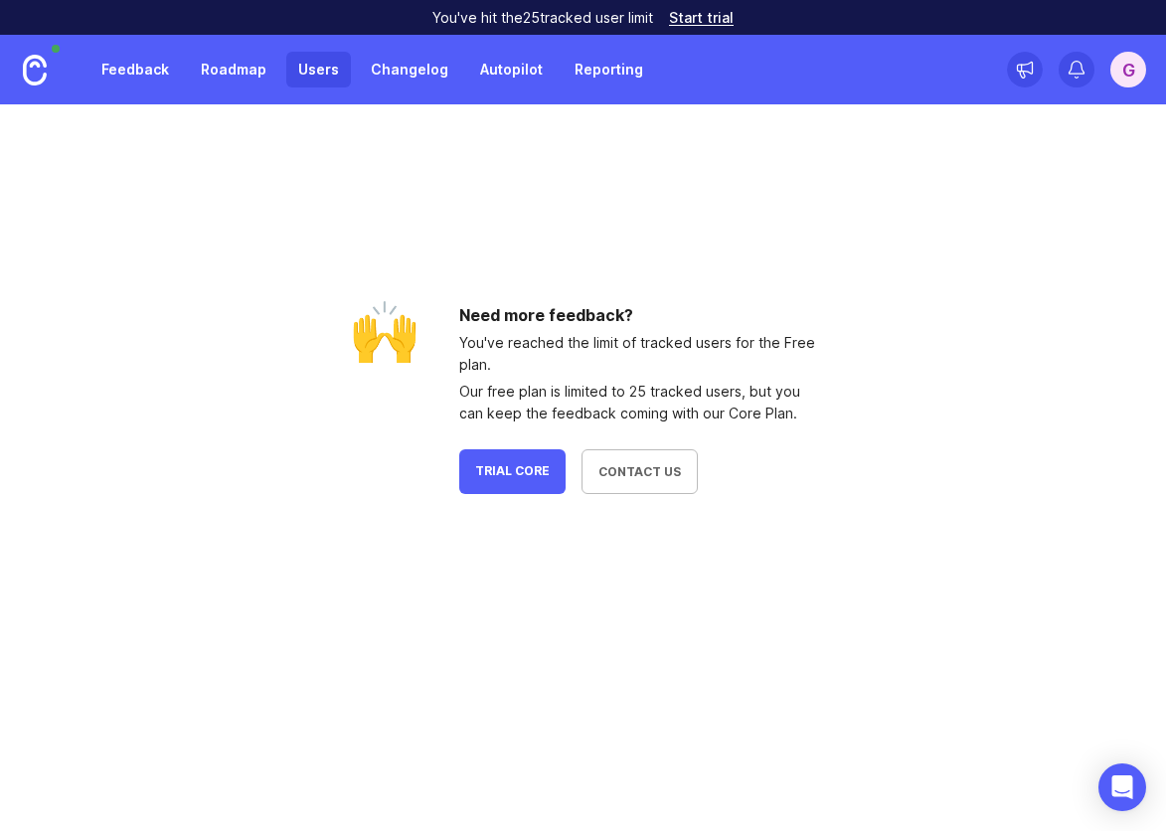
click at [316, 73] on link "Users" at bounding box center [318, 70] width 65 height 36
click at [233, 74] on link "Roadmap" at bounding box center [233, 70] width 89 height 36
click at [154, 74] on link "Feedback" at bounding box center [134, 70] width 91 height 36
click at [30, 77] on img at bounding box center [35, 70] width 24 height 31
click at [658, 485] on button "Contact Us" at bounding box center [640, 471] width 116 height 45
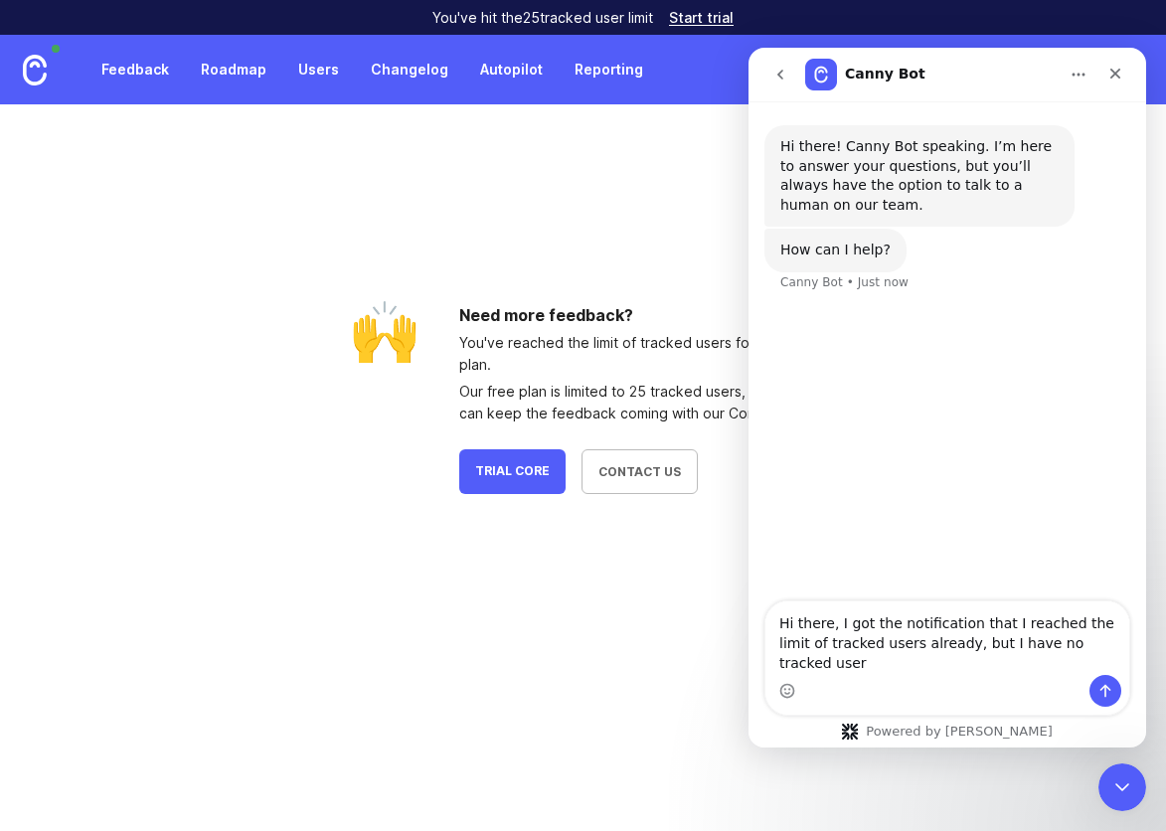
type textarea "Hi there, I got the notification that I reached the limit of tracked users alre…"
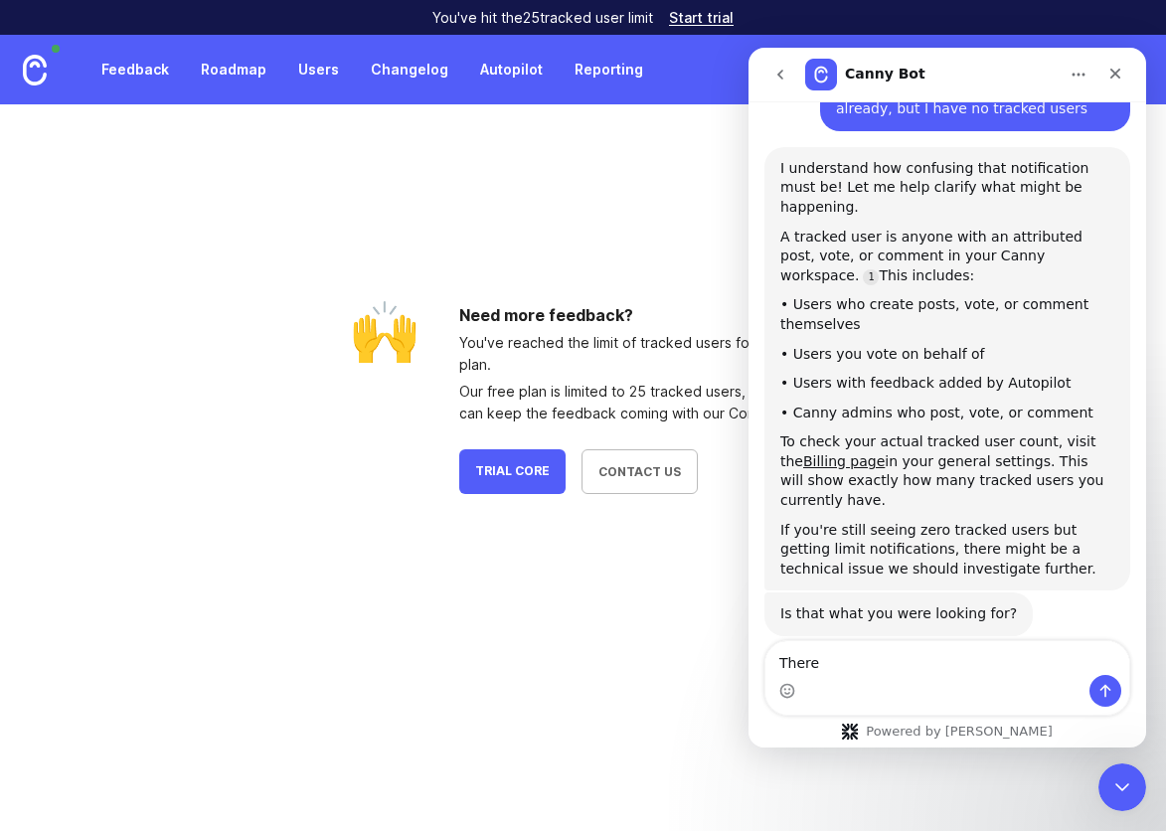
scroll to position [238, 0]
type textarea "There are no posts"
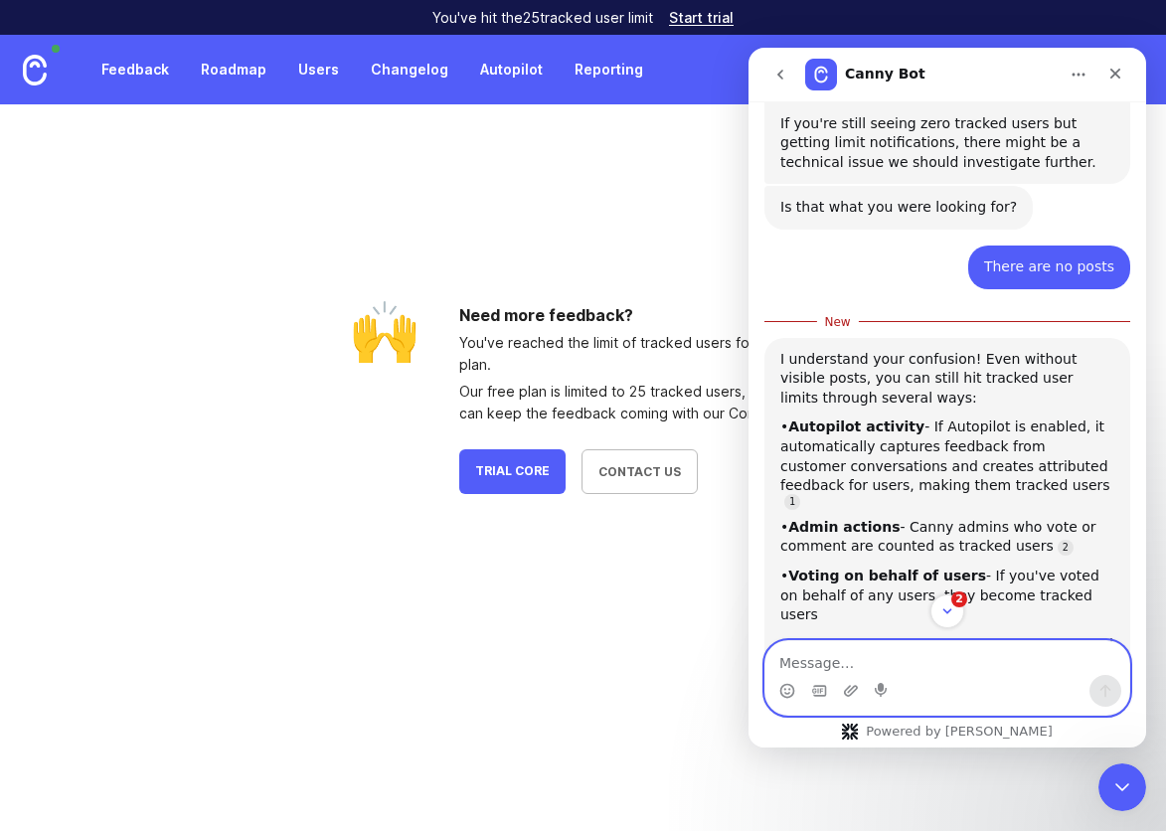
scroll to position [776, 0]
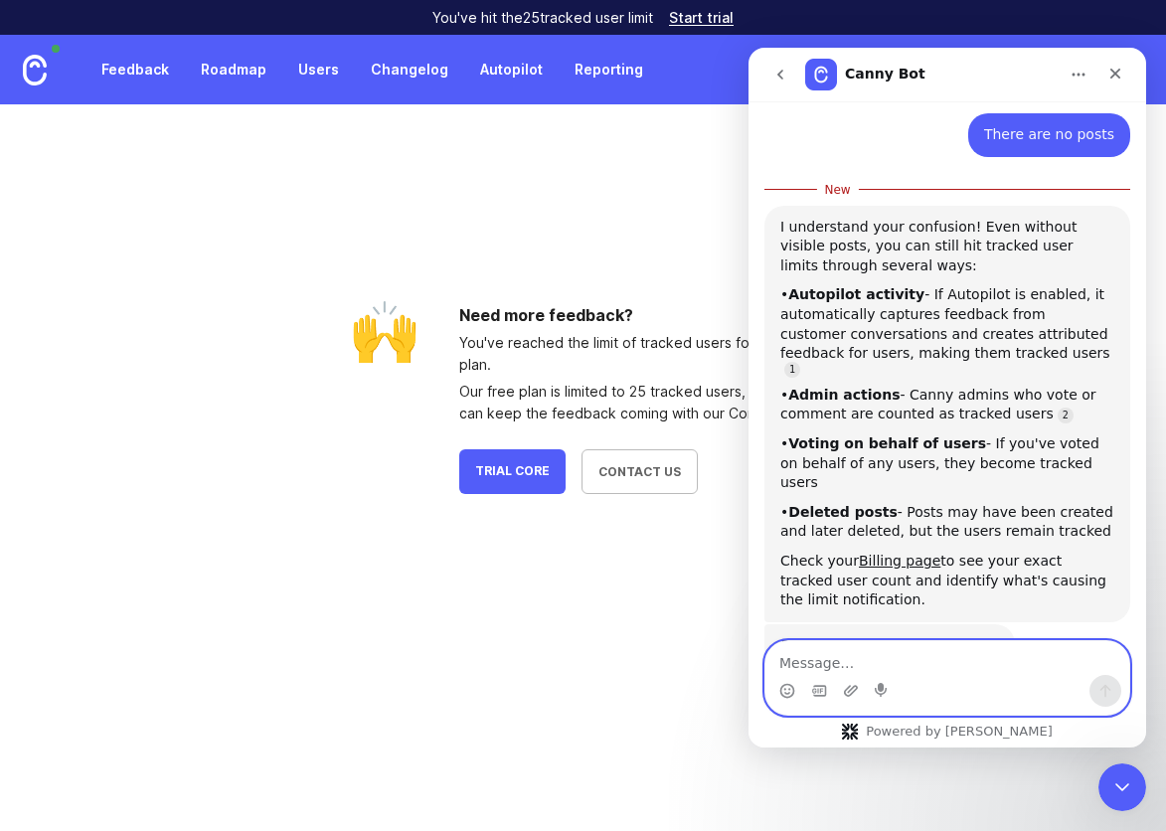
click at [983, 670] on textarea "Message…" at bounding box center [948, 658] width 364 height 34
click at [877, 553] on link "Billing page" at bounding box center [900, 561] width 82 height 16
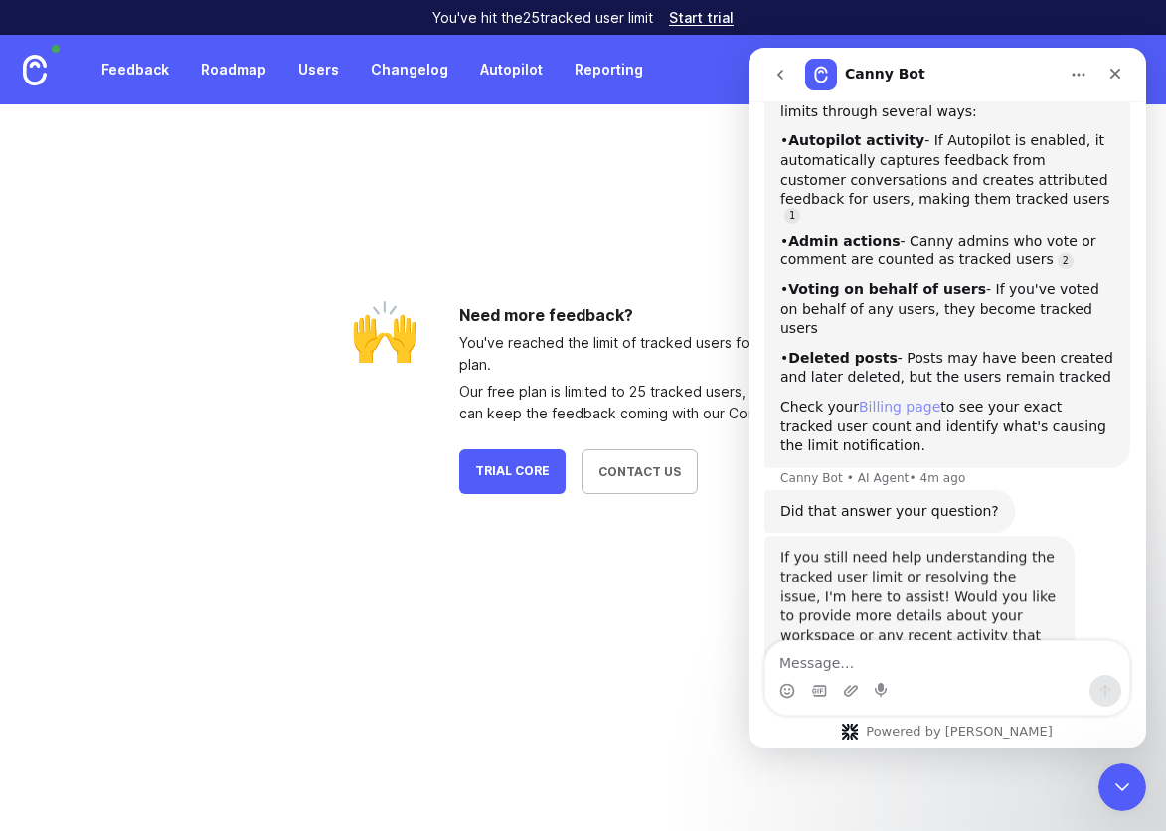
scroll to position [906, 0]
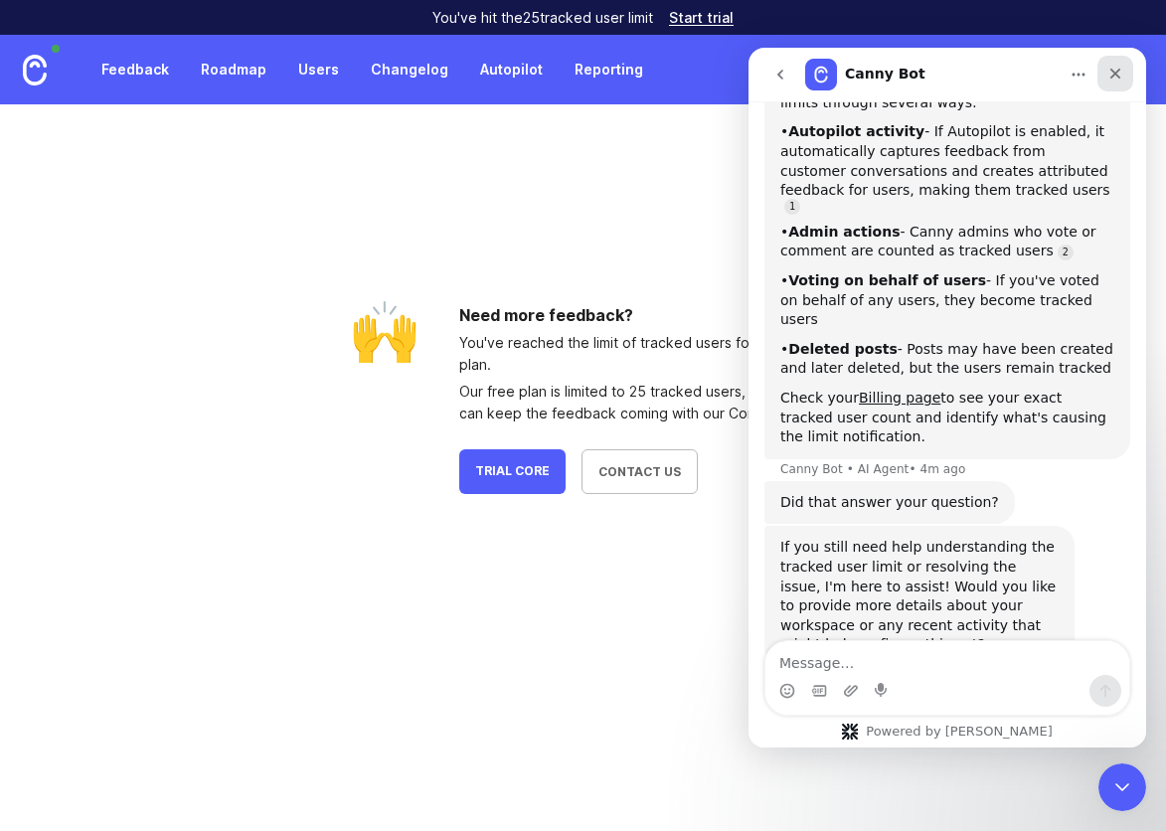
click at [1114, 64] on div "Close" at bounding box center [1116, 74] width 36 height 36
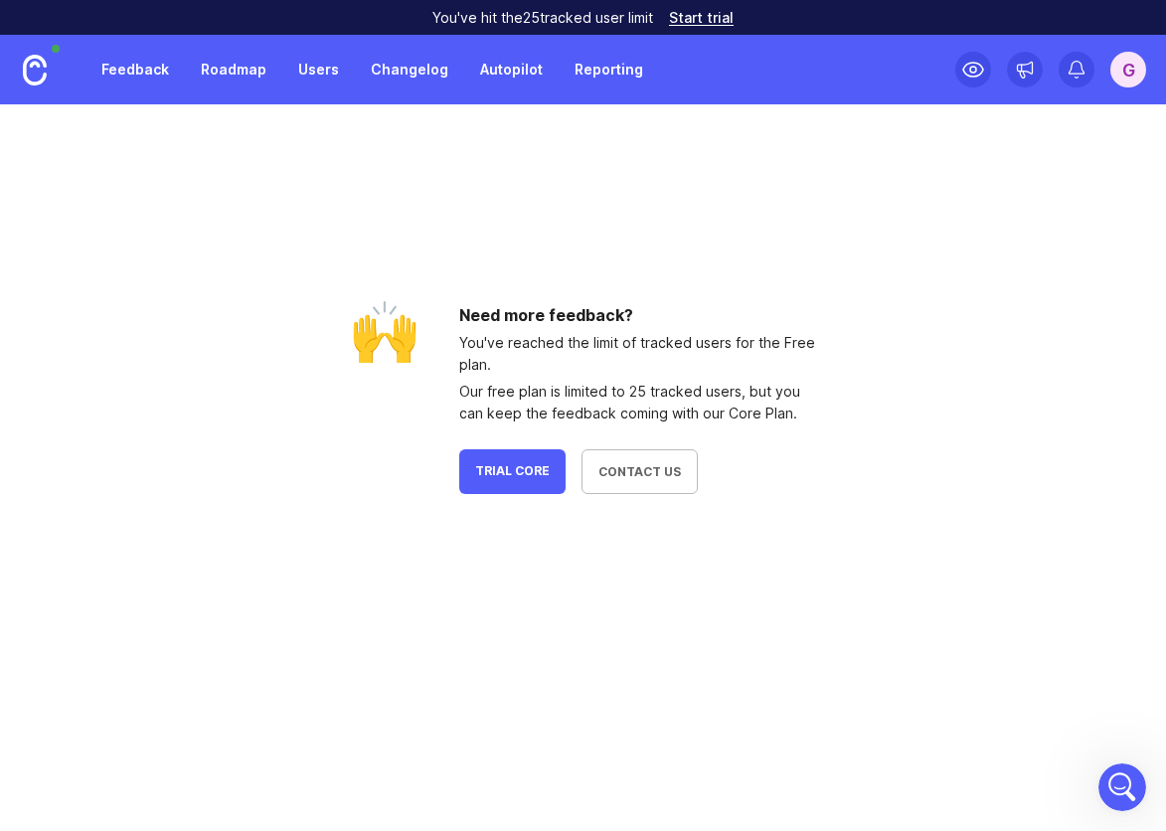
scroll to position [886, 0]
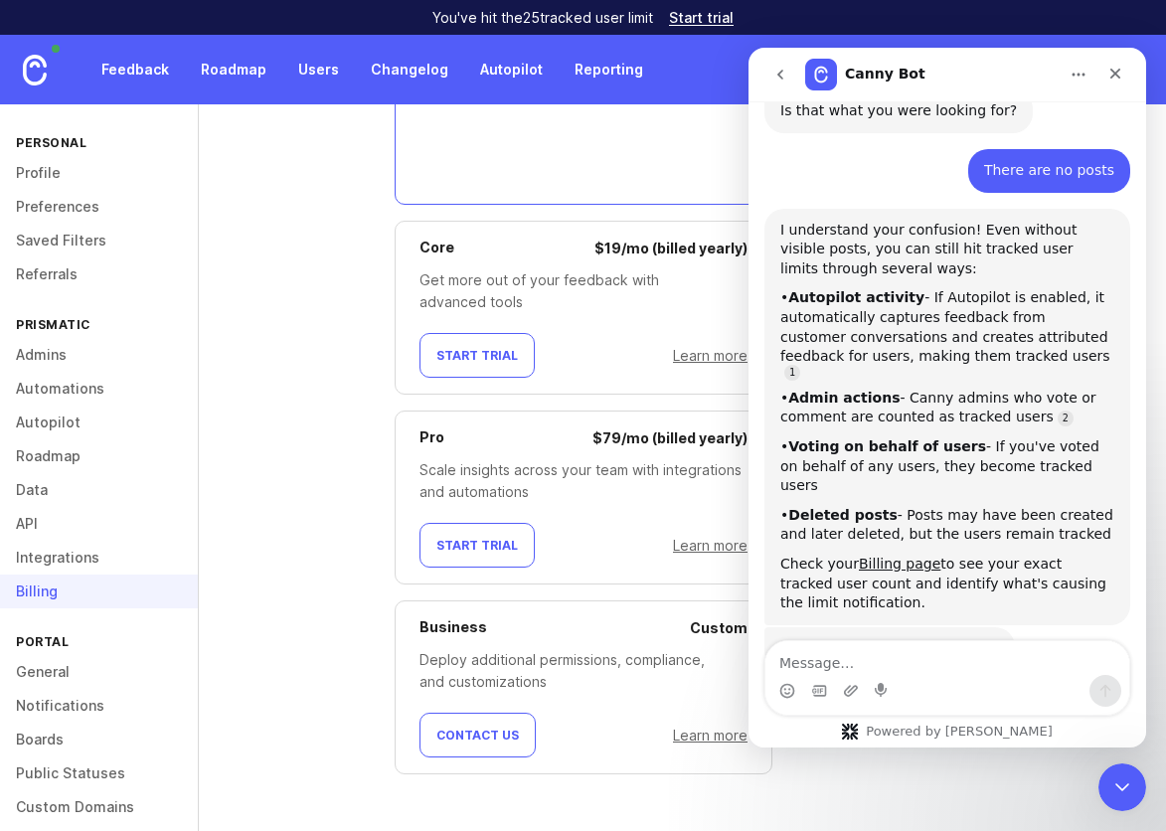
scroll to position [794, 0]
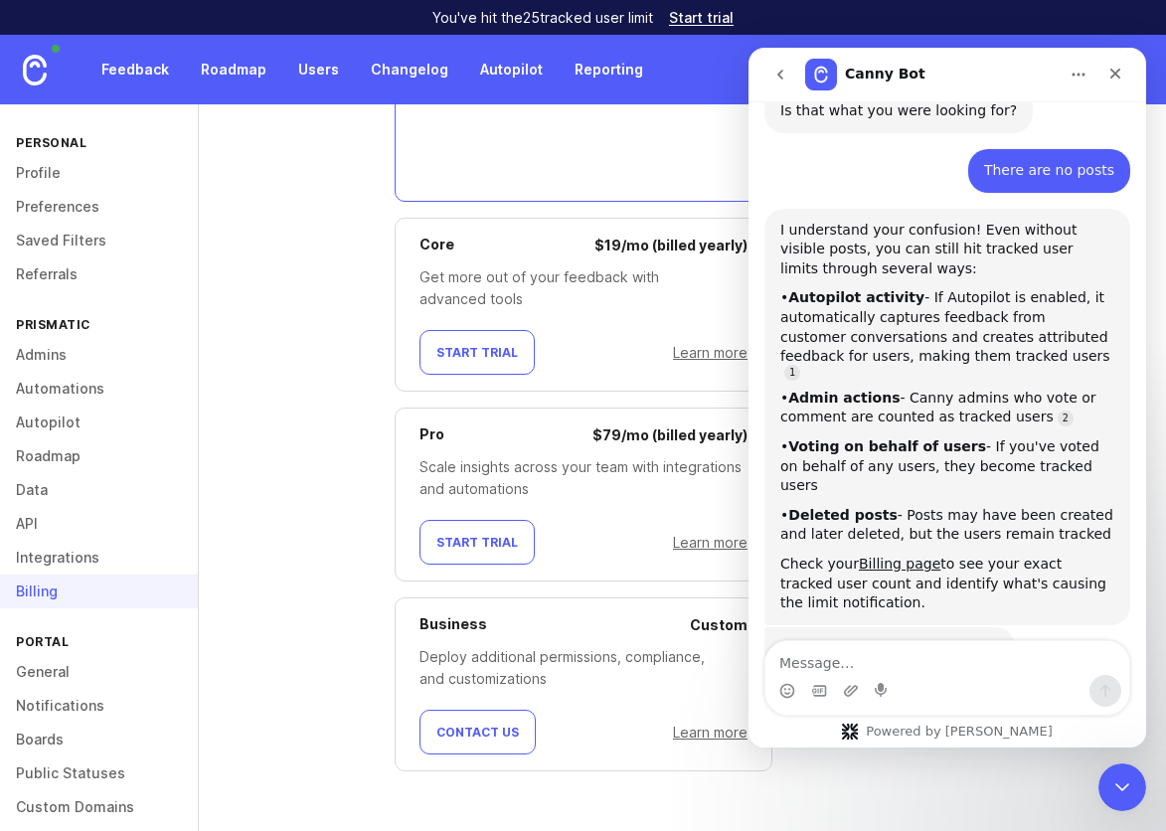
click at [950, 70] on div "Canny Bot" at bounding box center [931, 75] width 253 height 32
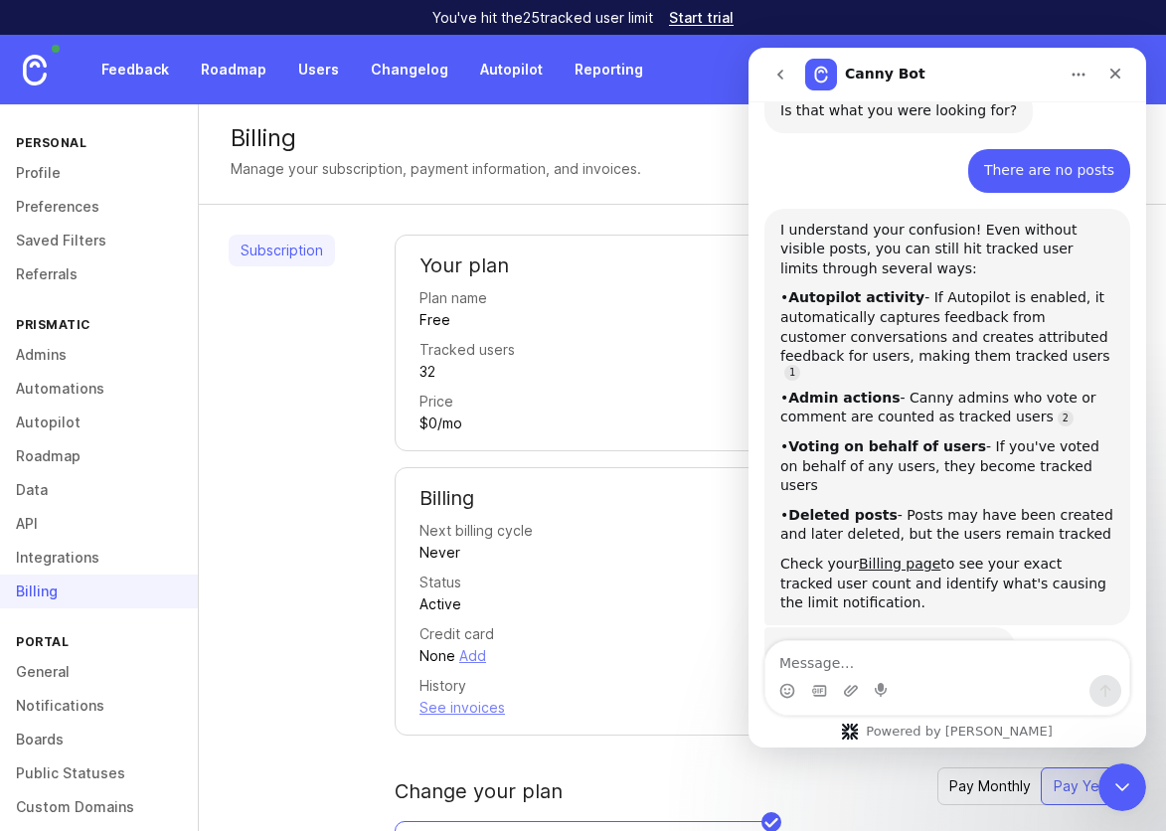
scroll to position [0, 0]
click at [1088, 80] on button "Home" at bounding box center [1079, 75] width 38 height 38
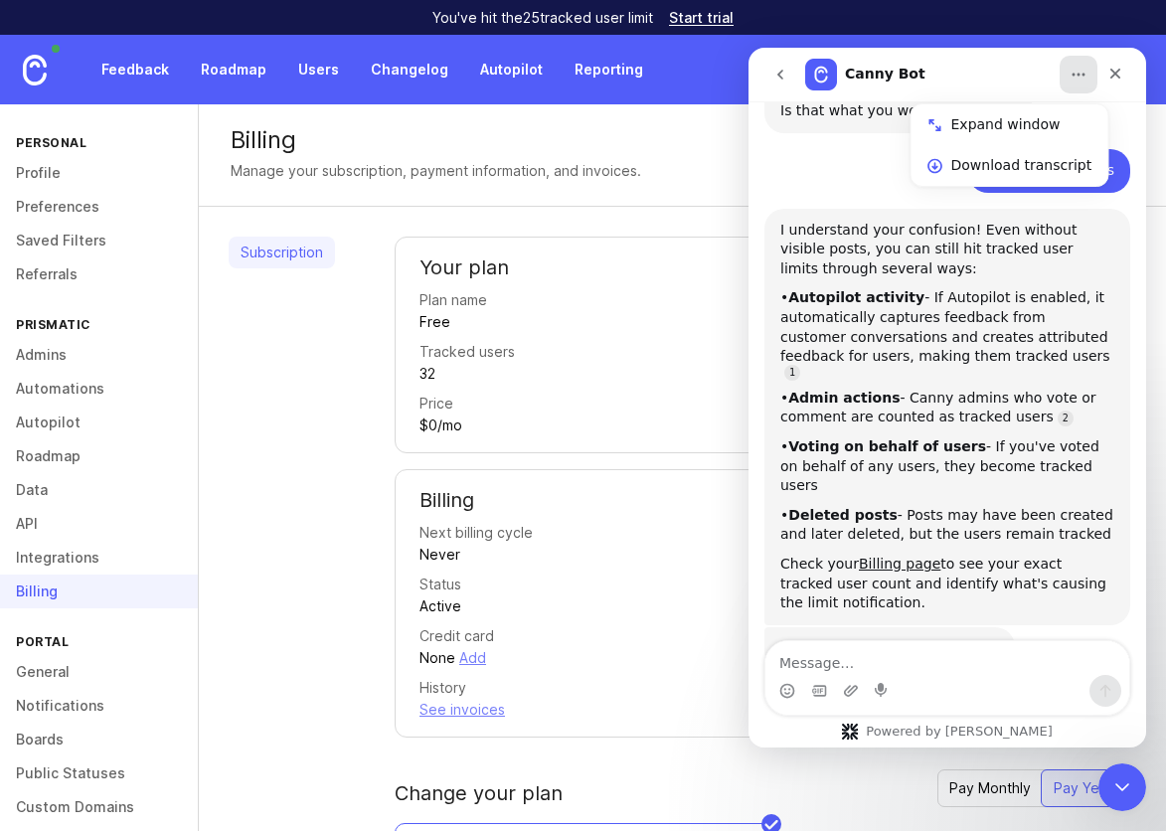
click at [973, 57] on div "Canny Bot Expand window Download transcript" at bounding box center [948, 75] width 372 height 38
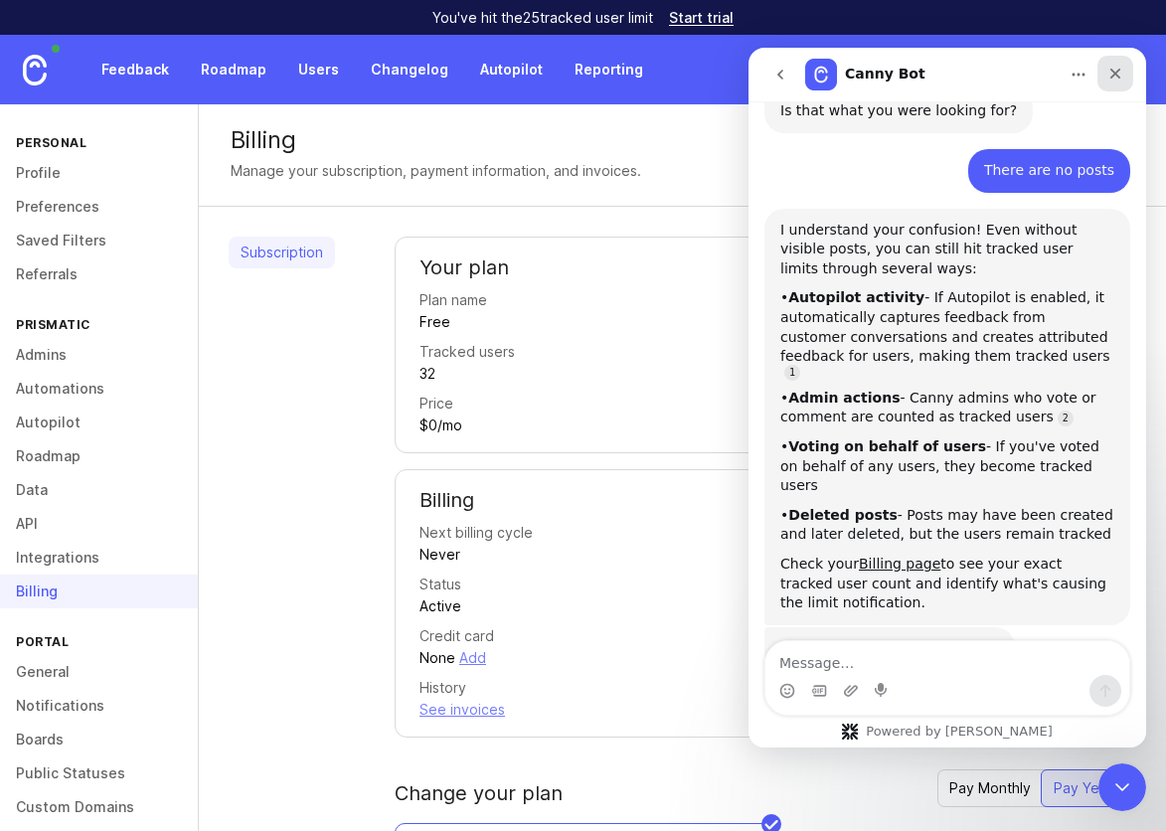
click at [1117, 82] on div "Close" at bounding box center [1116, 74] width 36 height 36
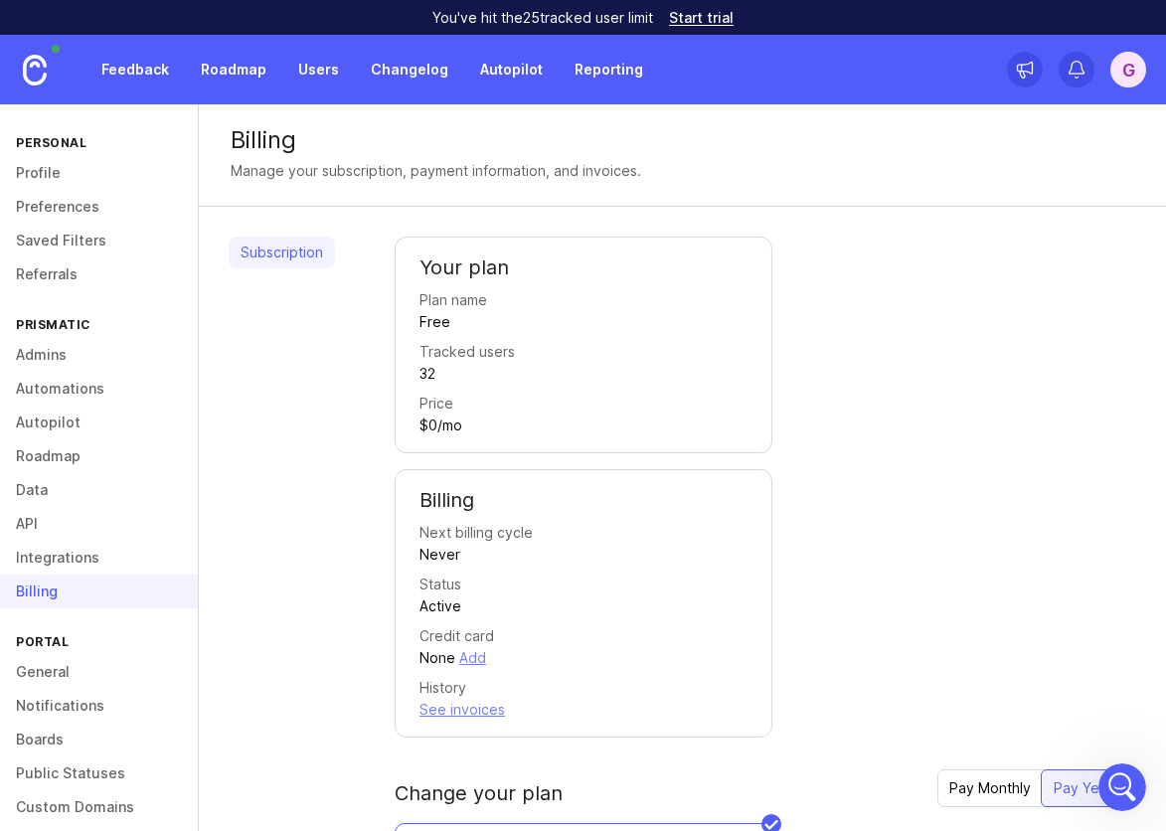
scroll to position [743, 0]
drag, startPoint x: 450, startPoint y: 357, endPoint x: 437, endPoint y: 370, distance: 19.0
click at [449, 358] on div "Tracked users" at bounding box center [467, 352] width 95 height 22
drag, startPoint x: 437, startPoint y: 370, endPoint x: 406, endPoint y: 380, distance: 32.4
click at [436, 370] on div "32" at bounding box center [428, 374] width 16 height 22
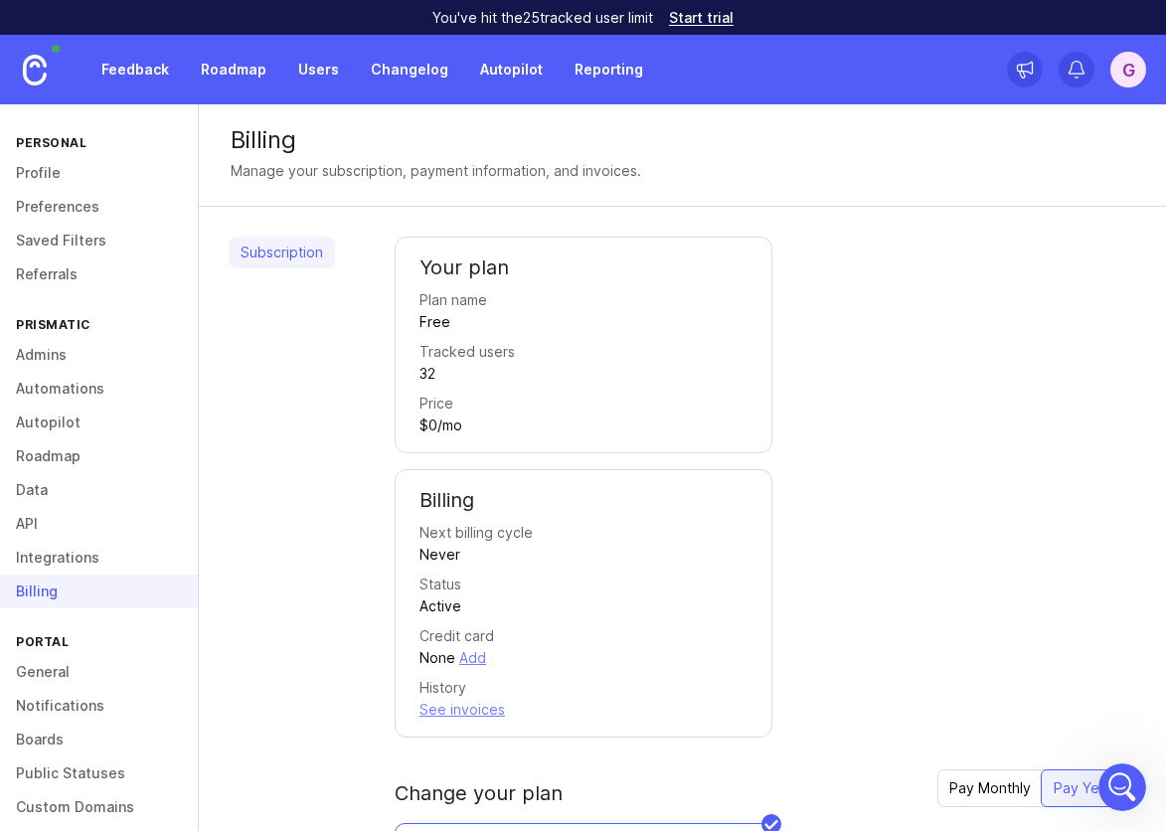
drag, startPoint x: 410, startPoint y: 377, endPoint x: 544, endPoint y: 388, distance: 134.7
click at [525, 381] on div "Your plan Plan name Free Tracked users 32 Price $0/mo" at bounding box center [584, 345] width 378 height 217
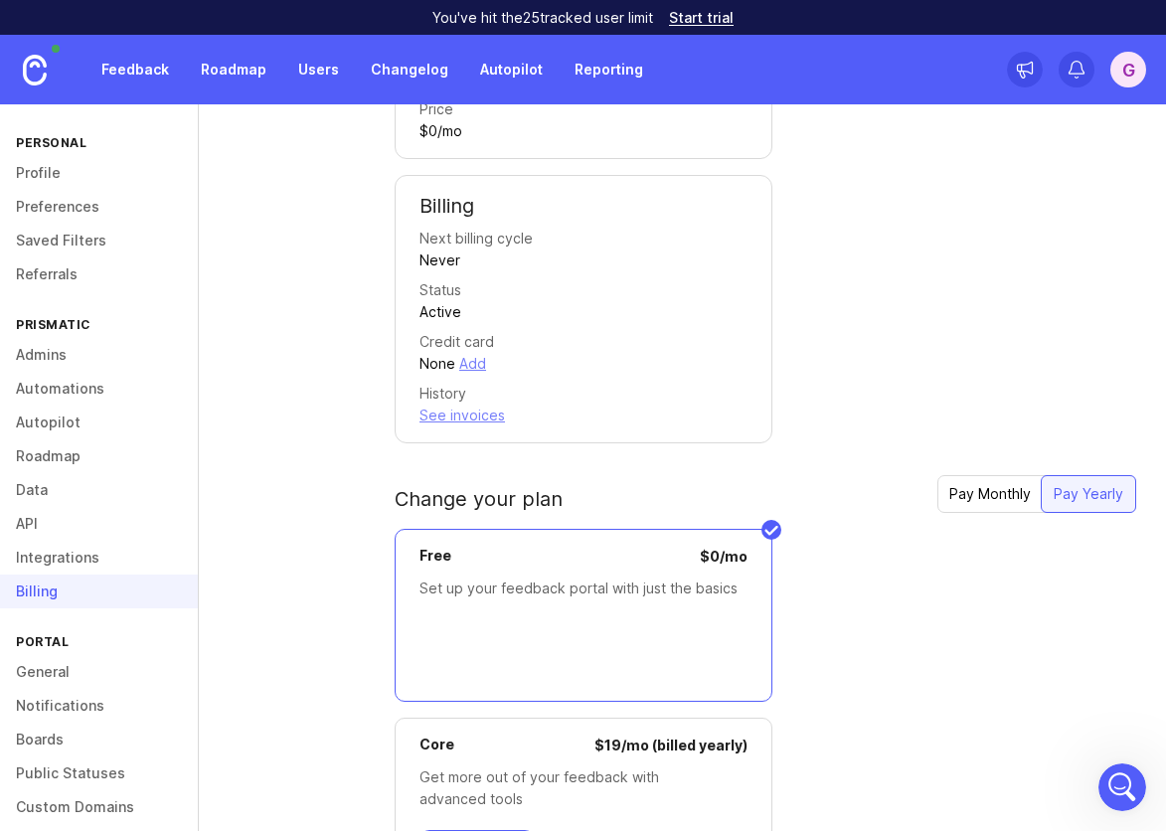
scroll to position [346, 0]
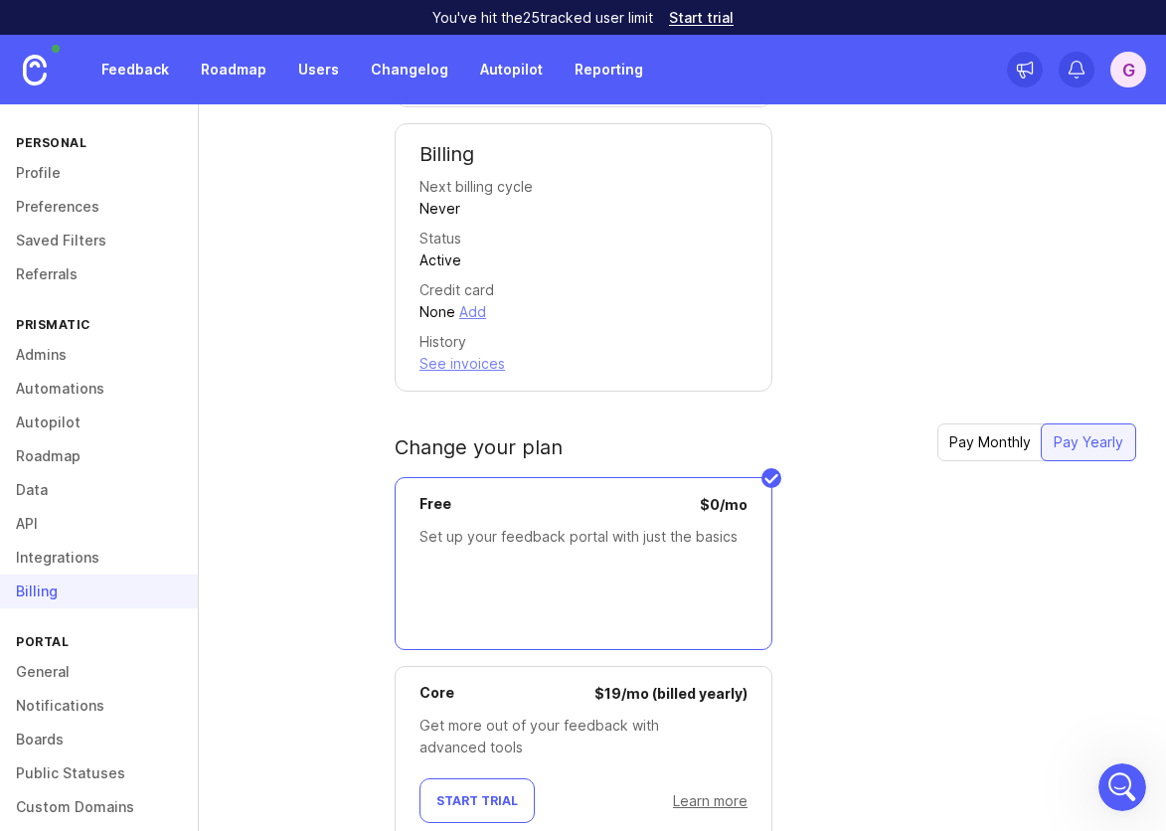
click at [988, 442] on div "Pay Monthly" at bounding box center [990, 443] width 105 height 36
click at [1077, 445] on div "Pay Yearly" at bounding box center [1089, 443] width 93 height 36
click at [989, 450] on div "Pay Monthly" at bounding box center [990, 443] width 105 height 36
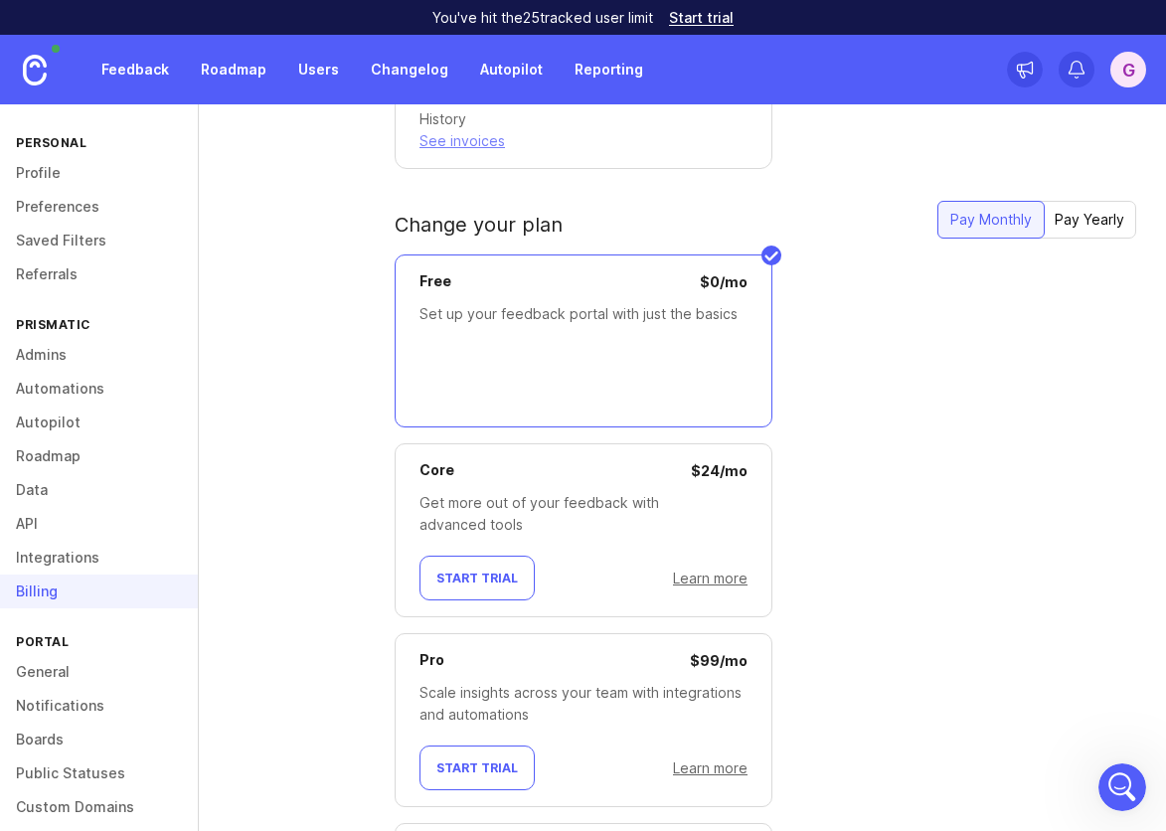
scroll to position [656, 0]
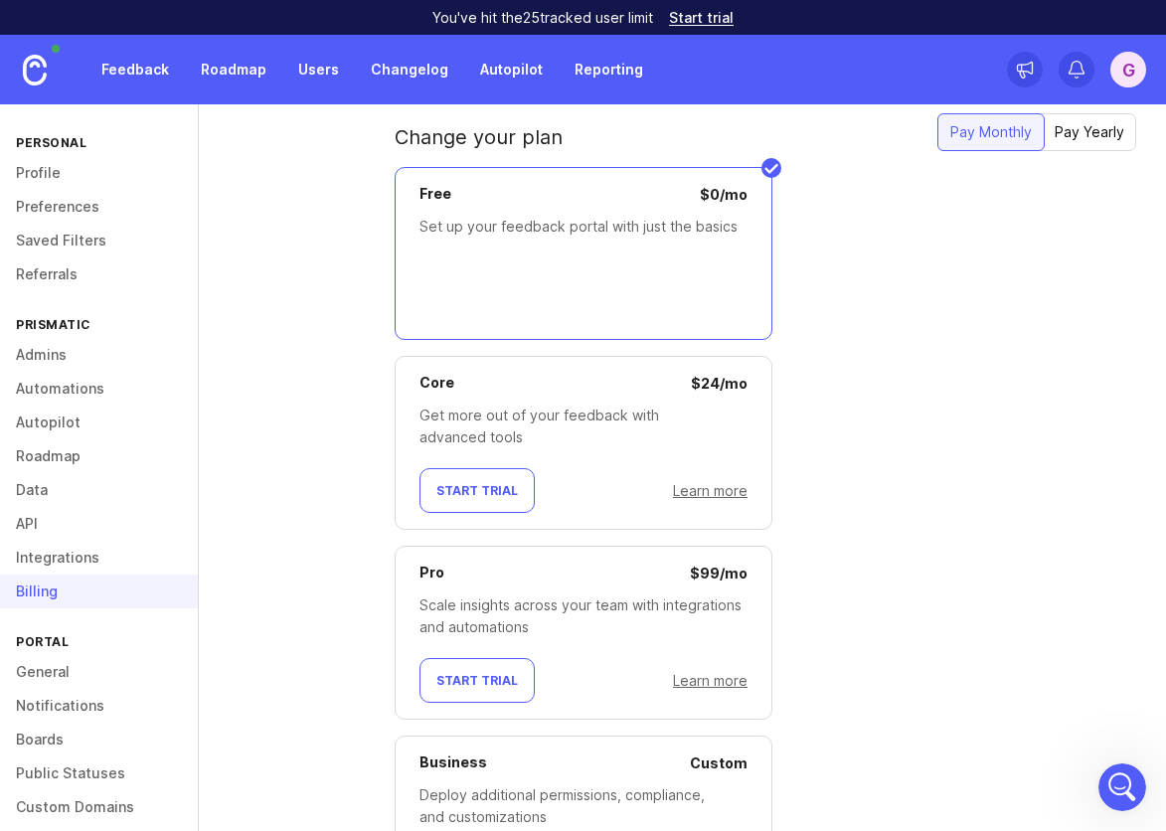
click at [703, 488] on link "Learn more" at bounding box center [710, 490] width 75 height 17
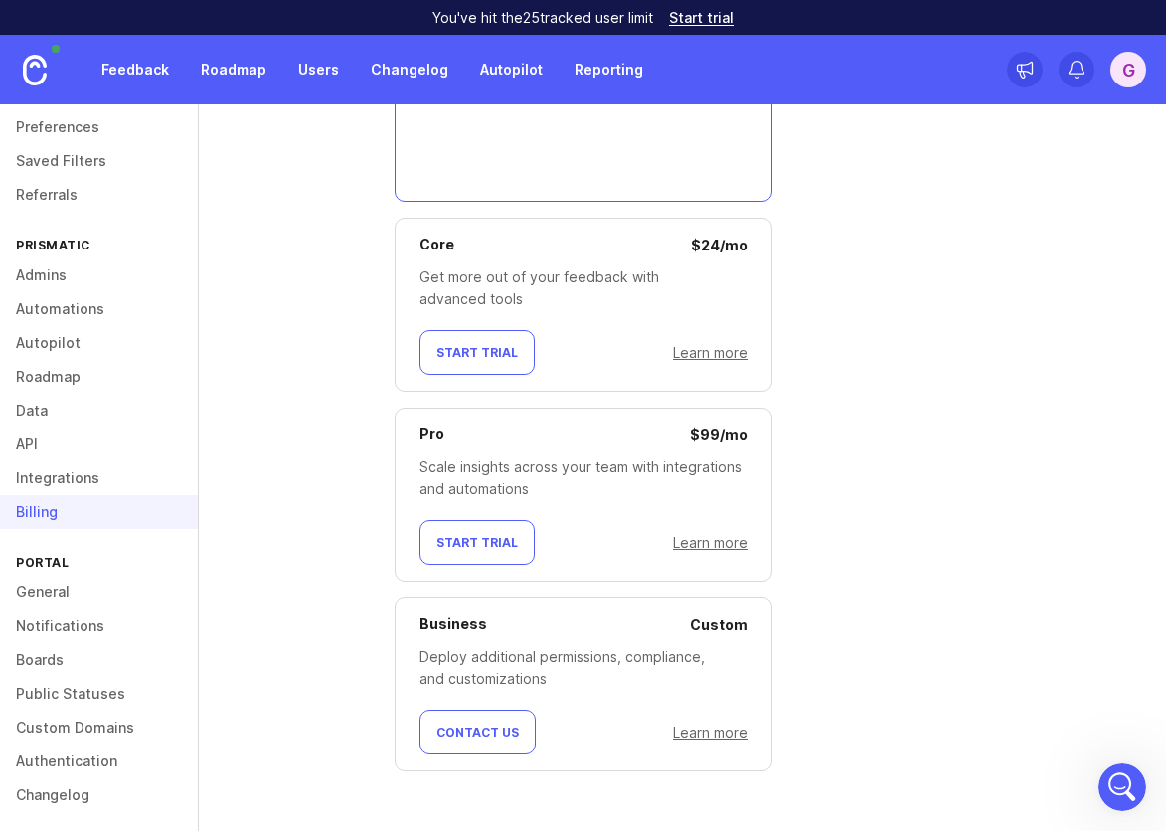
scroll to position [86, 0]
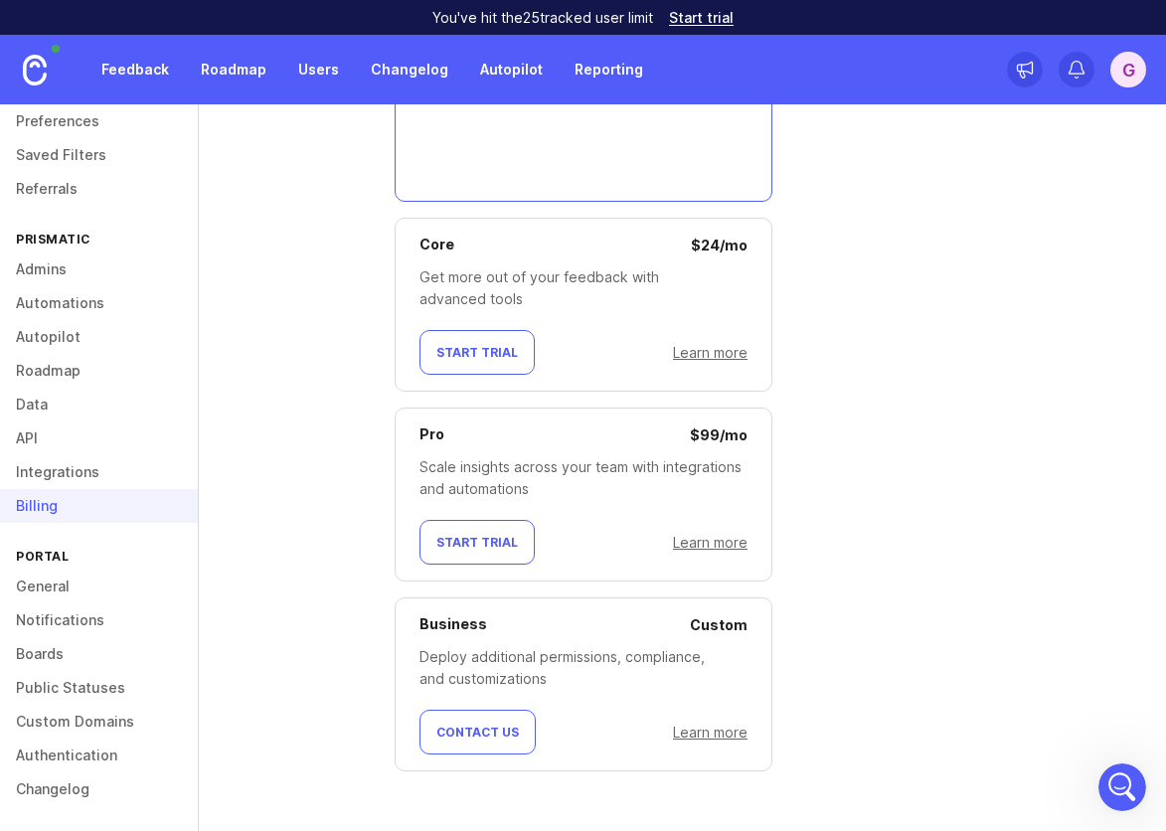
click at [62, 762] on link "Authentication" at bounding box center [99, 756] width 198 height 34
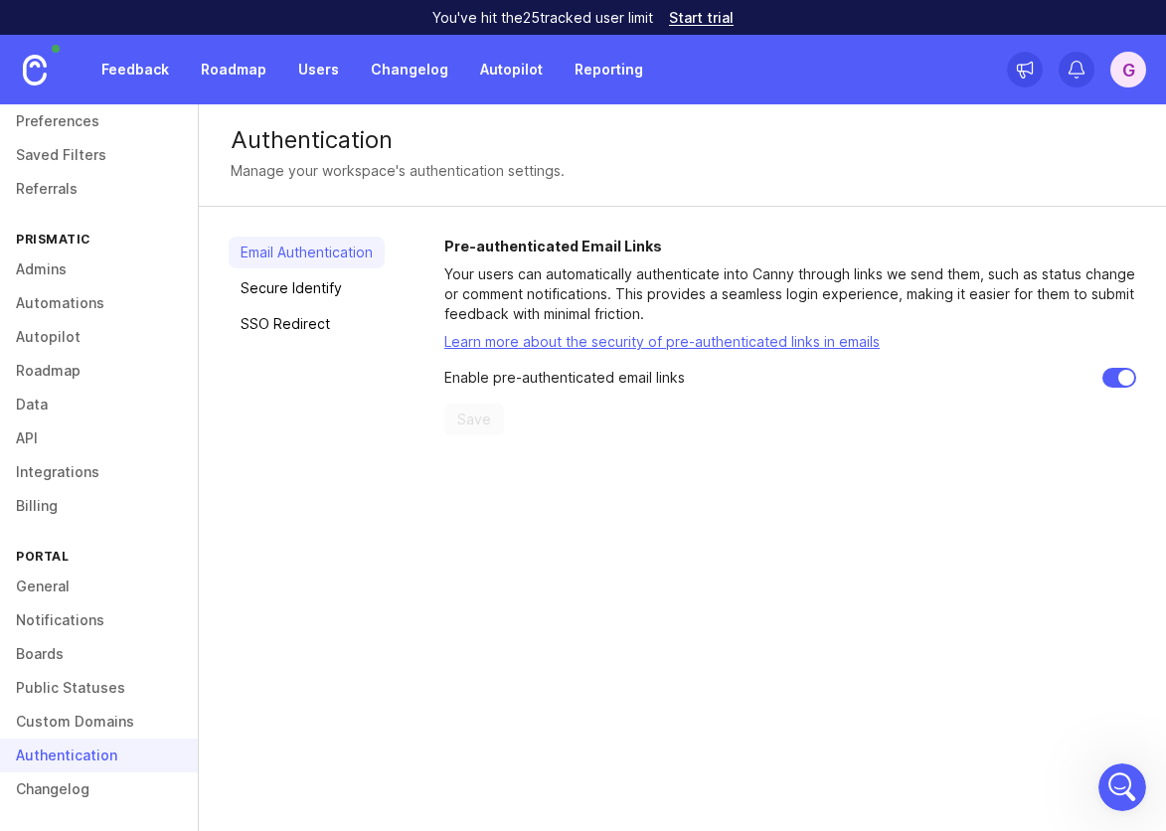
click at [40, 273] on link "Admins" at bounding box center [99, 270] width 198 height 34
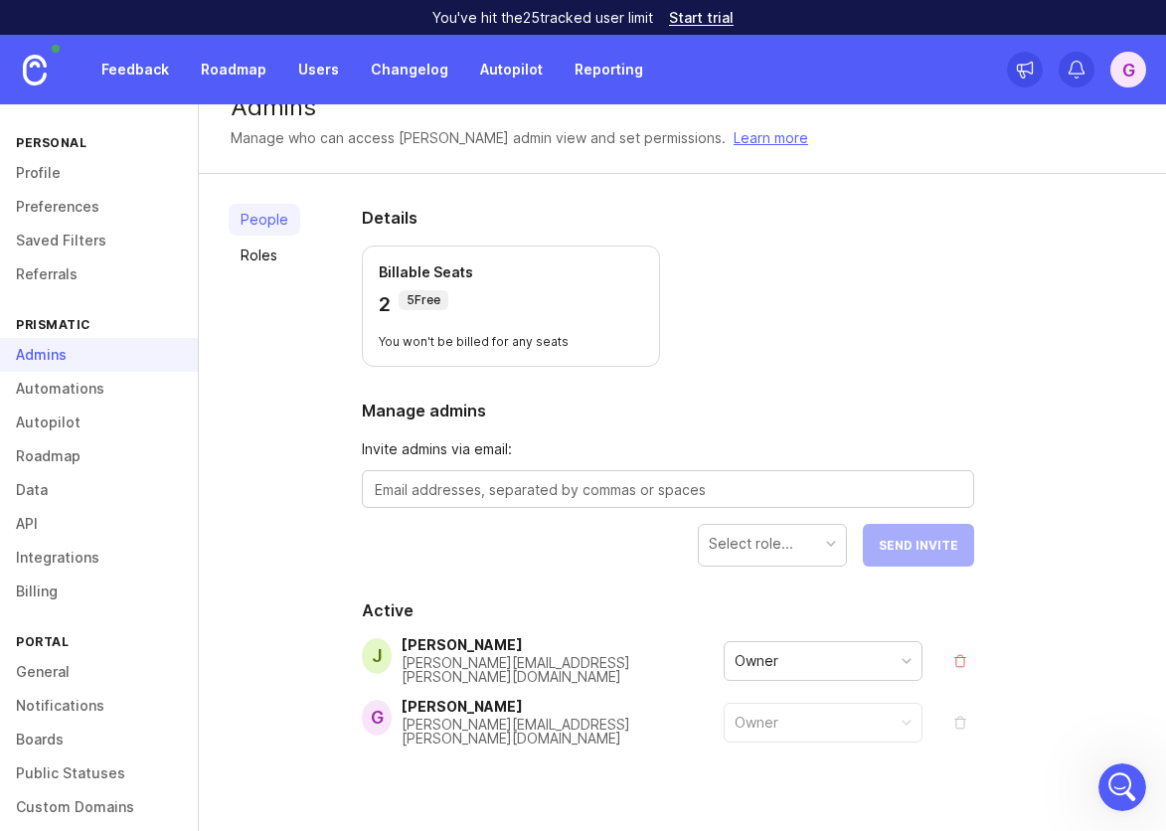
scroll to position [62, 0]
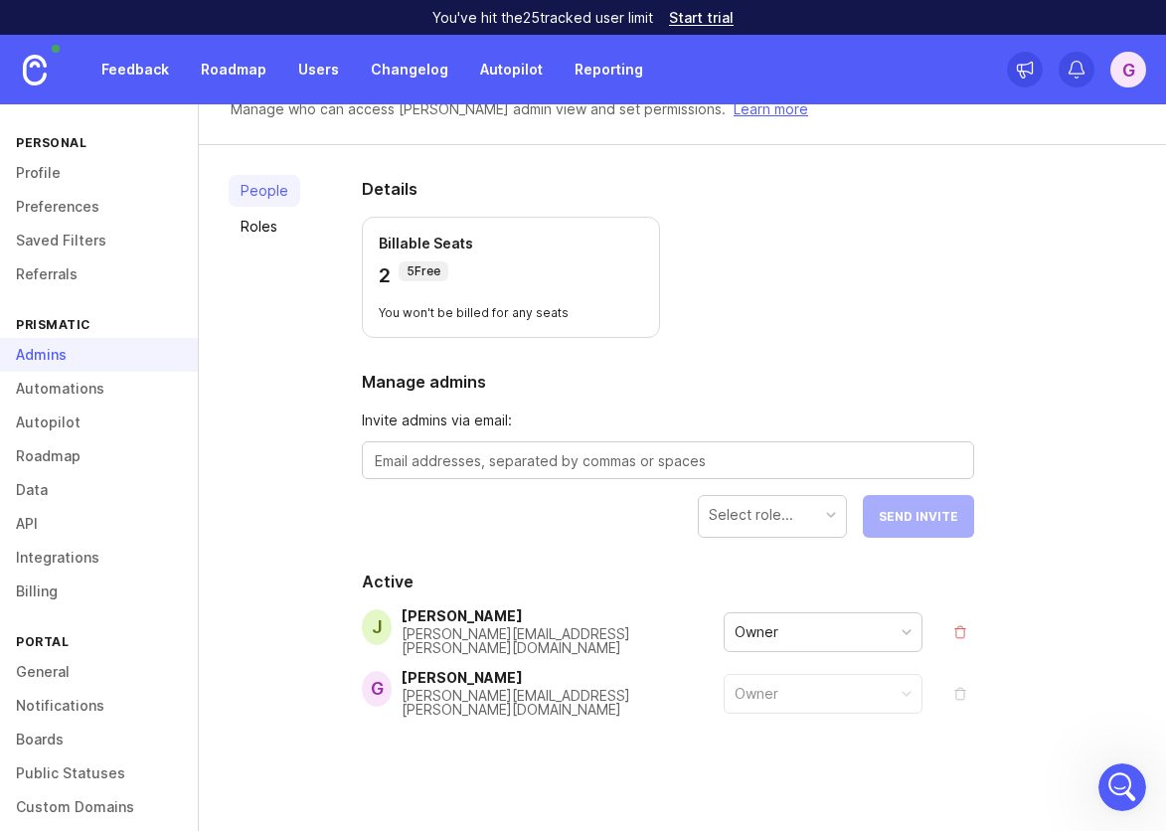
click at [72, 385] on link "Automations" at bounding box center [99, 389] width 198 height 34
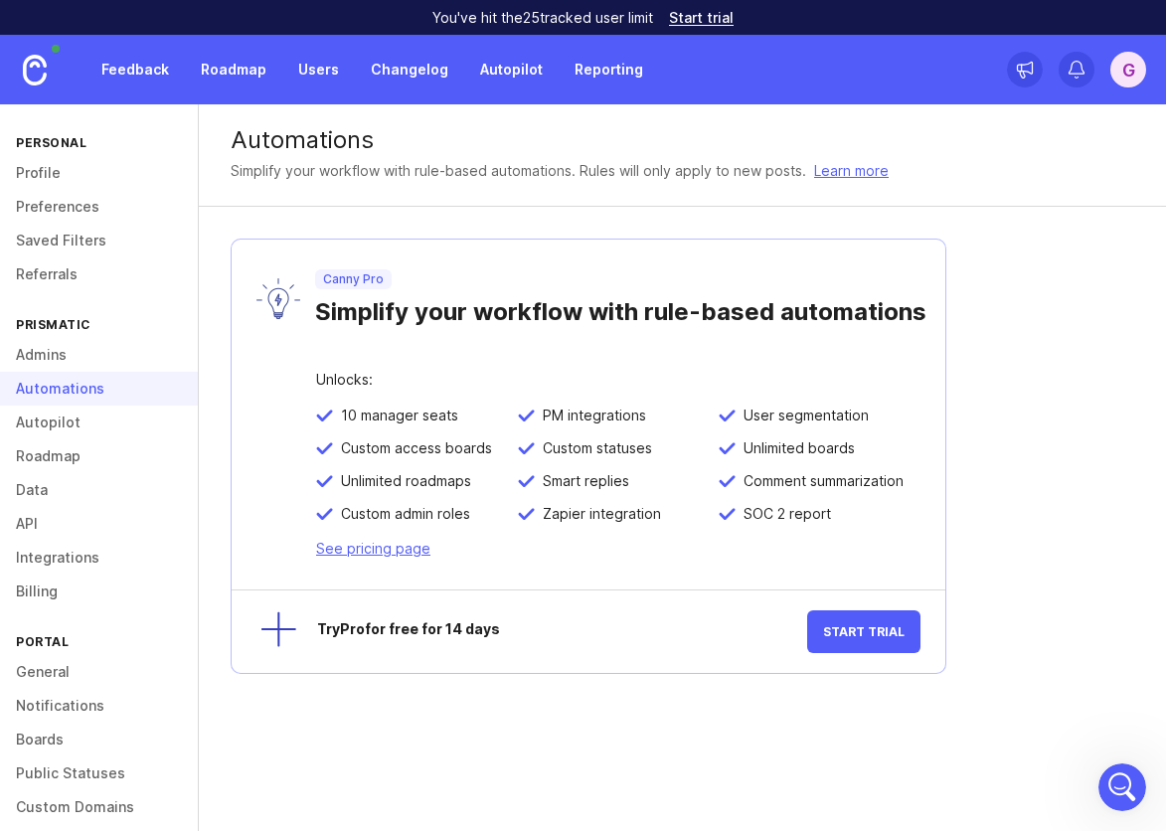
click at [74, 556] on link "Integrations" at bounding box center [99, 558] width 198 height 34
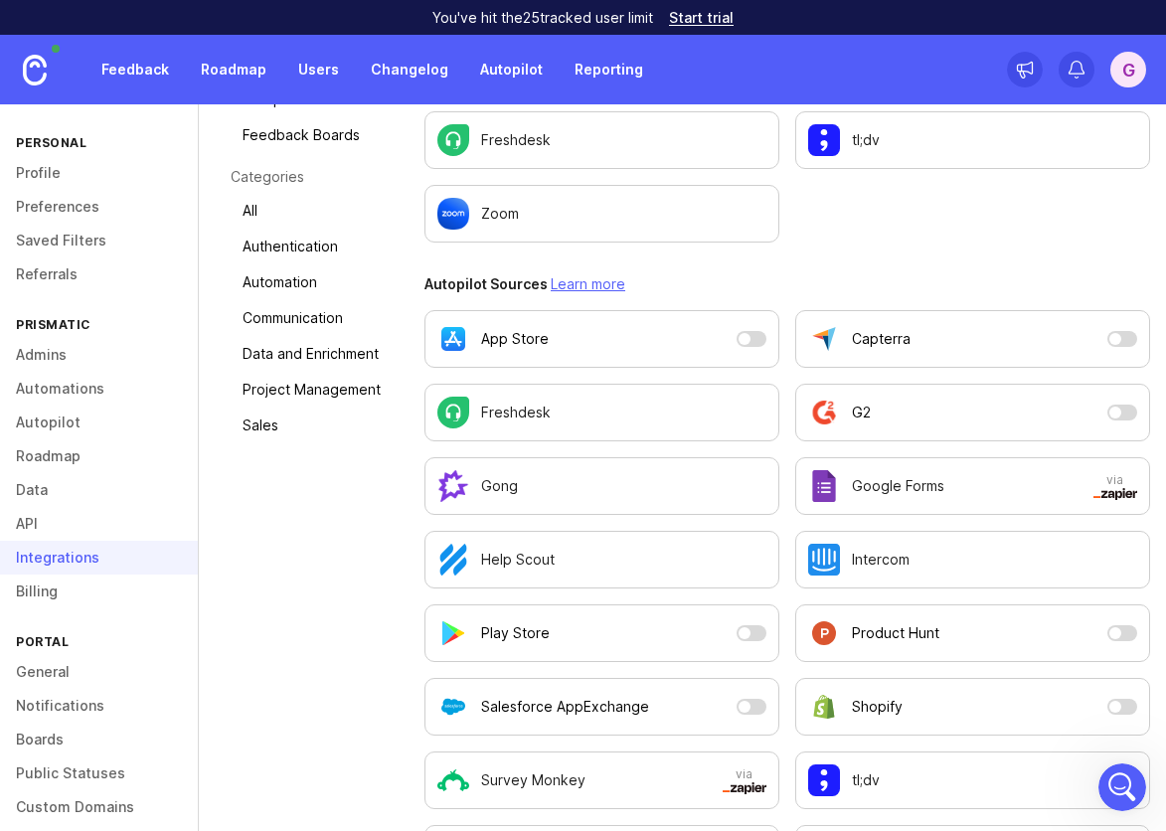
scroll to position [366, 0]
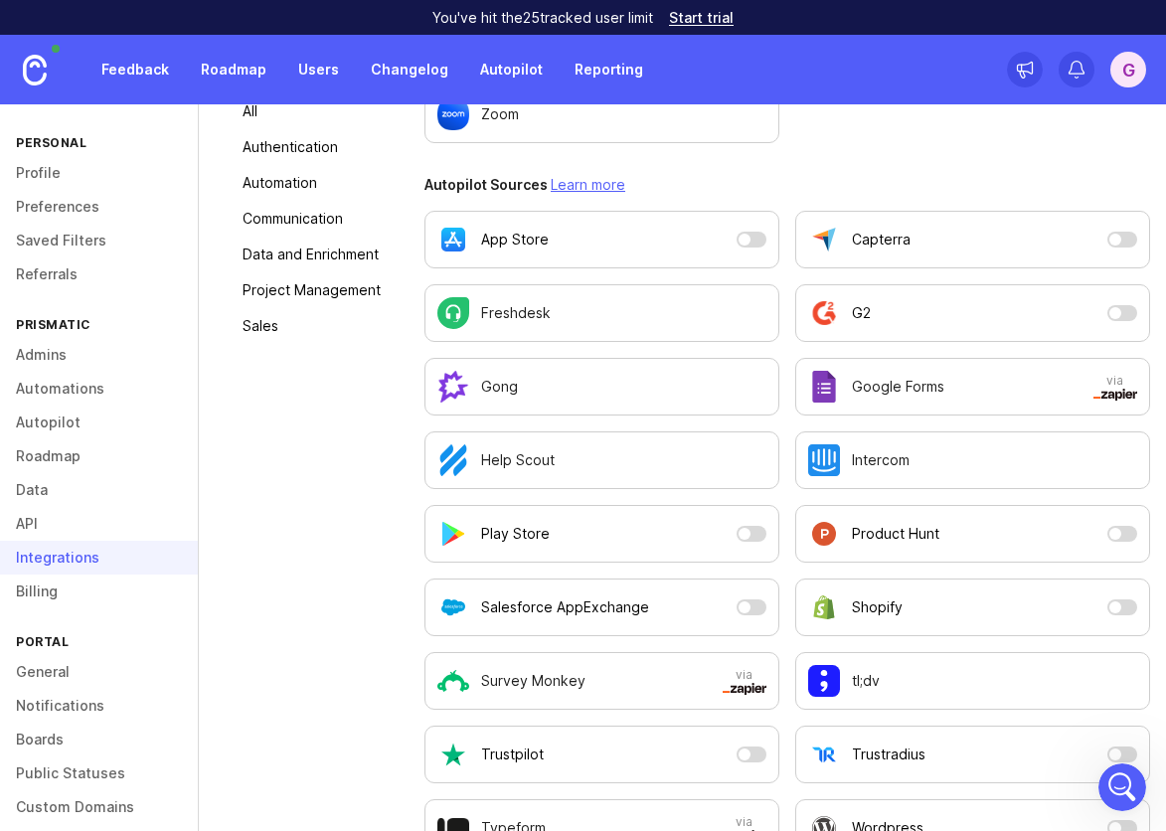
click at [625, 389] on div "Gong" at bounding box center [602, 387] width 329 height 32
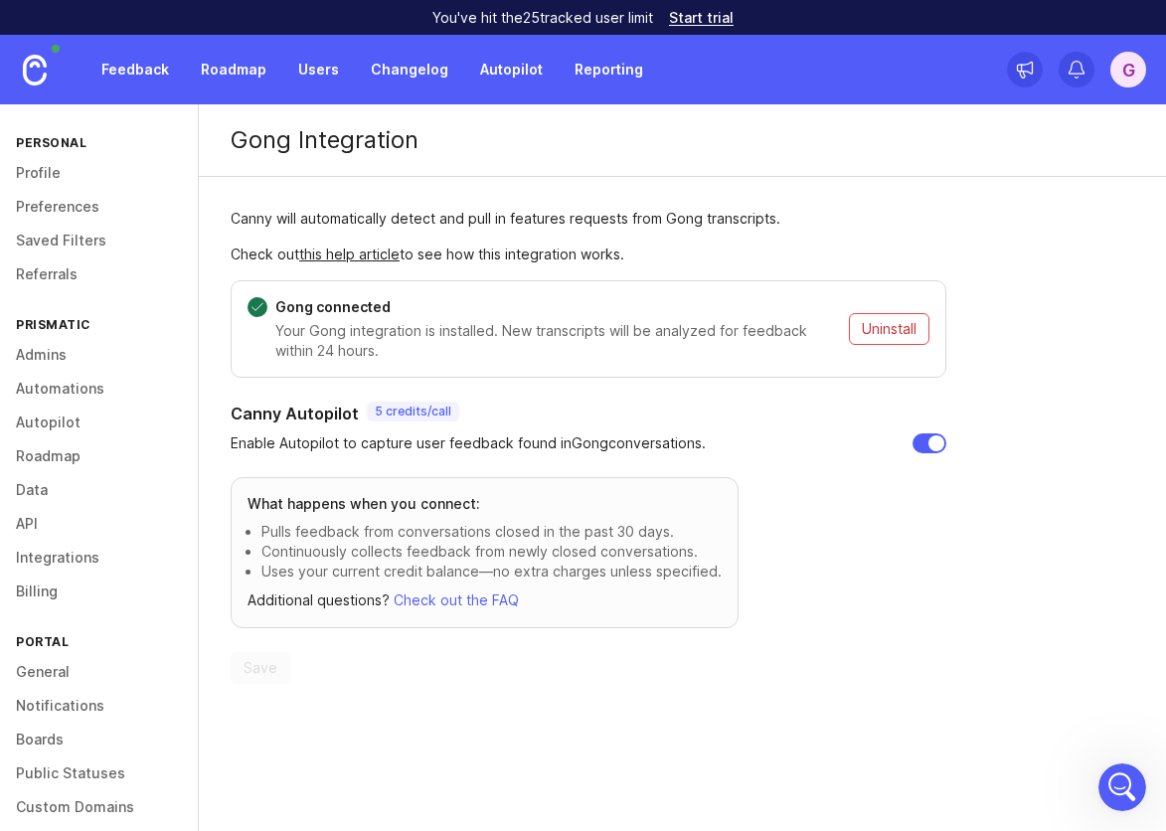
click at [909, 527] on section "Canny Autopilot 5 credits / call Enable Autopilot to capture user feedback foun…" at bounding box center [589, 543] width 716 height 282
click at [47, 183] on link "Profile" at bounding box center [99, 173] width 198 height 34
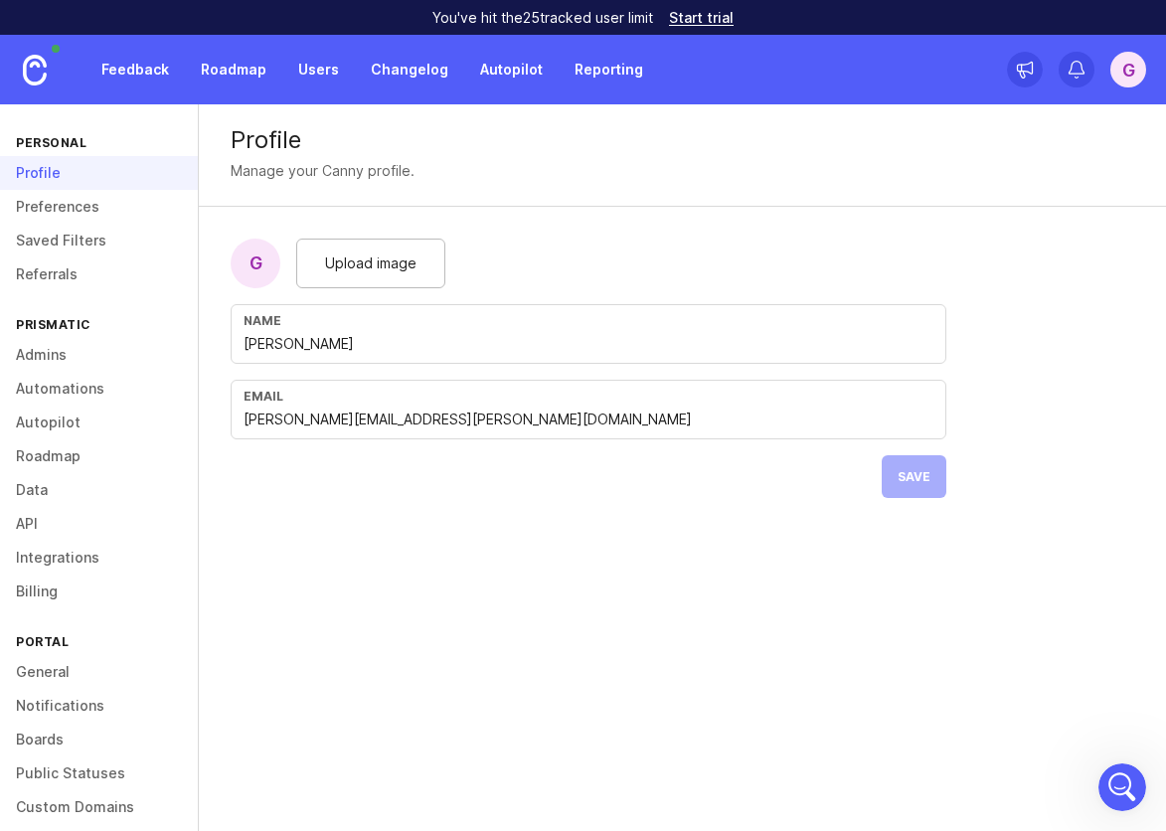
click at [153, 67] on link "Feedback" at bounding box center [134, 70] width 91 height 36
click at [114, 78] on link "Feedback" at bounding box center [134, 70] width 91 height 36
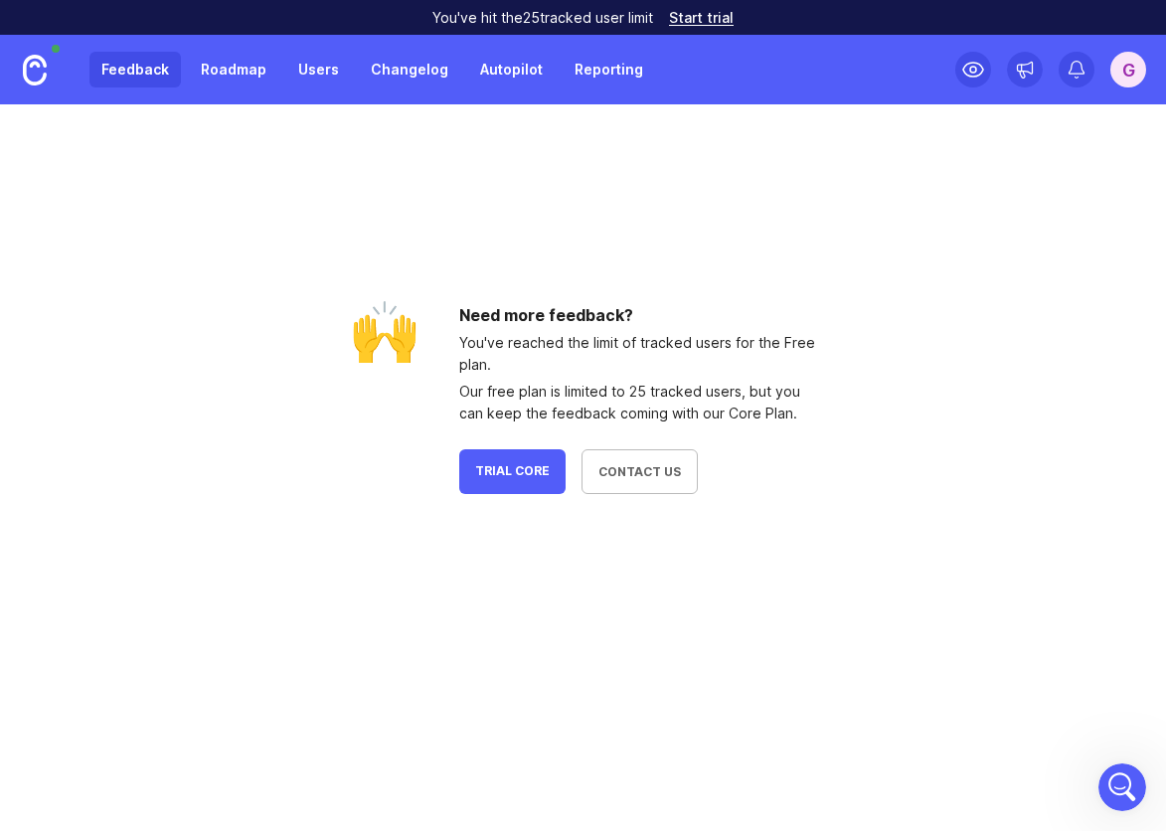
click at [513, 470] on span "Trial Core" at bounding box center [512, 471] width 75 height 17
click at [515, 469] on span "Trial Core" at bounding box center [512, 471] width 75 height 17
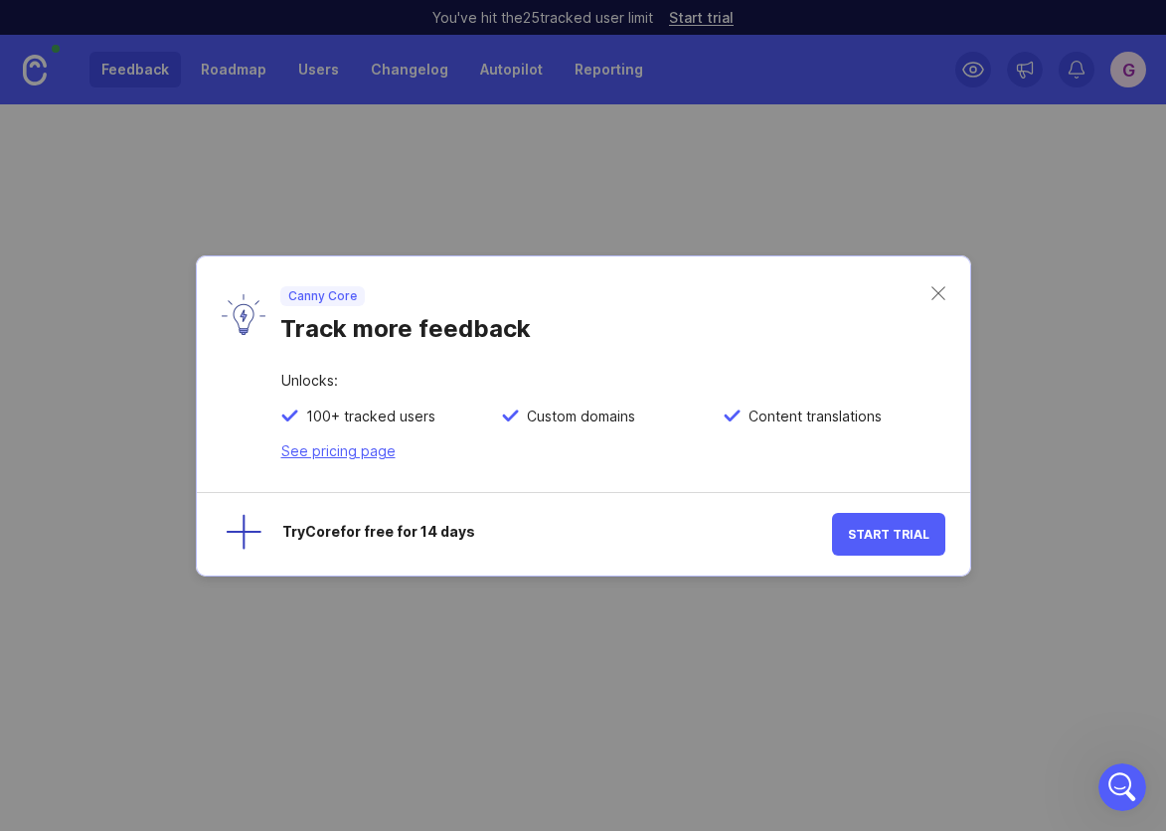
click at [342, 460] on div "Unlocks: 100+ tracked users Custom domains Content translations See pricing page" at bounding box center [584, 433] width 774 height 118
click at [344, 455] on link "See pricing page" at bounding box center [338, 450] width 114 height 17
click at [881, 539] on span "Start Trial" at bounding box center [889, 534] width 82 height 15
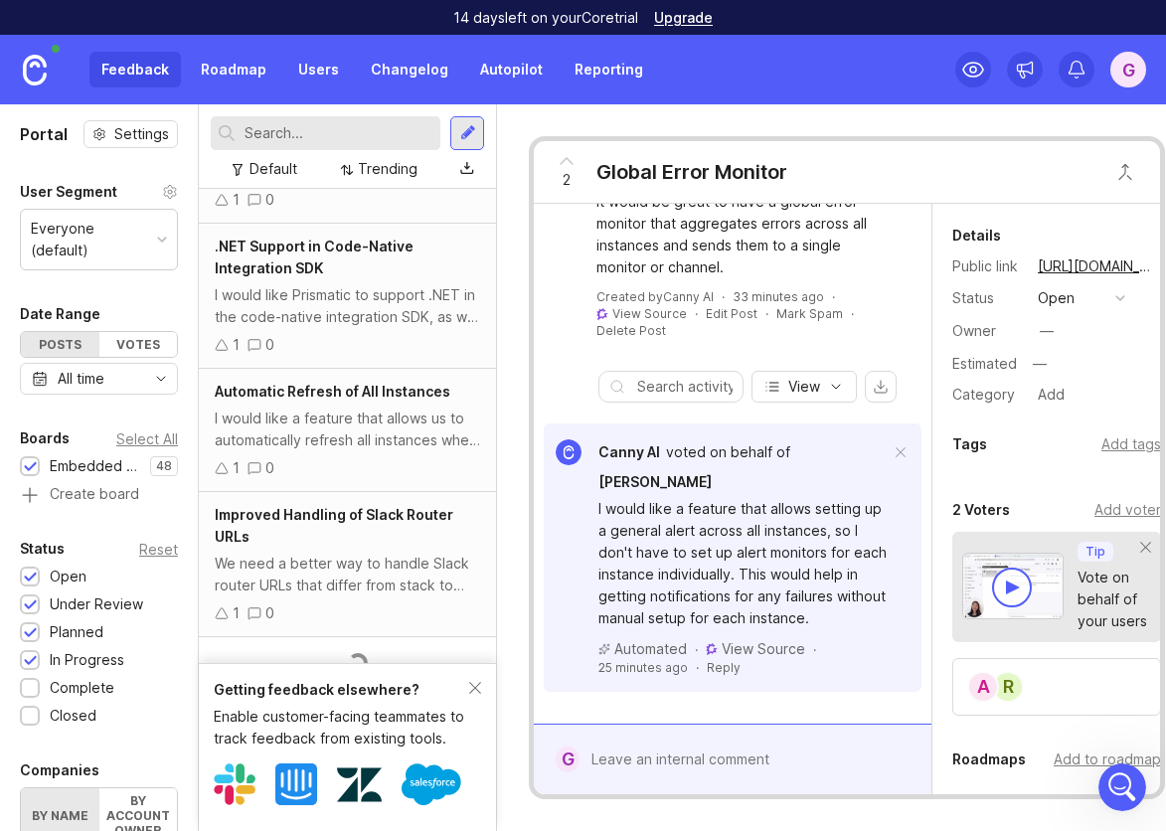
scroll to position [898, 0]
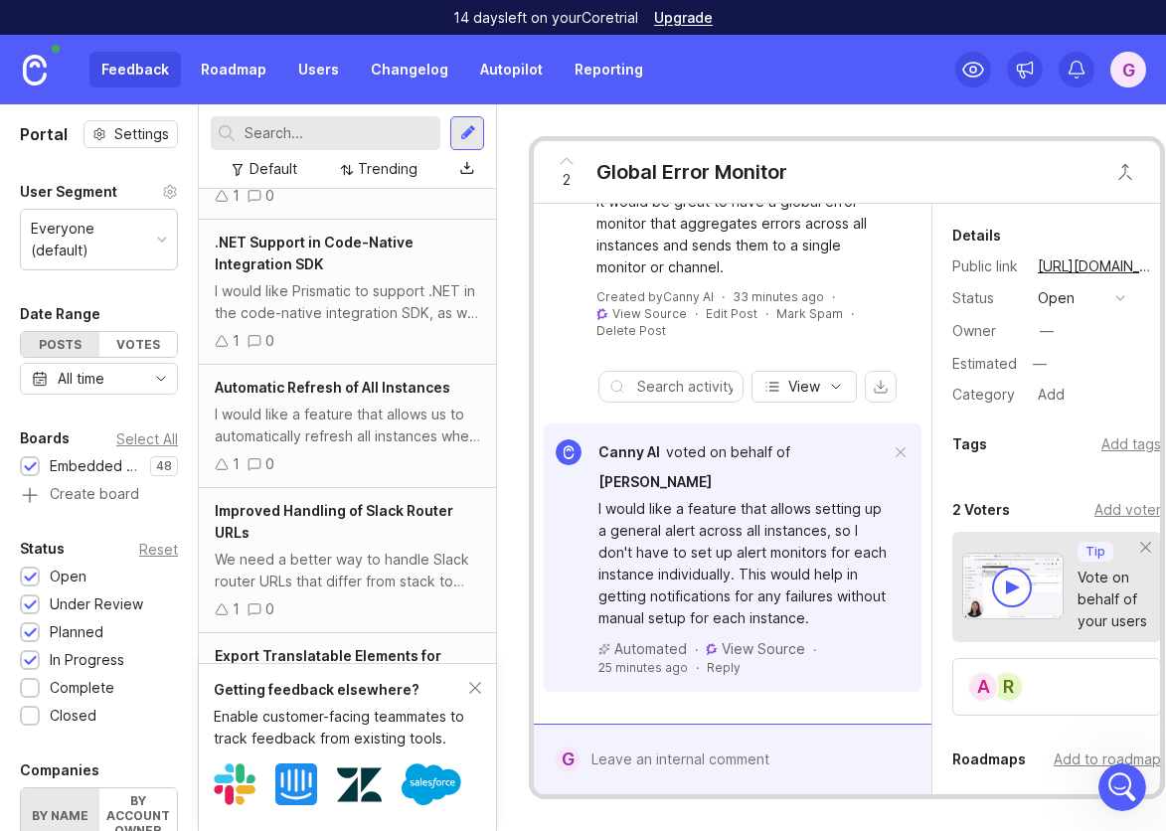
click at [629, 490] on span "Rikard Bakkehaug" at bounding box center [655, 481] width 113 height 17
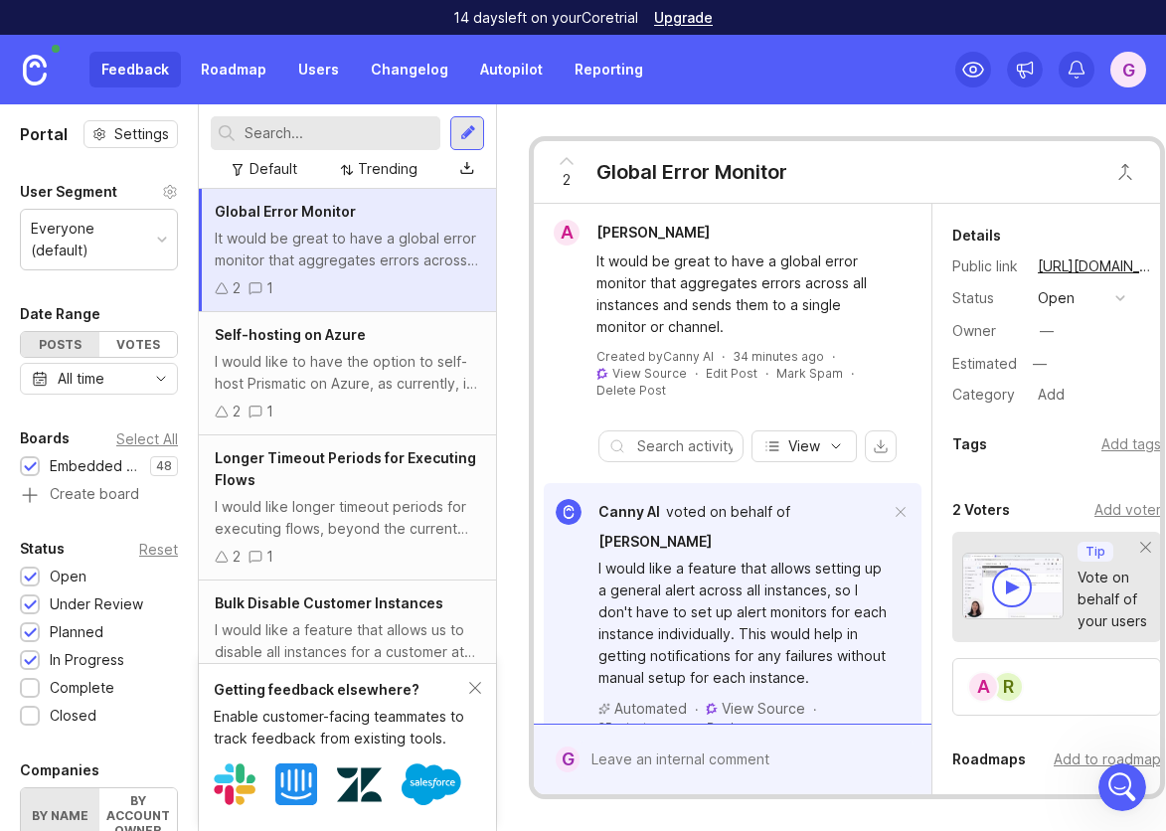
click at [401, 378] on div "I would like to have the option to self-host Prismatic on Azure, as currently, …" at bounding box center [347, 373] width 265 height 44
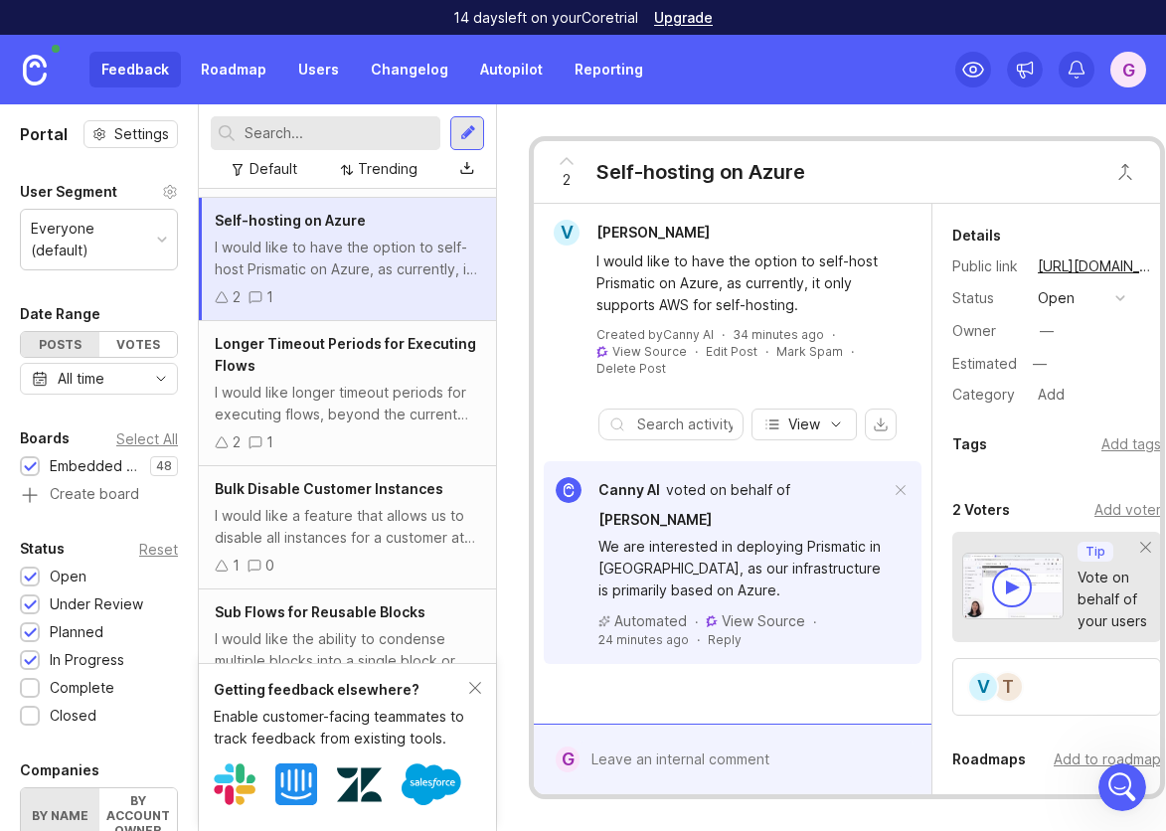
scroll to position [137, 0]
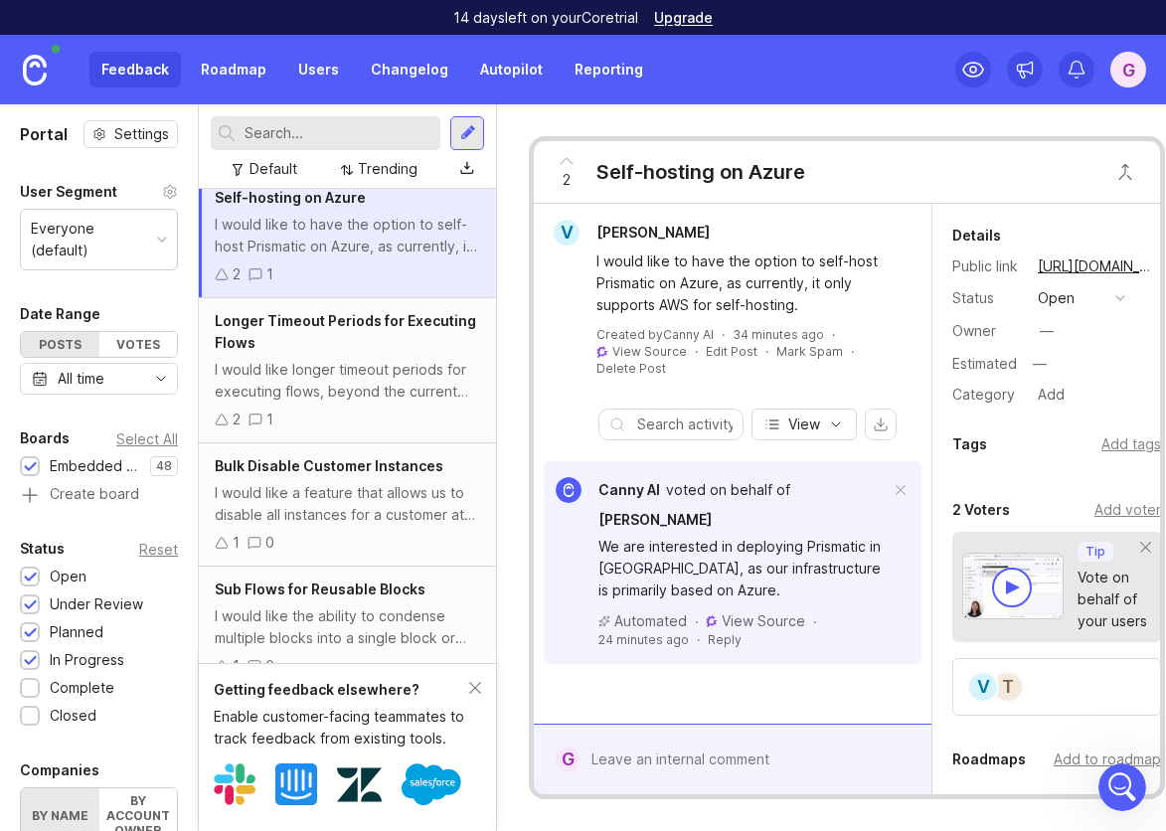
click at [396, 480] on div "Bulk Disable Customer Instances I would like a feature that allows us to disabl…" at bounding box center [347, 504] width 297 height 123
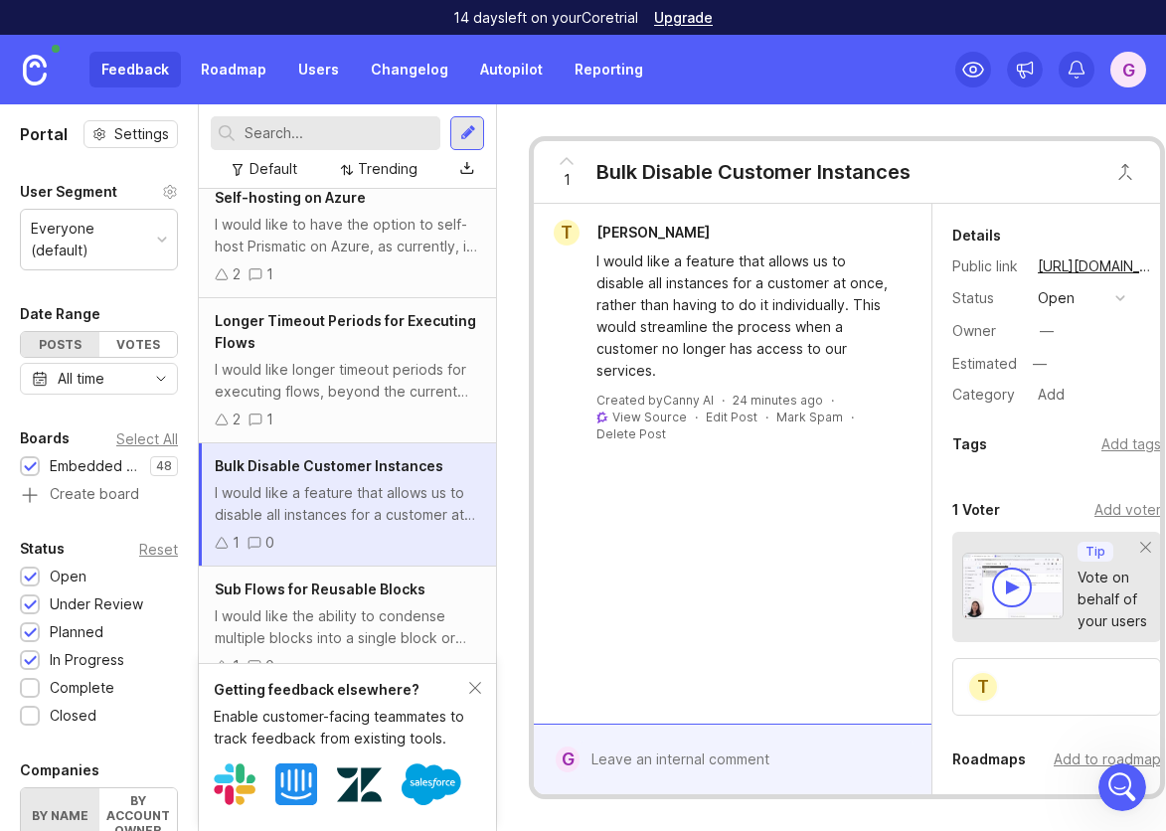
click at [398, 384] on div "I would like longer timeout periods for executing flows, beyond the current 15-…" at bounding box center [347, 381] width 265 height 44
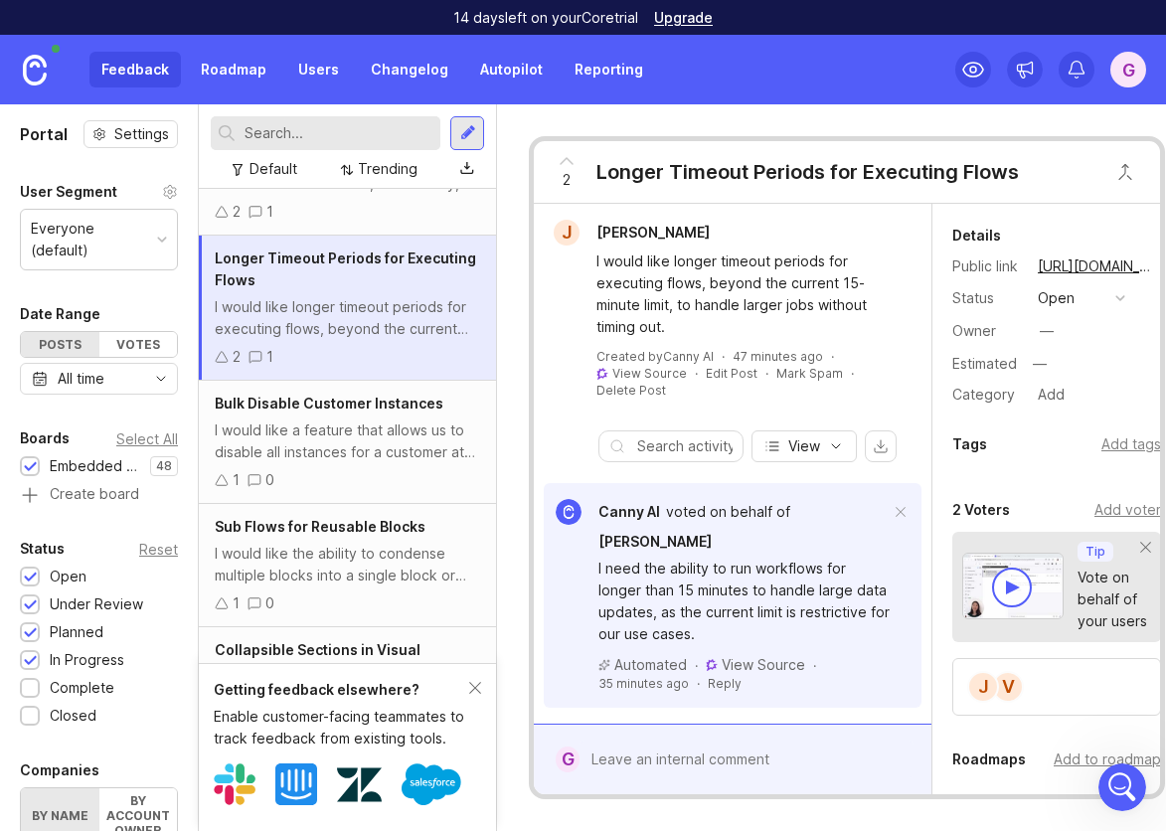
click at [403, 582] on div "I would like the ability to condense multiple blocks into a single block or fun…" at bounding box center [347, 565] width 265 height 44
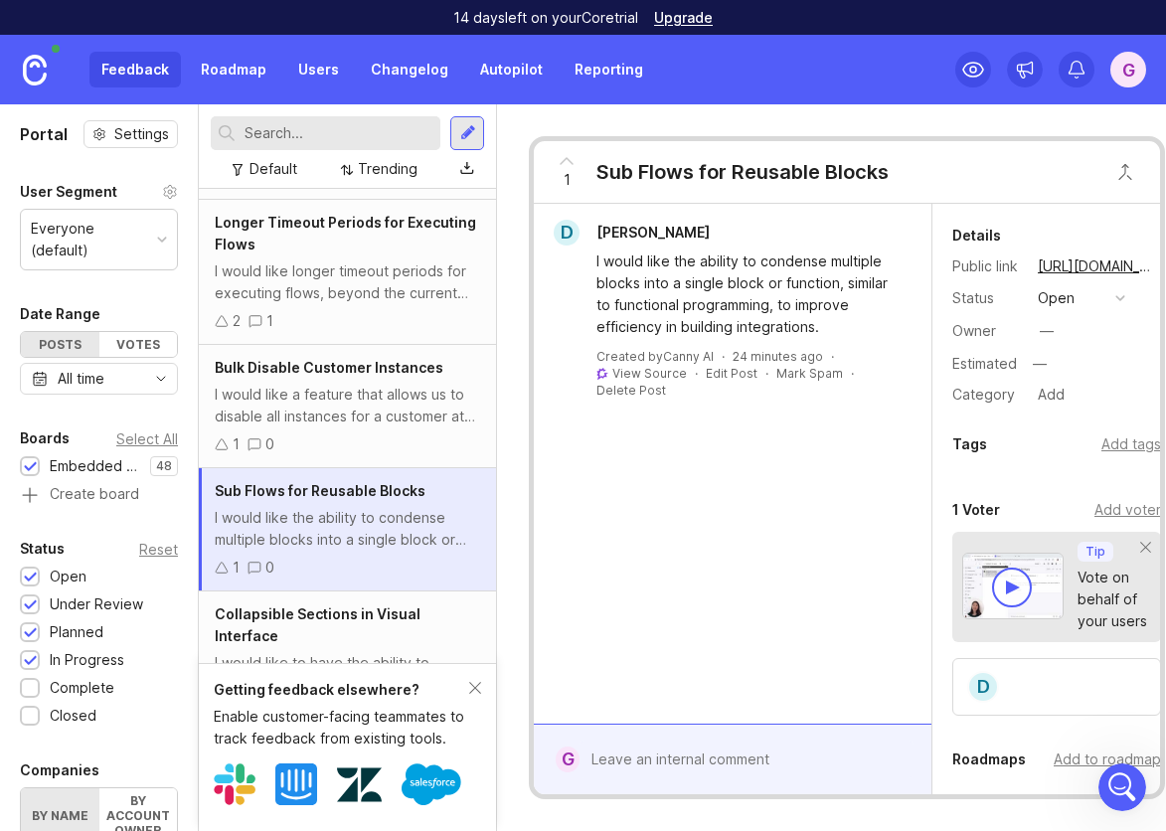
scroll to position [478, 0]
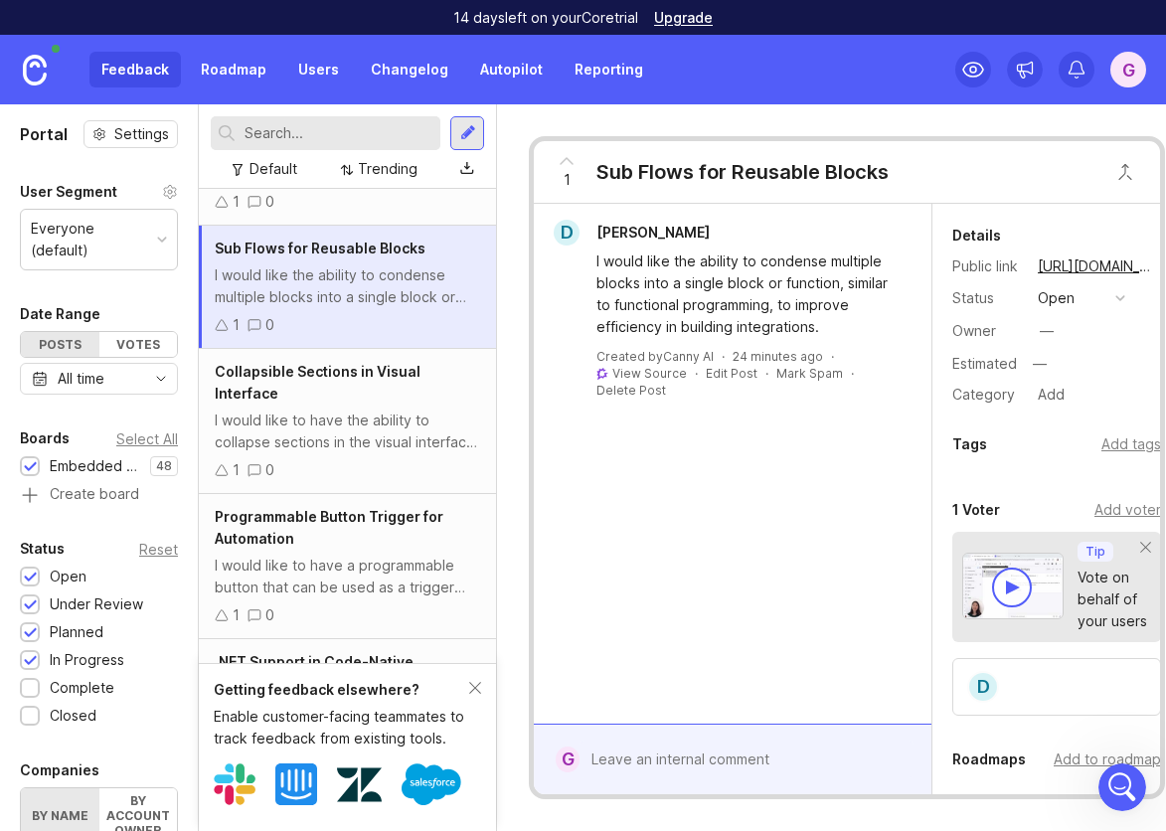
click at [388, 417] on div "I would like to have the ability to collapse sections in the visual interface, …" at bounding box center [347, 432] width 265 height 44
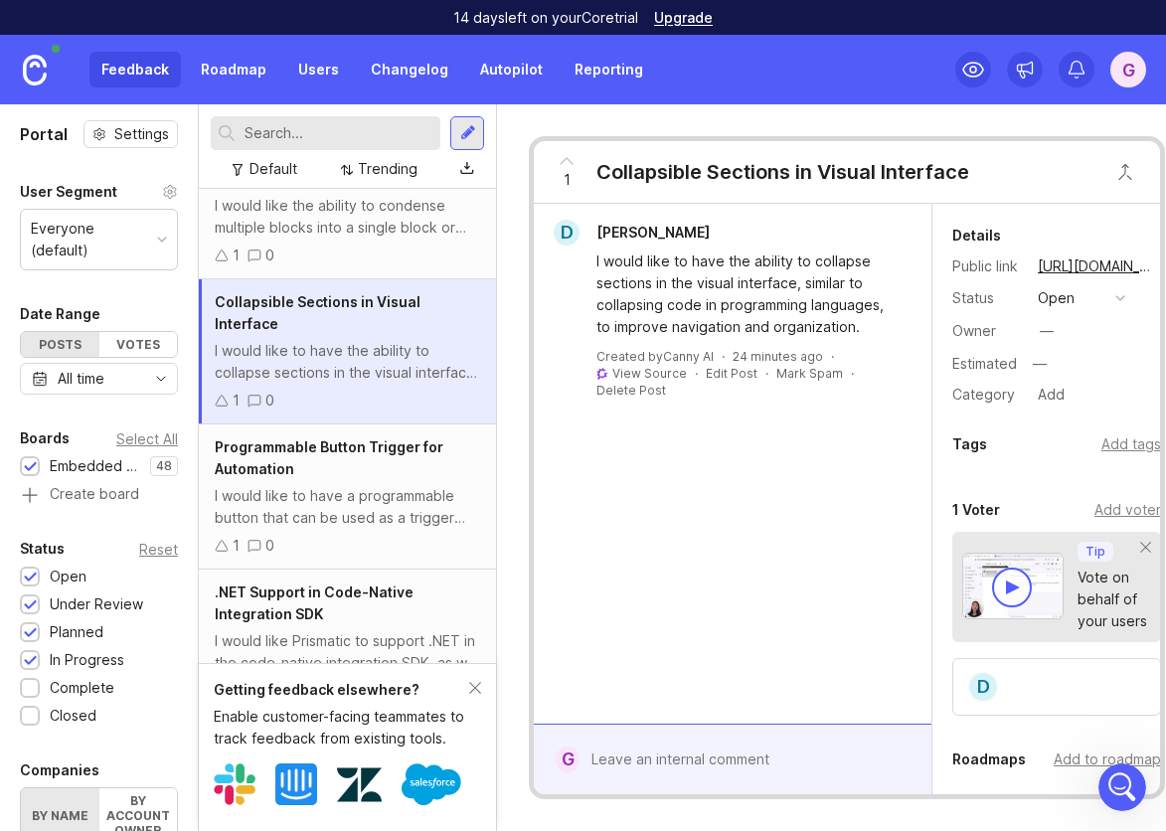
scroll to position [603, 0]
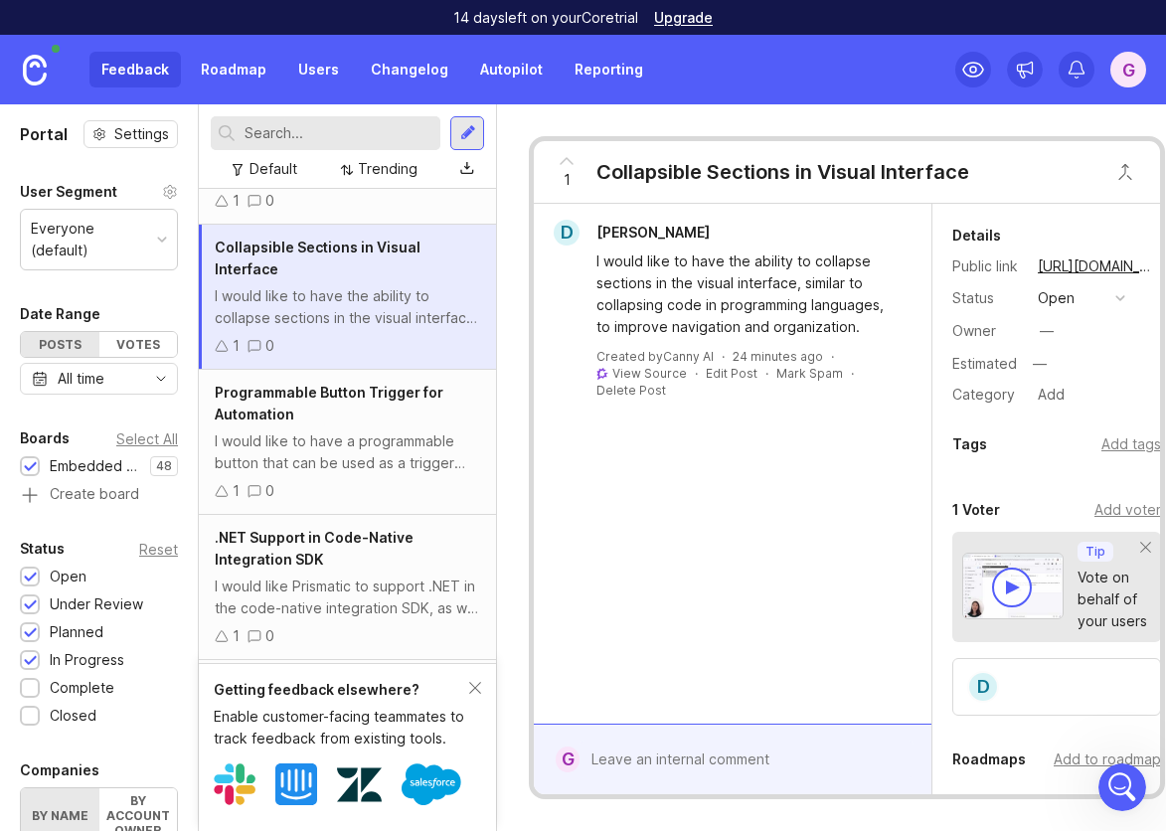
click at [383, 480] on div "1 0" at bounding box center [347, 491] width 265 height 22
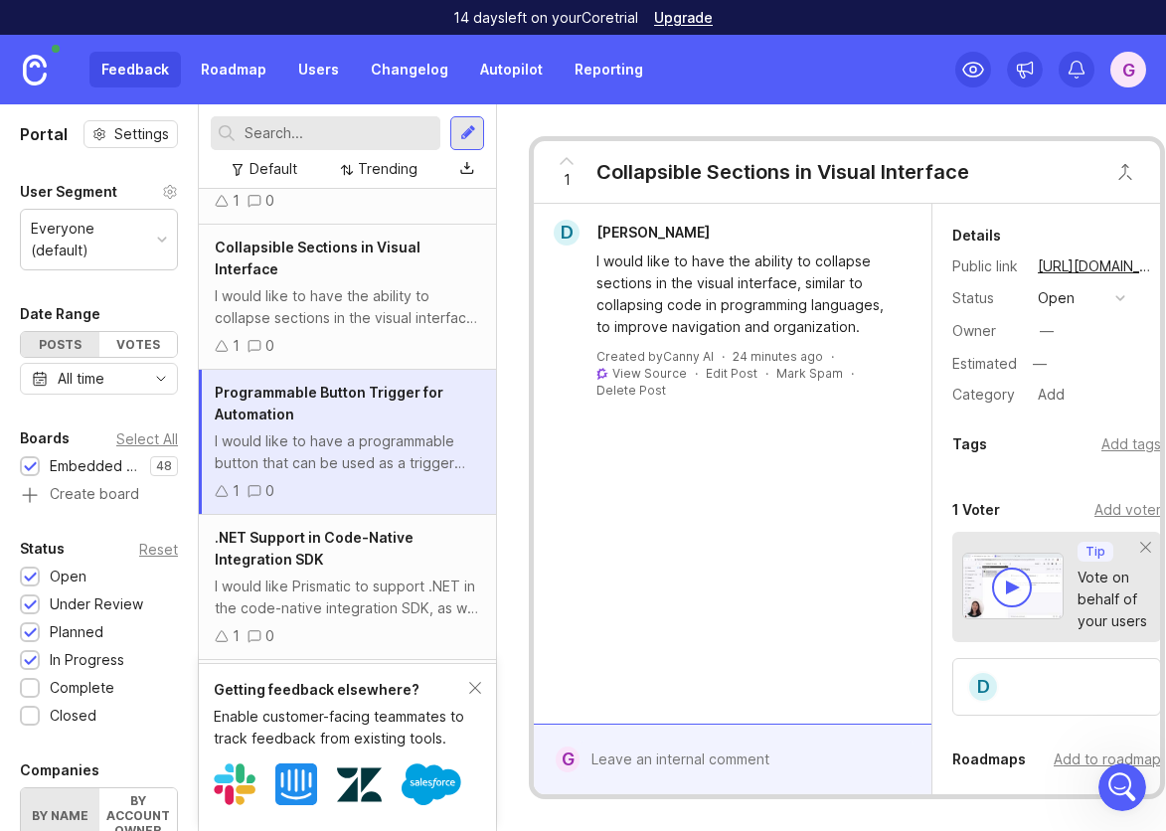
click at [383, 576] on div "I would like Prismatic to support .NET in the code-native integration SDK, as w…" at bounding box center [347, 598] width 265 height 44
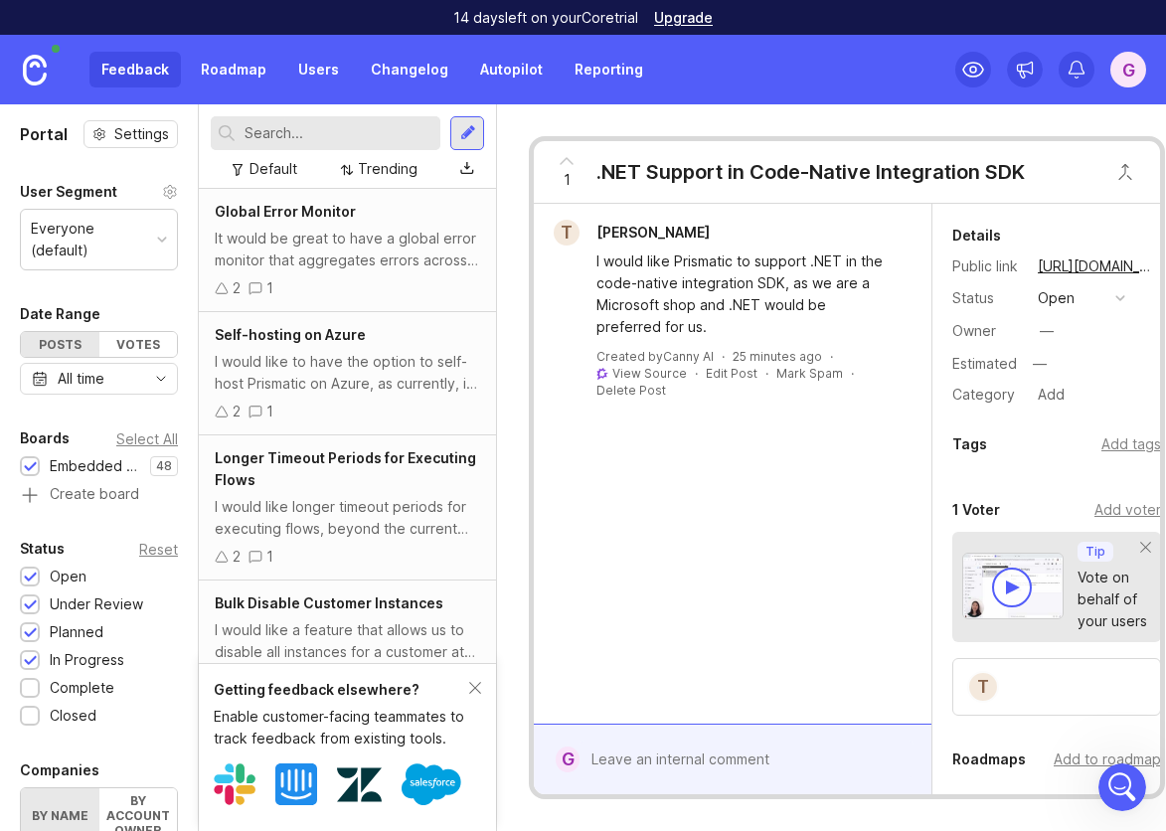
click at [404, 247] on div "It would be great to have a global error monitor that aggregates errors across …" at bounding box center [347, 250] width 265 height 44
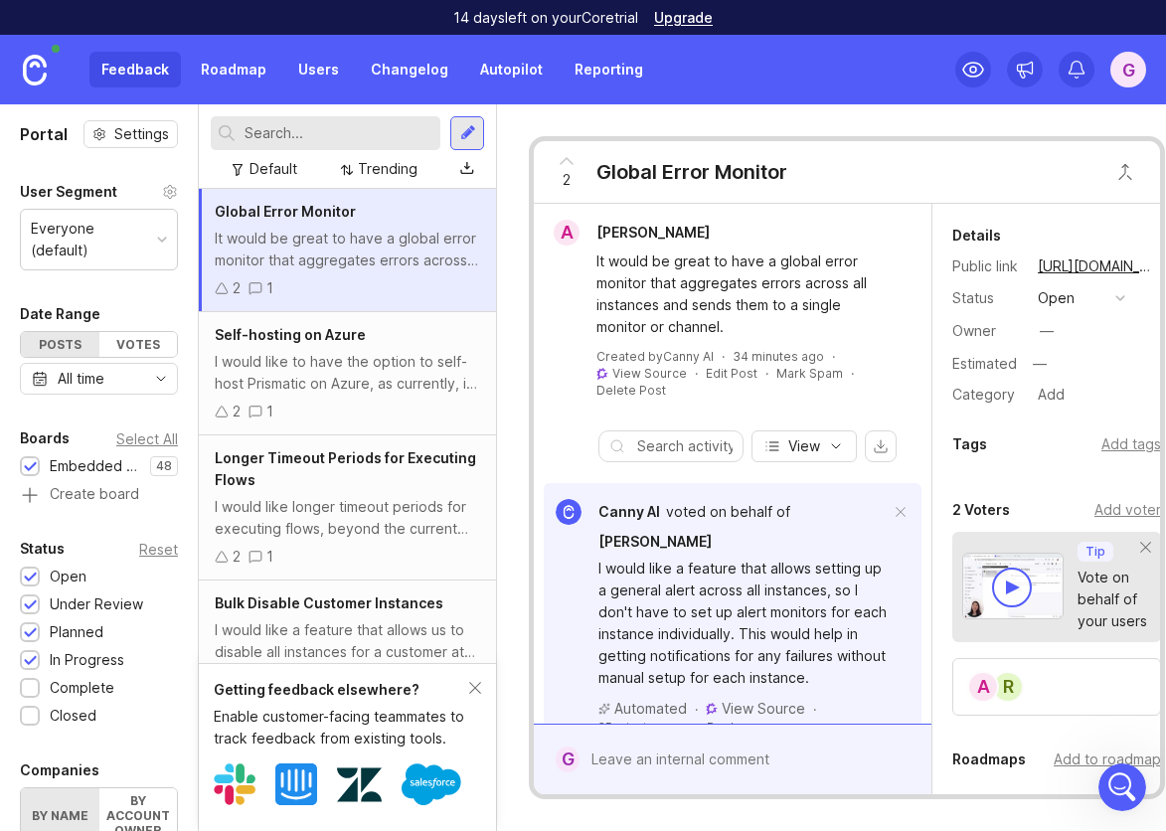
click at [414, 386] on div "I would like to have the option to self-host Prismatic on Azure, as currently, …" at bounding box center [347, 373] width 265 height 44
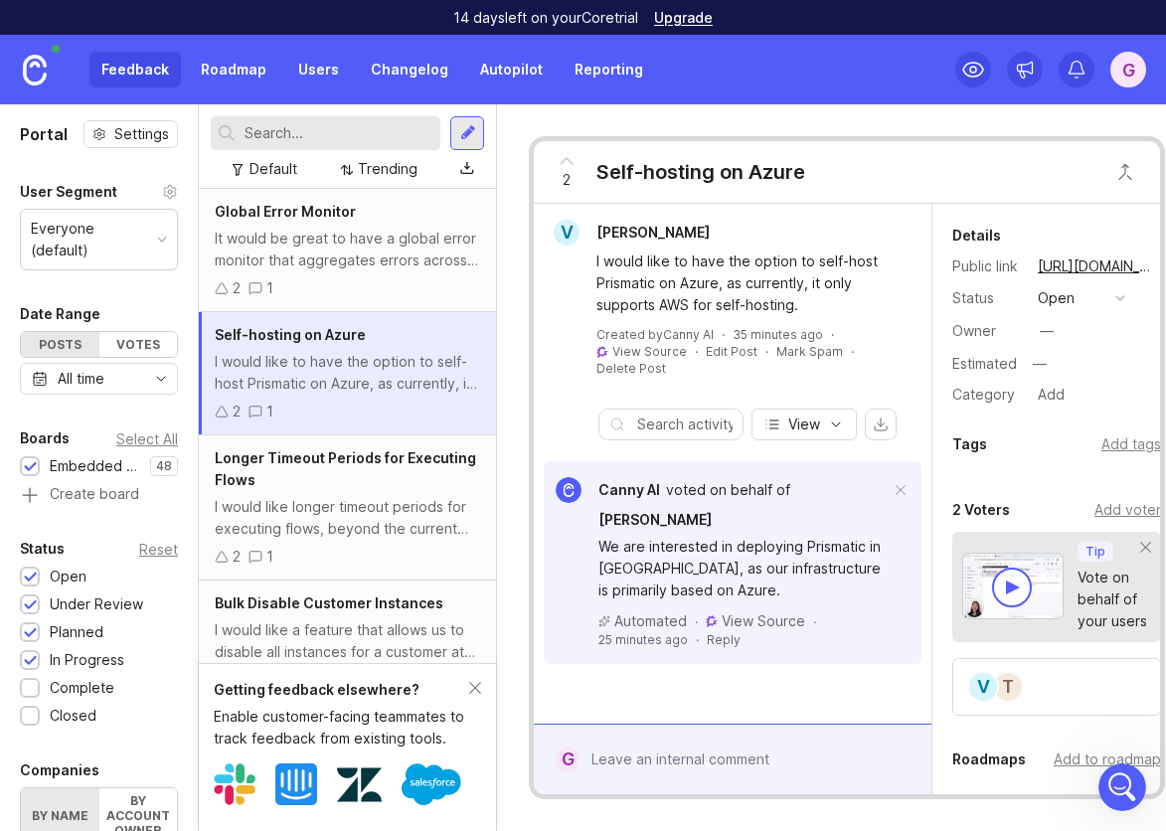
click at [363, 510] on div "I would like longer timeout periods for executing flows, beyond the current 15-…" at bounding box center [347, 518] width 265 height 44
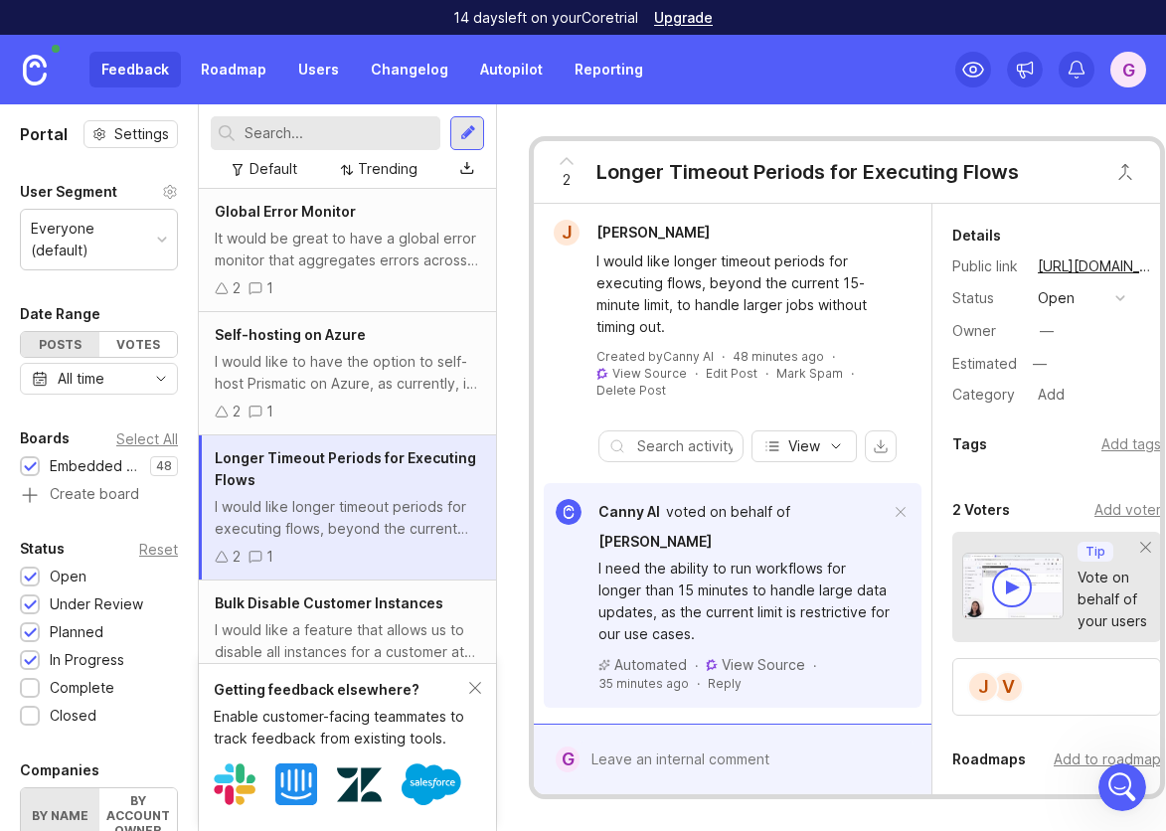
click at [513, 72] on link "Autopilot" at bounding box center [511, 70] width 87 height 36
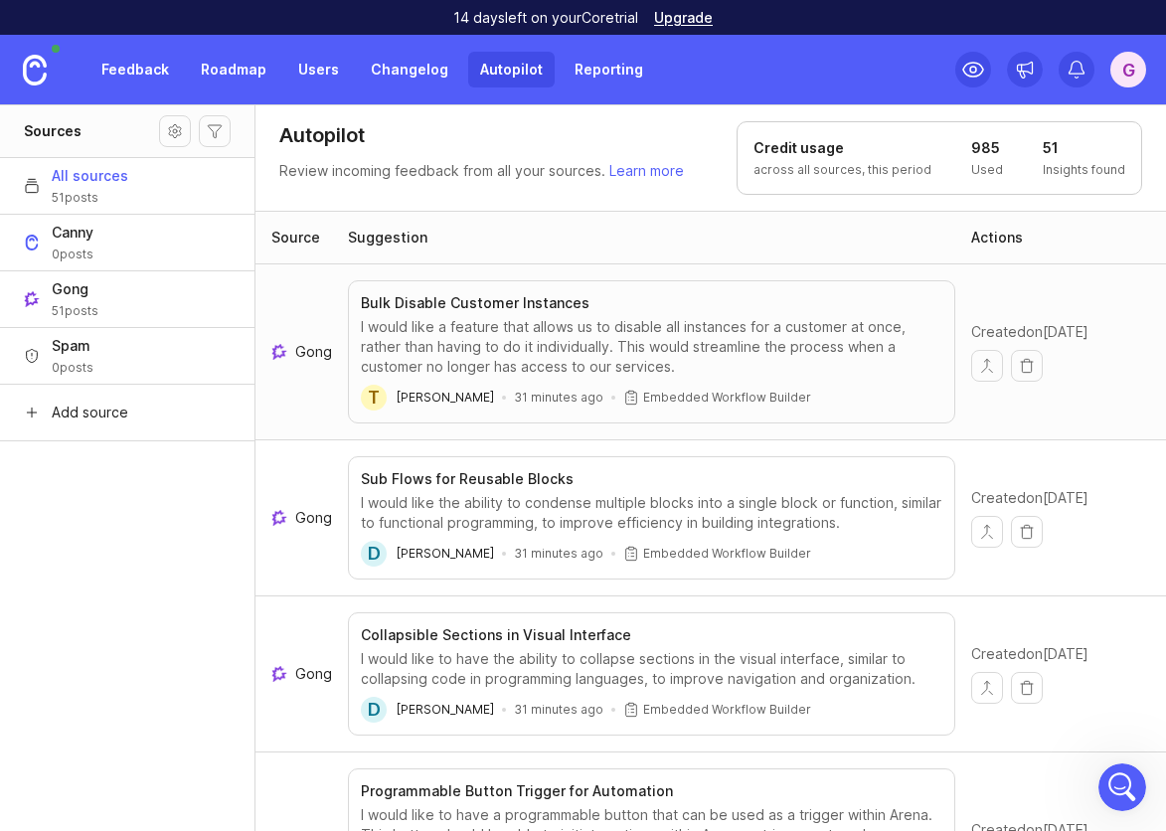
click at [120, 191] on span "51 posts" at bounding box center [90, 198] width 77 height 16
click at [107, 177] on span "All sources" at bounding box center [90, 176] width 77 height 20
click at [223, 132] on button "Autopilot filters" at bounding box center [215, 131] width 32 height 32
click at [206, 134] on button "Autopilot filters" at bounding box center [215, 131] width 32 height 32
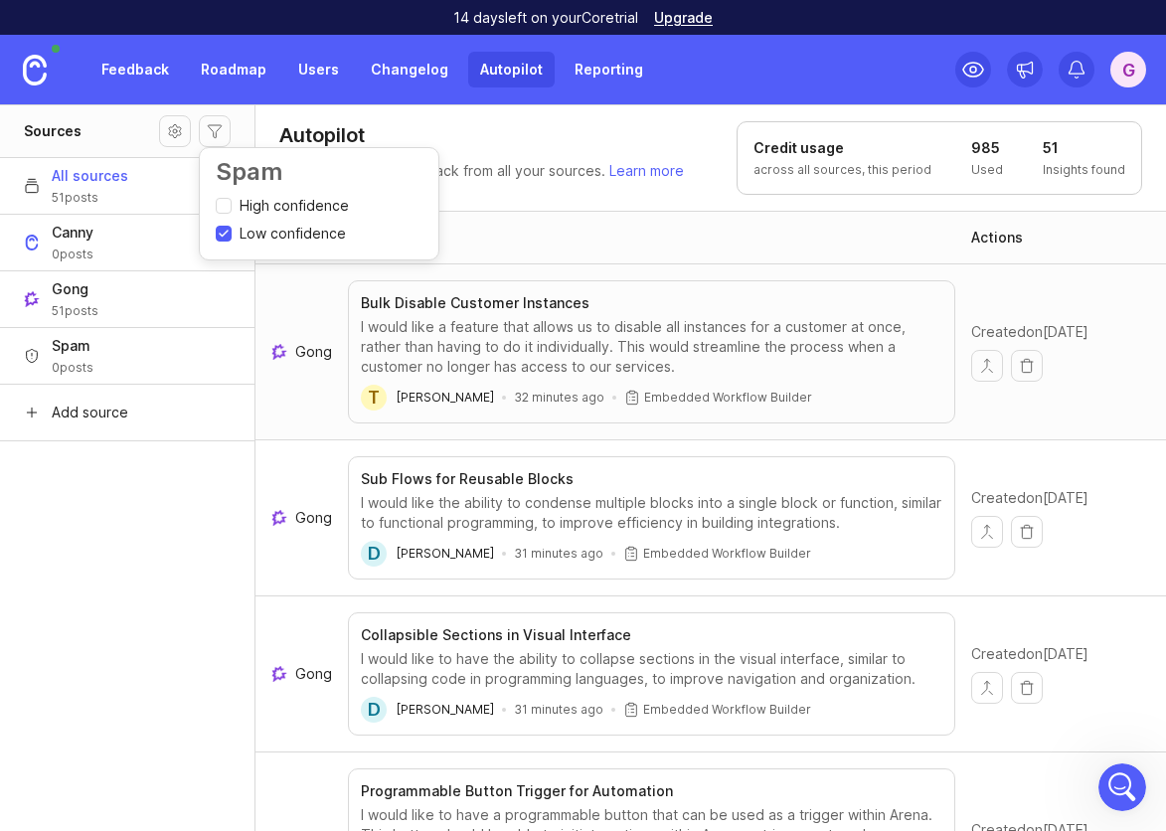
click at [232, 230] on label "Low confidence" at bounding box center [281, 234] width 130 height 20
click at [232, 230] on input "Low confidence" at bounding box center [224, 234] width 16 height 16
checkbox input "true"
click at [223, 207] on input "High confidence" at bounding box center [224, 206] width 16 height 16
click at [223, 208] on input "High confidence" at bounding box center [224, 206] width 16 height 16
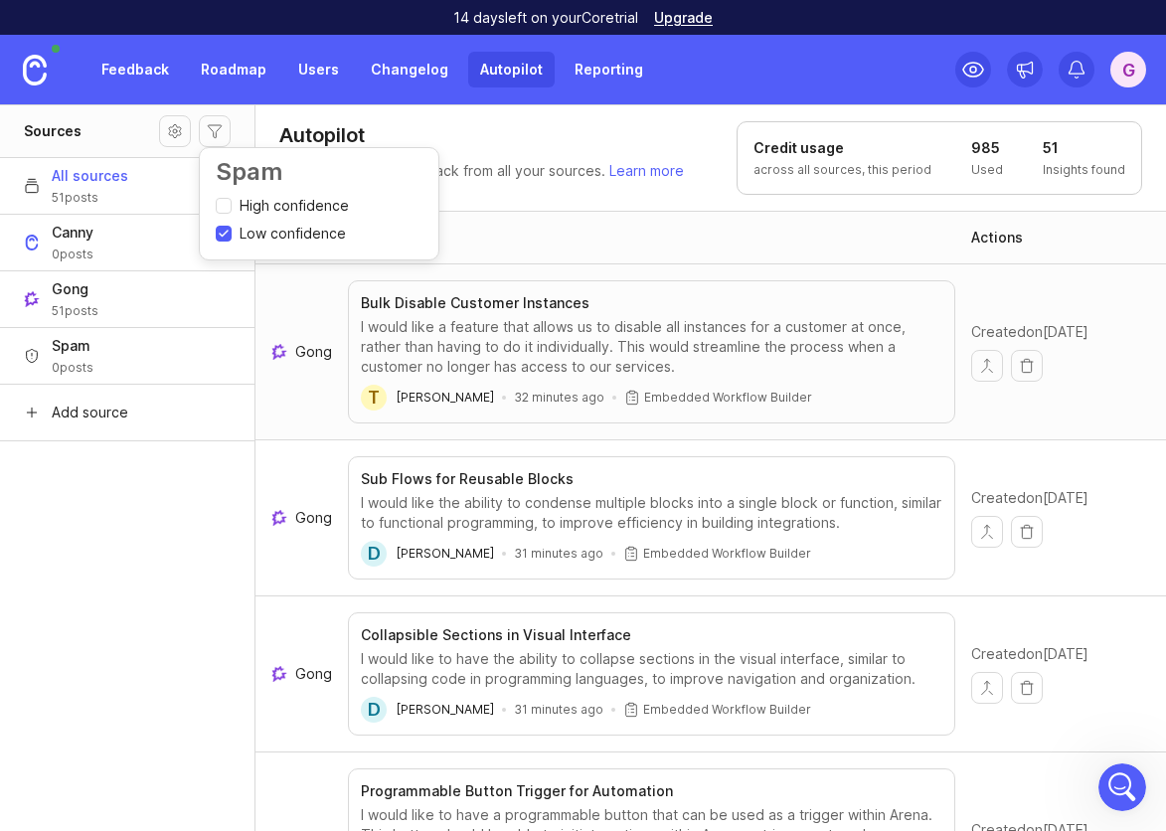
checkbox input "false"
click at [163, 513] on aside "Sources All sources 51 posts Canny 0 posts Gong 51 posts Spam 0 posts Add source" at bounding box center [128, 467] width 256 height 727
click at [82, 308] on span "51 posts" at bounding box center [75, 311] width 47 height 16
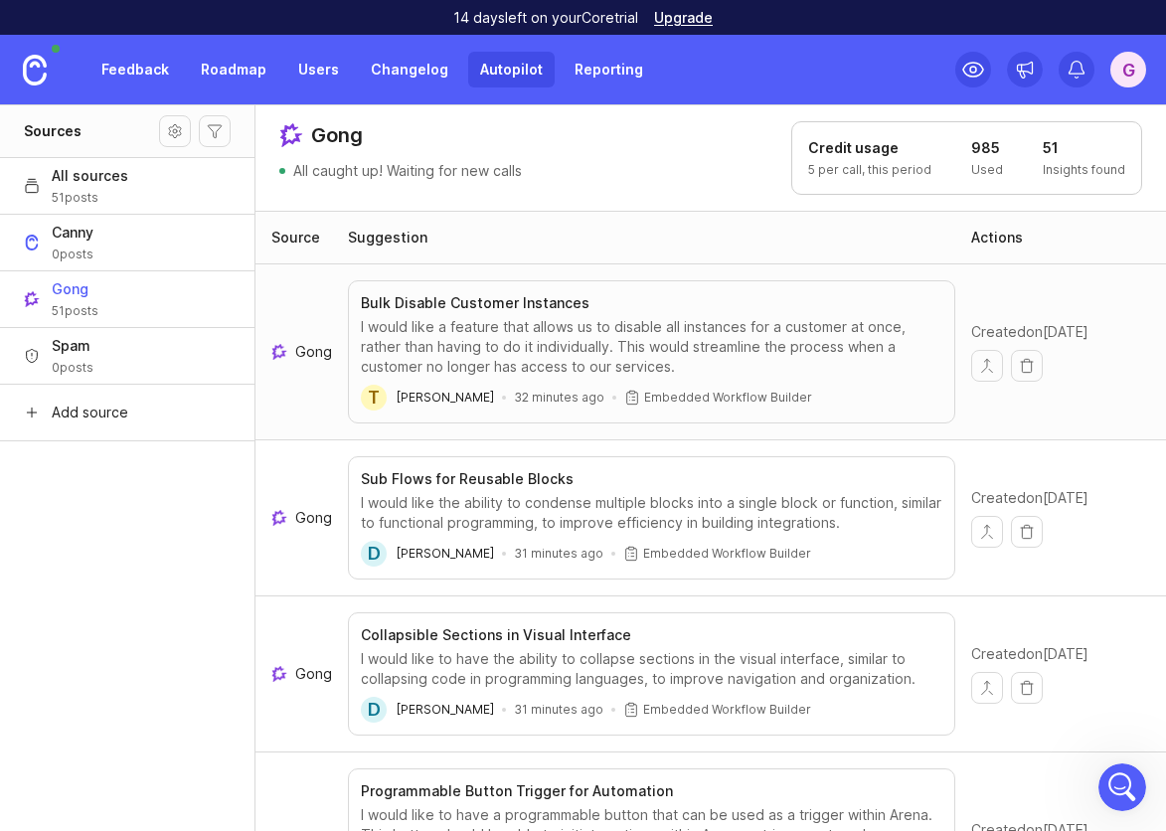
click at [1008, 246] on div "Actions" at bounding box center [997, 238] width 52 height 20
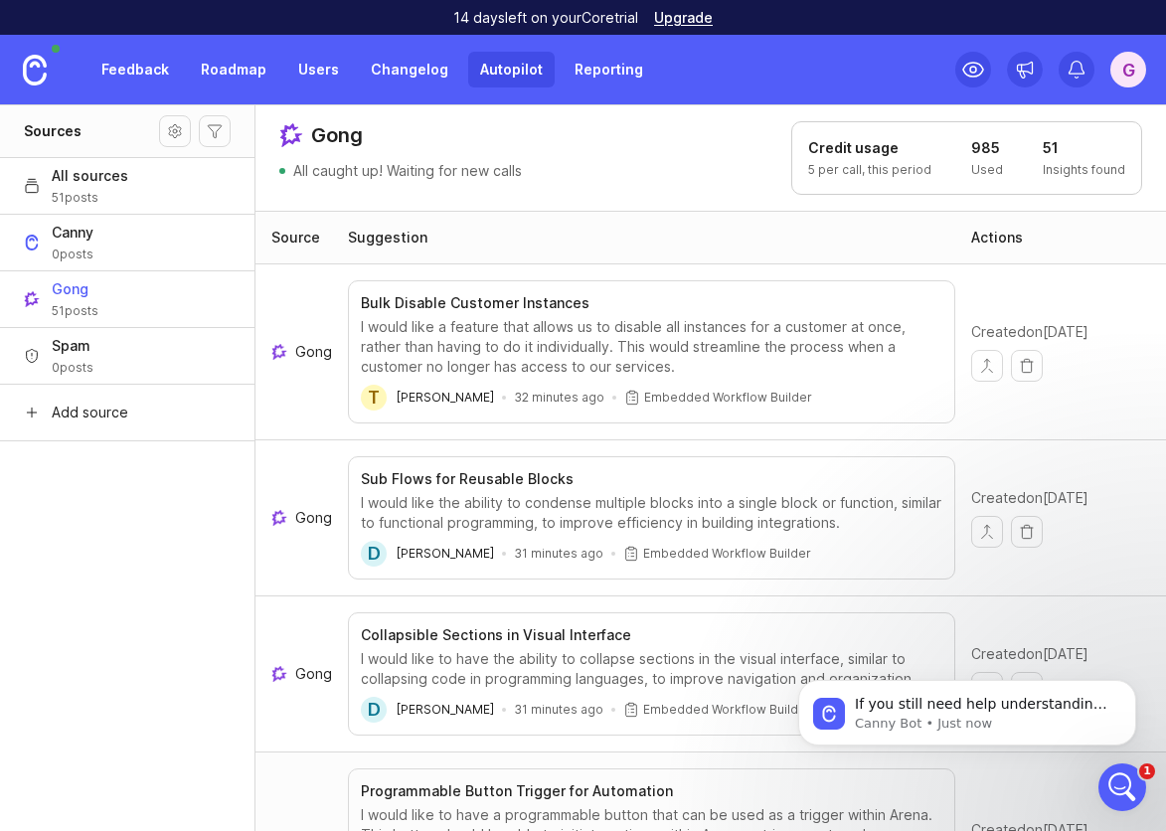
scroll to position [886, 0]
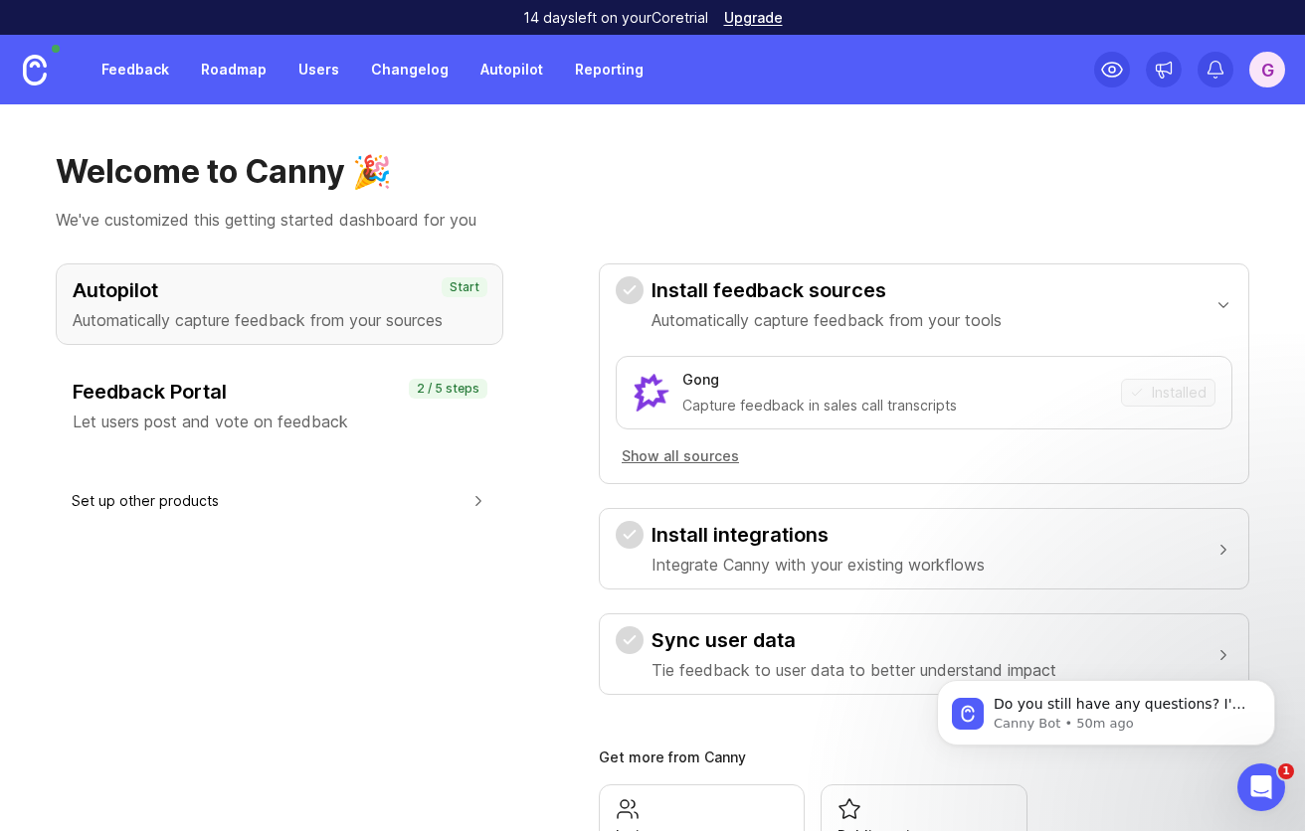
click at [979, 195] on div "Welcome to Canny 🎉 We've customized this getting started dashboard for you" at bounding box center [652, 192] width 1193 height 80
click at [963, 427] on div "Gong Capture feedback in sales call transcripts Installed" at bounding box center [923, 393] width 616 height 74
click at [1165, 774] on div "Open Intercom Messenger" at bounding box center [1258, 785] width 66 height 66
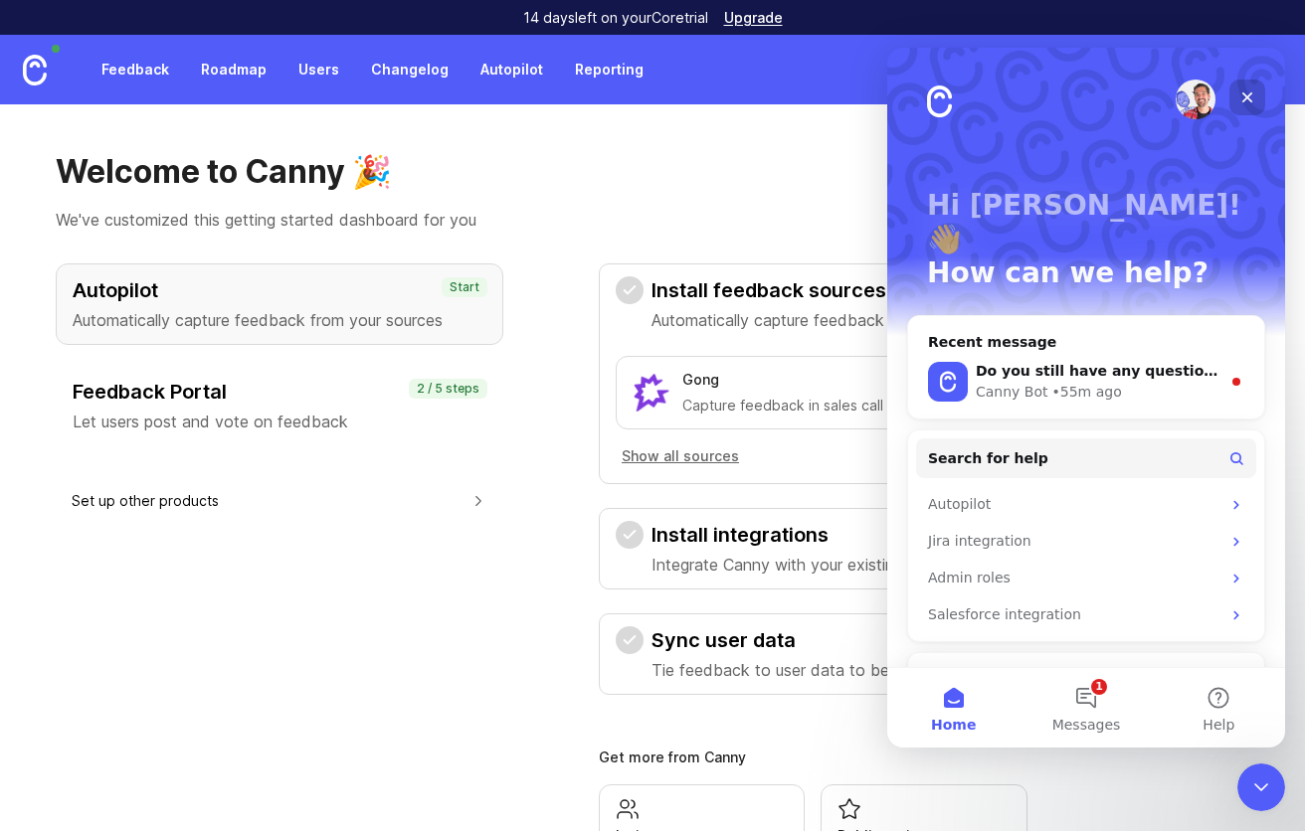
click at [1165, 109] on div "Close" at bounding box center [1247, 98] width 36 height 36
